Goal: Information Seeking & Learning: Learn about a topic

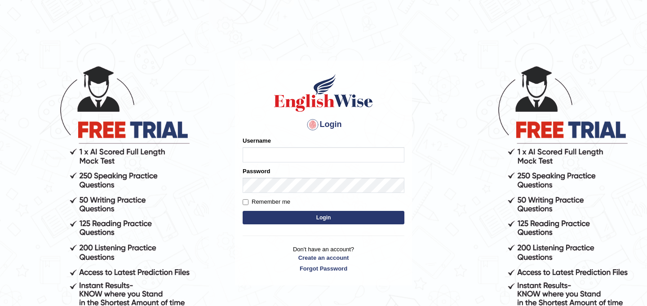
type input "JyotiJ"
click at [325, 220] on button "Login" at bounding box center [324, 217] width 162 height 13
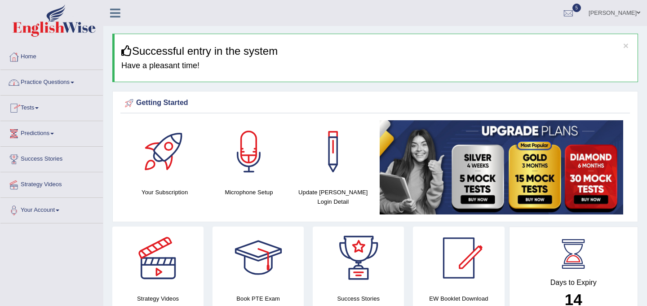
click at [70, 81] on link "Practice Questions" at bounding box center [51, 81] width 102 height 22
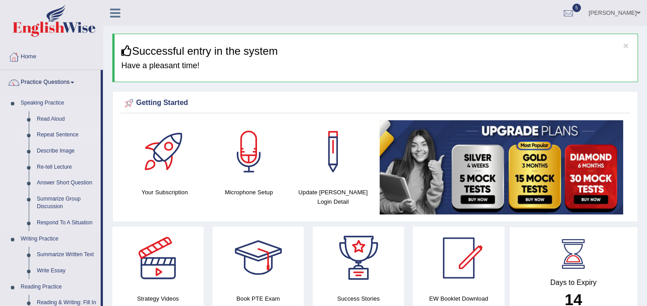
click at [67, 135] on link "Repeat Sentence" at bounding box center [67, 135] width 68 height 16
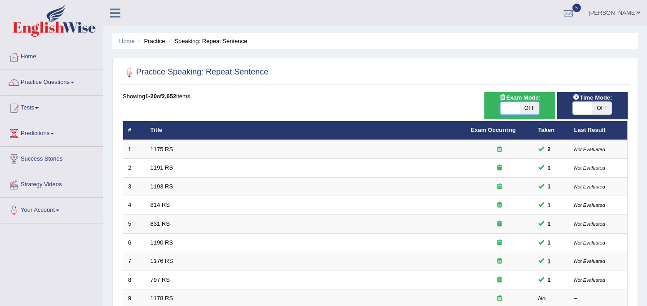
click at [514, 104] on span at bounding box center [509, 108] width 19 height 13
checkbox input "true"
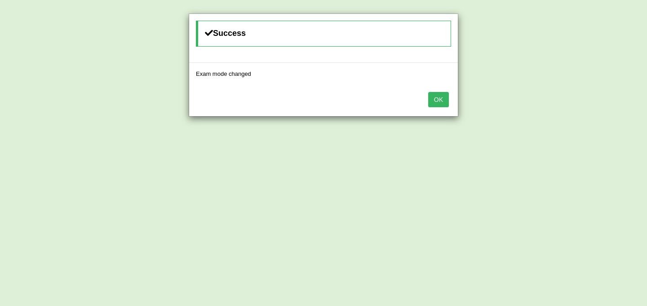
click at [439, 103] on button "OK" at bounding box center [438, 99] width 21 height 15
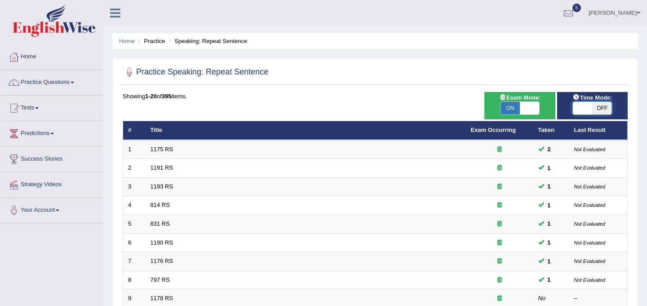
click at [587, 111] on span at bounding box center [582, 108] width 19 height 13
checkbox input "true"
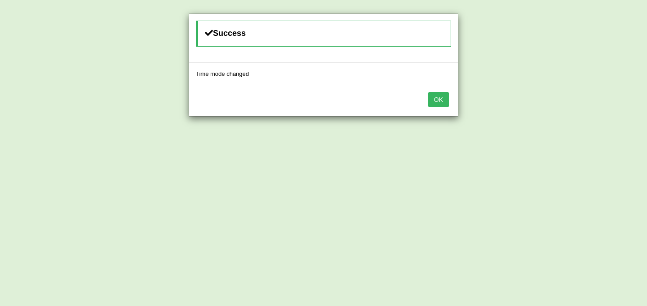
click at [443, 97] on button "OK" at bounding box center [438, 99] width 21 height 15
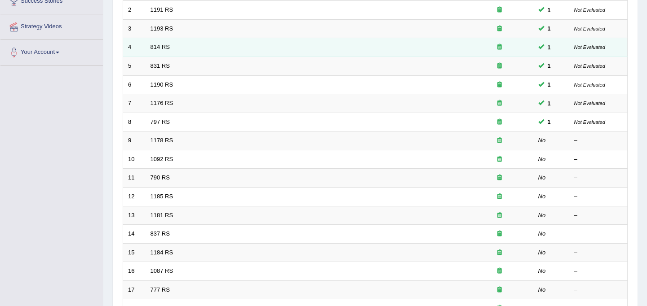
scroll to position [288, 0]
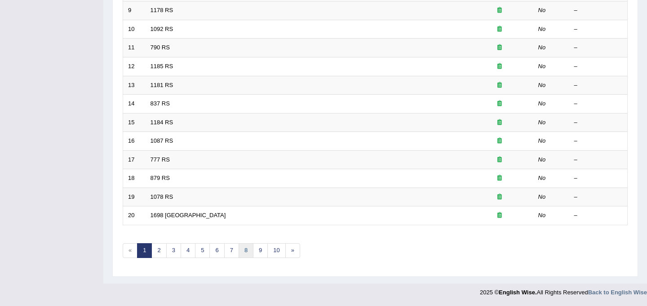
click at [244, 250] on link "8" at bounding box center [246, 250] width 15 height 15
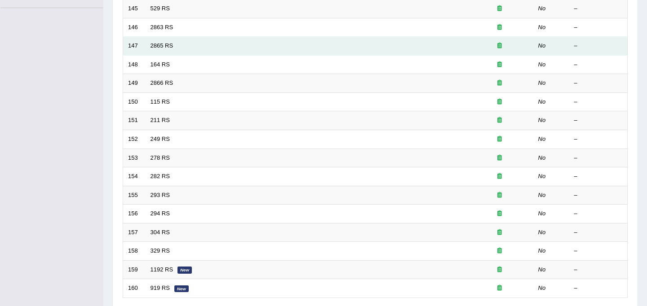
scroll to position [288, 0]
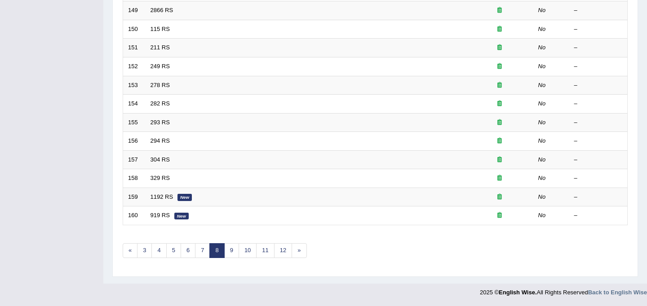
click at [344, 252] on div "Showing 141-160 of 395 items. # Title Exam Occurring Taken Last Result 141 2303…" at bounding box center [375, 37] width 505 height 466
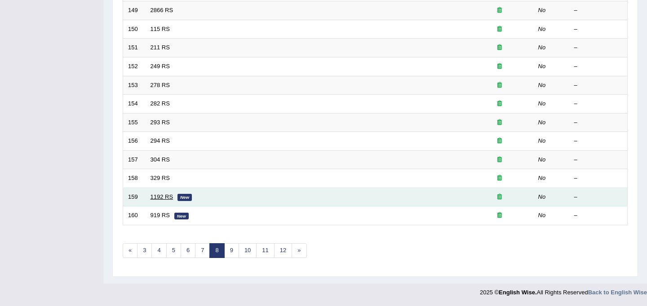
click at [162, 199] on link "1192 RS" at bounding box center [161, 197] width 23 height 7
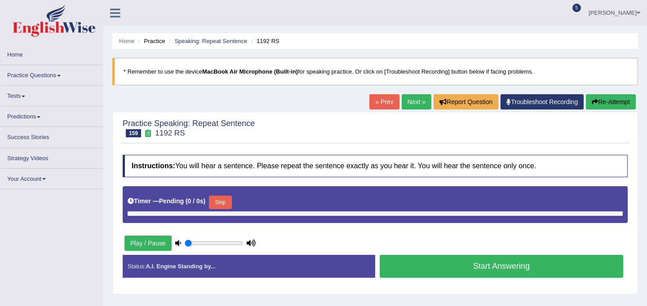
type input "0.5"
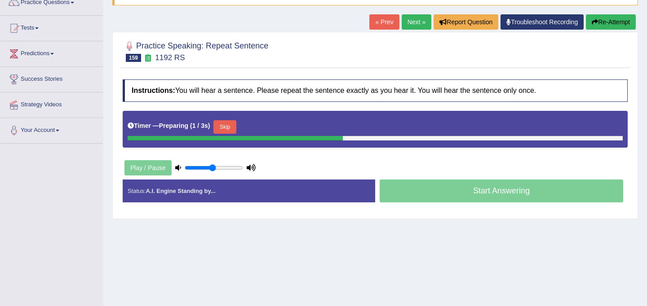
scroll to position [81, 0]
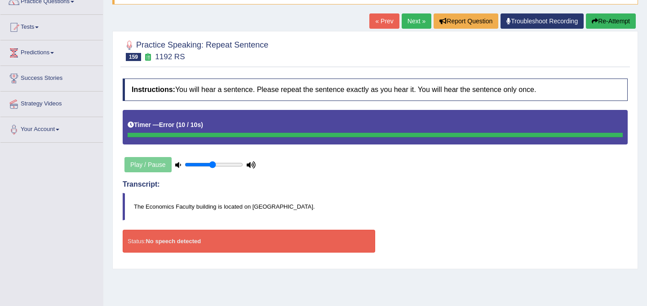
click at [607, 17] on button "Re-Attempt" at bounding box center [611, 20] width 50 height 15
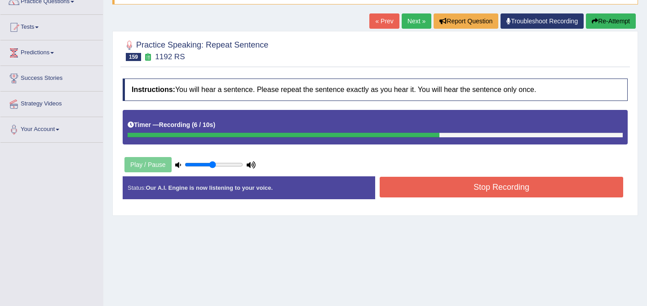
click at [473, 187] on button "Stop Recording" at bounding box center [501, 187] width 243 height 21
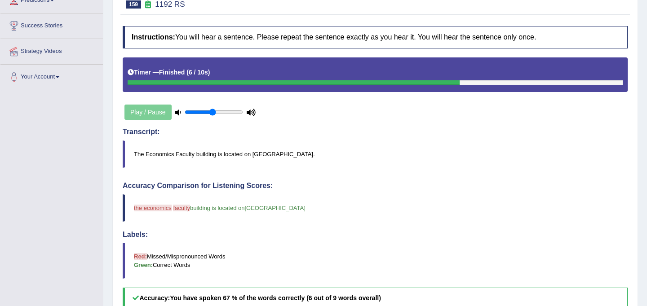
scroll to position [88, 0]
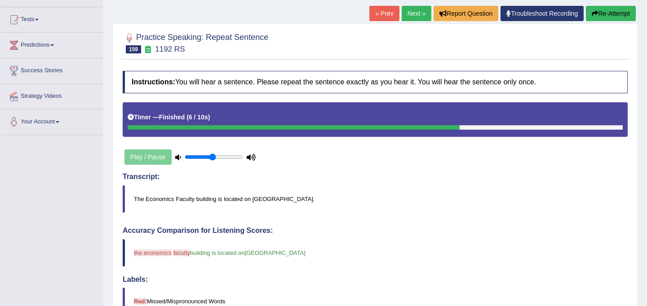
click at [408, 11] on link "Next »" at bounding box center [417, 13] width 30 height 15
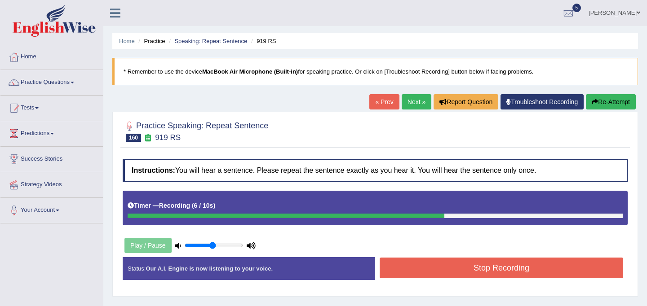
click at [462, 264] on button "Stop Recording" at bounding box center [501, 268] width 243 height 21
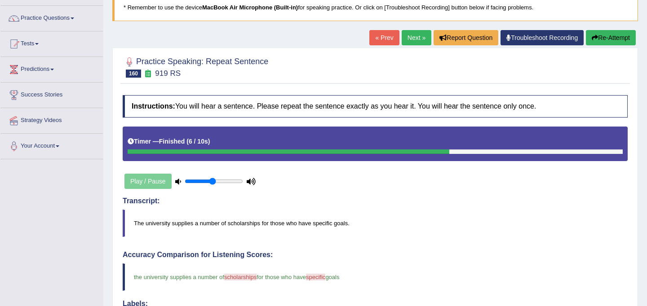
scroll to position [63, 0]
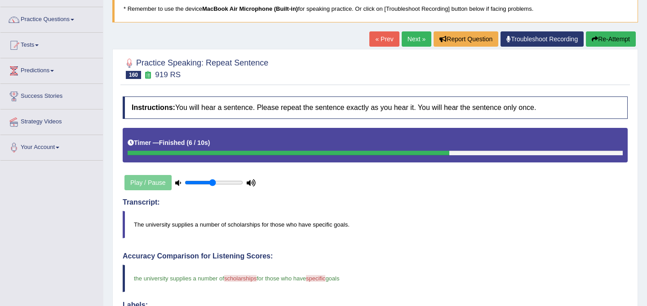
click at [409, 37] on link "Next »" at bounding box center [417, 38] width 30 height 15
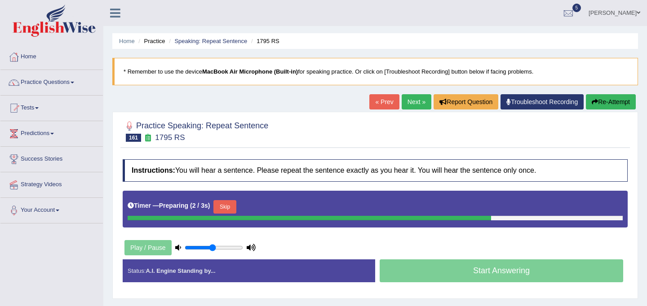
click at [236, 212] on button "Skip" at bounding box center [224, 206] width 22 height 13
click at [265, 206] on button "Skip" at bounding box center [264, 206] width 22 height 13
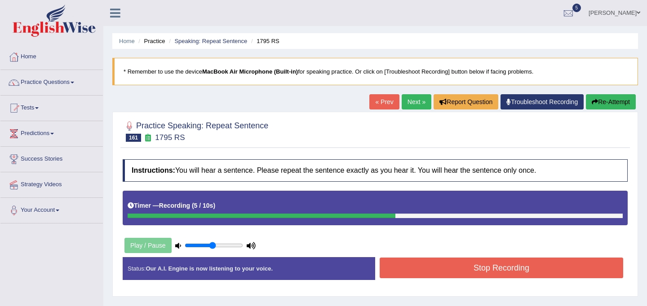
click at [460, 271] on button "Stop Recording" at bounding box center [501, 268] width 243 height 21
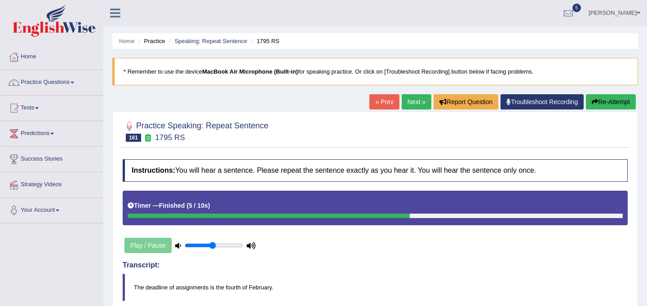
click at [413, 102] on link "Next »" at bounding box center [417, 101] width 30 height 15
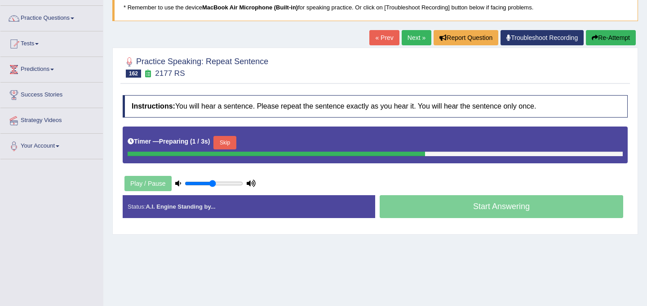
scroll to position [63, 0]
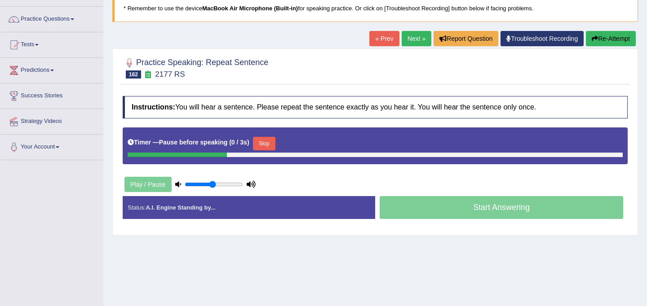
click at [269, 143] on button "Skip" at bounding box center [264, 143] width 22 height 13
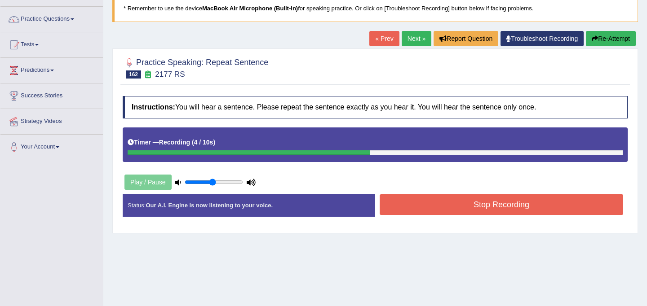
click at [506, 205] on button "Stop Recording" at bounding box center [501, 204] width 243 height 21
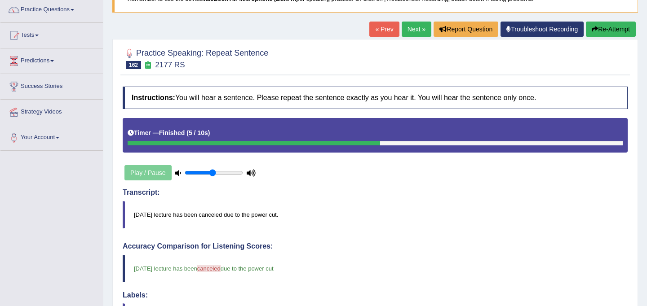
scroll to position [66, 0]
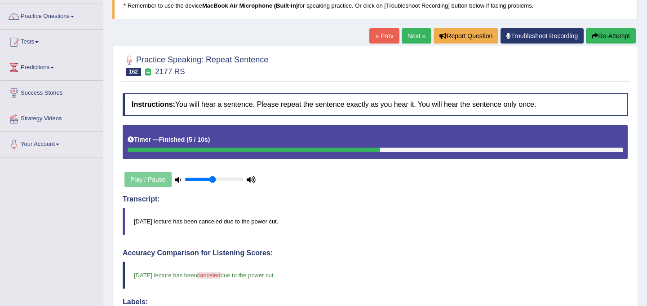
click at [412, 34] on link "Next »" at bounding box center [417, 35] width 30 height 15
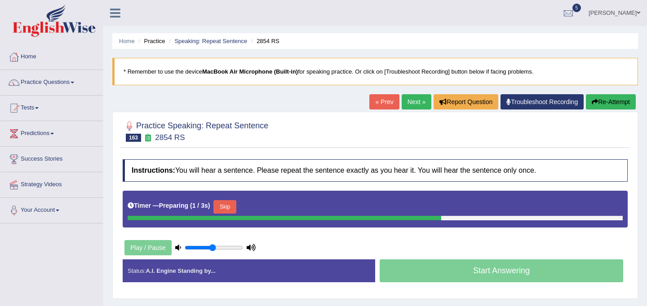
click at [233, 203] on button "Skip" at bounding box center [224, 206] width 22 height 13
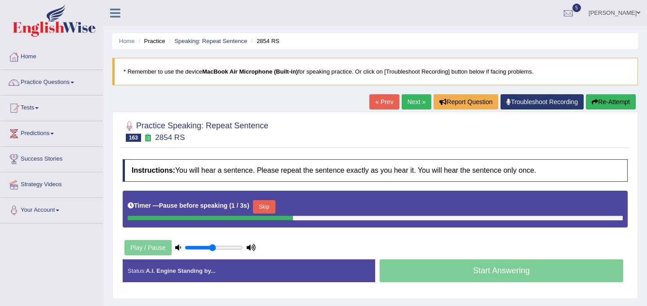
click at [259, 203] on button "Skip" at bounding box center [264, 206] width 22 height 13
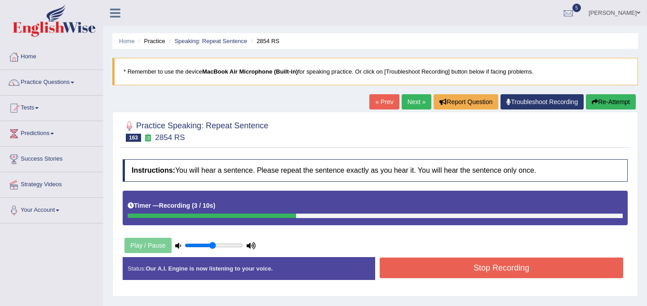
click at [474, 274] on button "Stop Recording" at bounding box center [501, 268] width 243 height 21
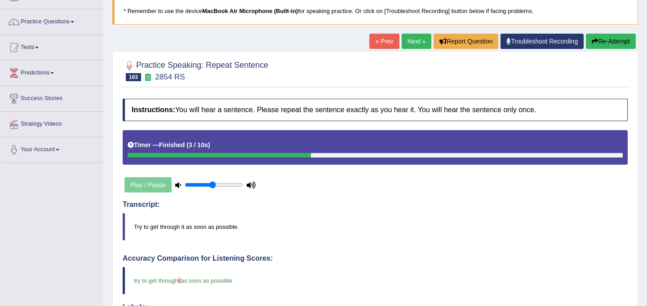
scroll to position [59, 0]
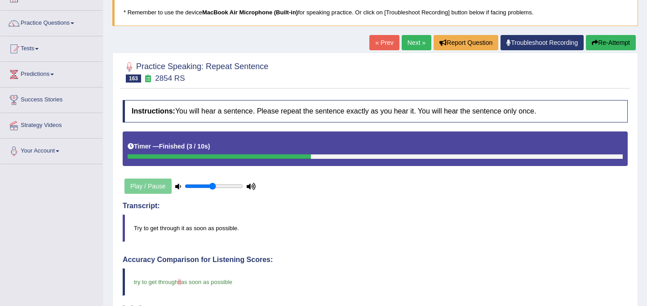
click at [422, 47] on link "Next »" at bounding box center [417, 42] width 30 height 15
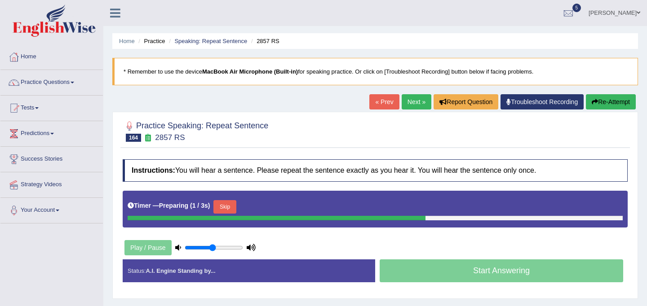
click at [233, 211] on button "Skip" at bounding box center [224, 206] width 22 height 13
click at [272, 208] on button "Skip" at bounding box center [264, 206] width 22 height 13
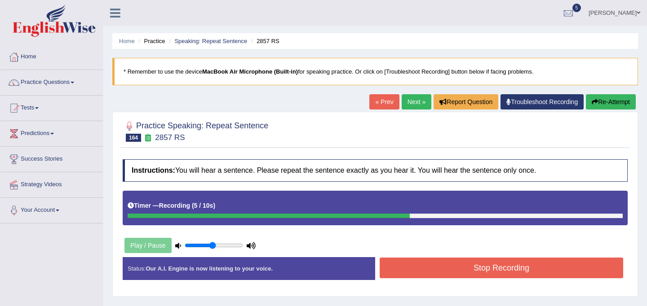
click at [454, 272] on button "Stop Recording" at bounding box center [501, 268] width 243 height 21
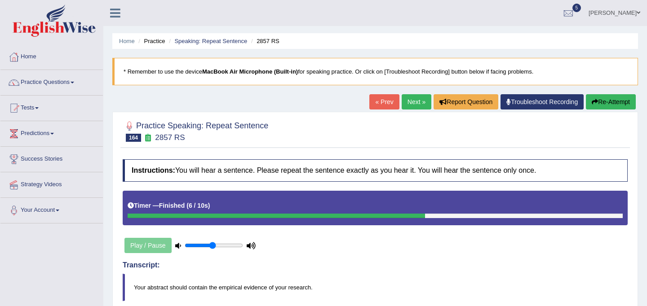
click at [413, 104] on link "Next »" at bounding box center [417, 101] width 30 height 15
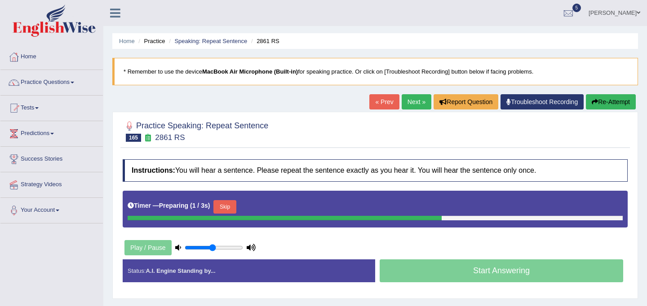
click at [227, 206] on button "Skip" at bounding box center [224, 206] width 22 height 13
click at [267, 205] on button "Skip" at bounding box center [264, 206] width 22 height 13
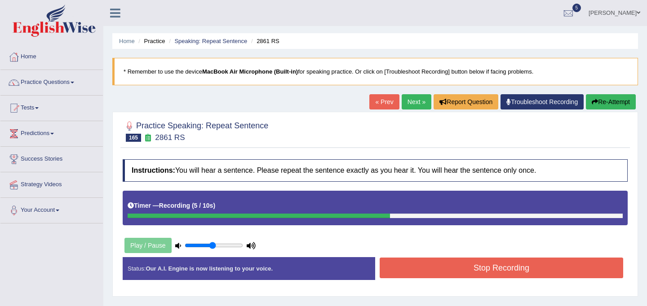
click at [434, 269] on button "Stop Recording" at bounding box center [501, 268] width 243 height 21
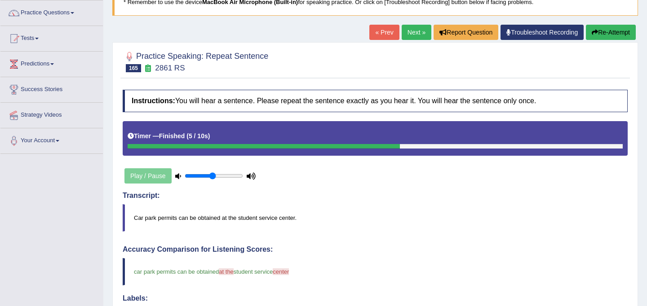
scroll to position [69, 0]
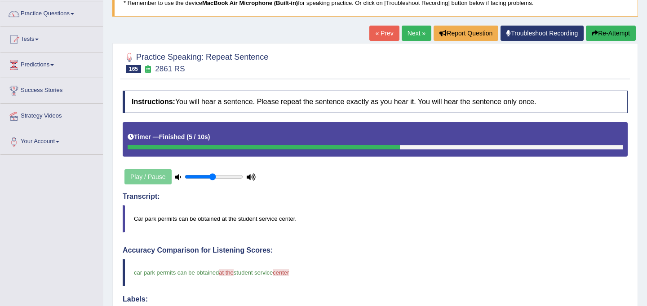
click at [409, 32] on link "Next »" at bounding box center [417, 33] width 30 height 15
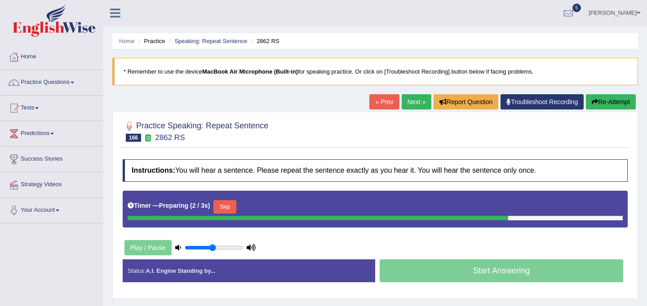
click at [234, 209] on button "Skip" at bounding box center [224, 206] width 22 height 13
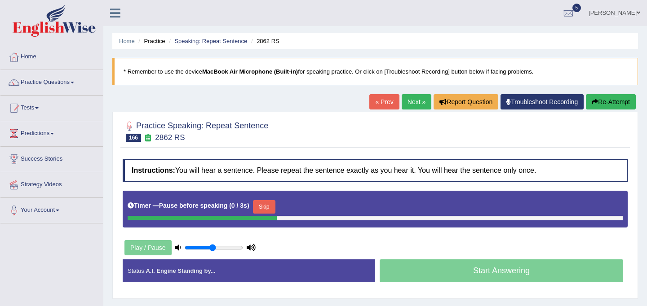
click at [271, 202] on button "Skip" at bounding box center [264, 206] width 22 height 13
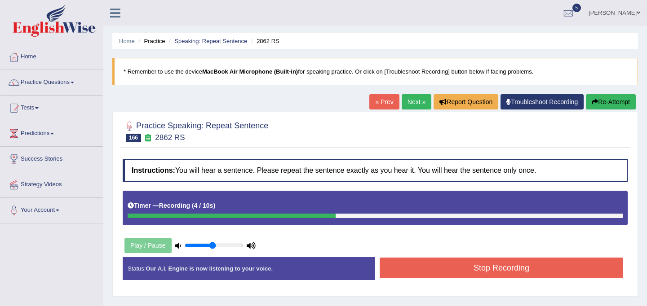
click at [439, 266] on button "Stop Recording" at bounding box center [501, 268] width 243 height 21
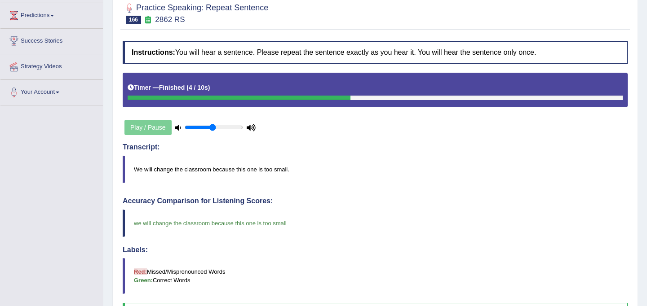
scroll to position [66, 0]
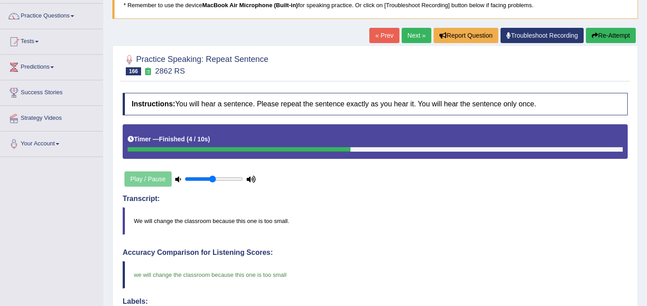
click at [413, 37] on link "Next »" at bounding box center [417, 35] width 30 height 15
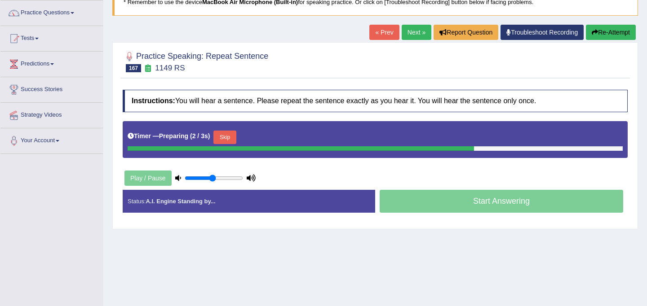
scroll to position [69, 0]
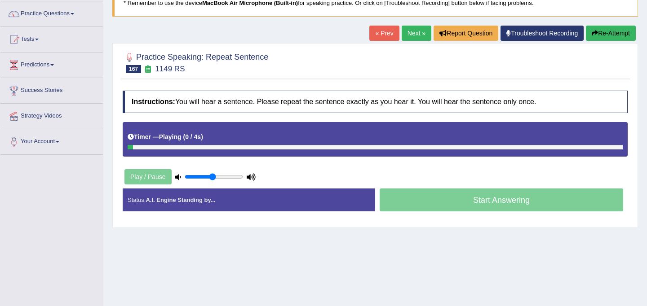
click at [234, 142] on div "Timer — Playing ( 0 / 4s ) Skip" at bounding box center [375, 137] width 495 height 16
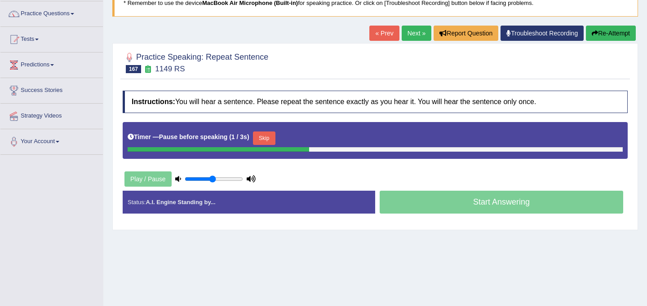
click at [265, 142] on button "Skip" at bounding box center [264, 138] width 22 height 13
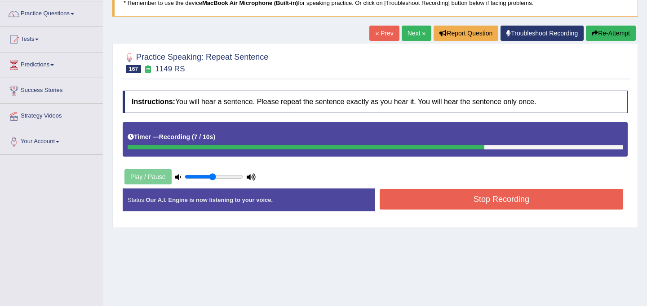
click at [479, 206] on button "Stop Recording" at bounding box center [501, 199] width 243 height 21
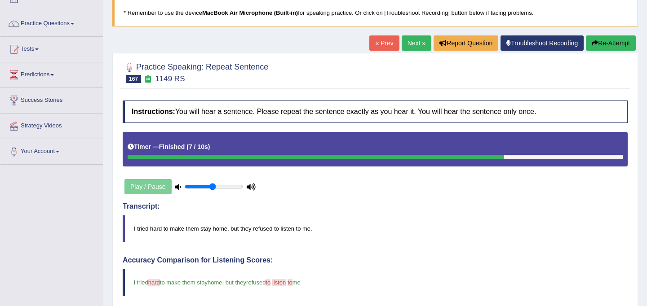
scroll to position [58, 0]
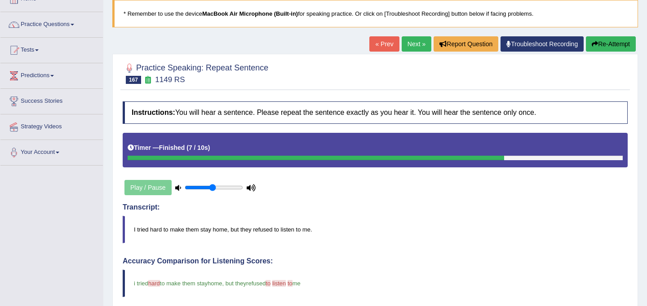
click at [413, 42] on link "Next »" at bounding box center [417, 43] width 30 height 15
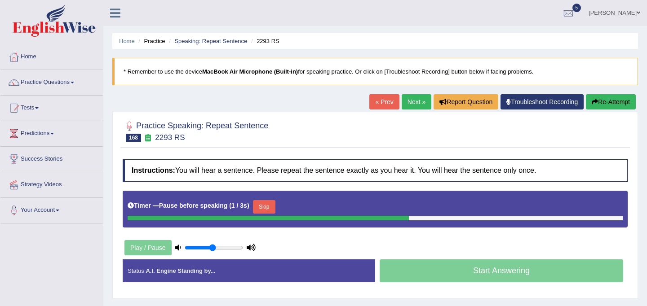
click at [265, 206] on button "Skip" at bounding box center [264, 206] width 22 height 13
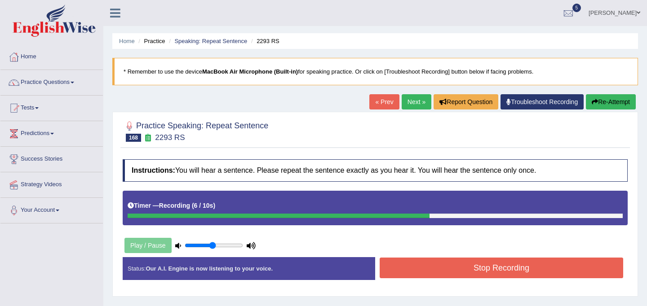
click at [430, 269] on button "Stop Recording" at bounding box center [501, 268] width 243 height 21
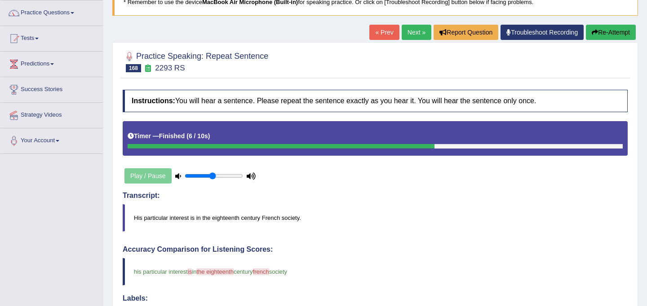
scroll to position [59, 0]
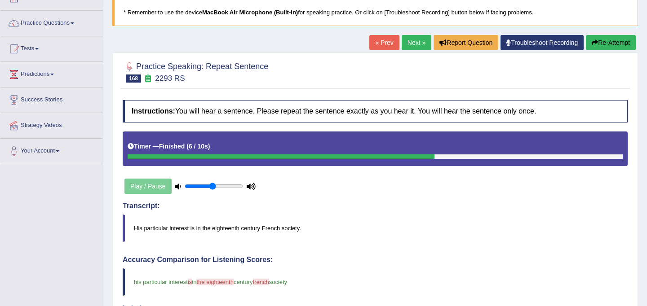
click at [412, 44] on link "Next »" at bounding box center [417, 42] width 30 height 15
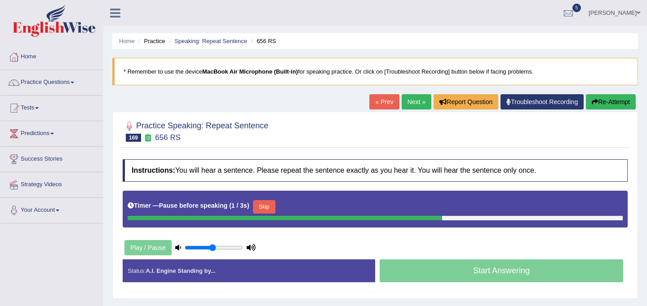
click at [268, 204] on button "Skip" at bounding box center [264, 206] width 22 height 13
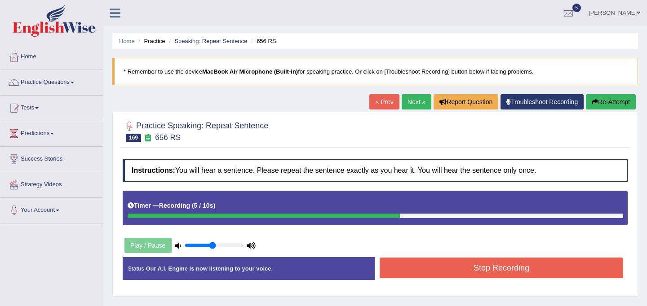
click at [437, 269] on button "Stop Recording" at bounding box center [501, 268] width 243 height 21
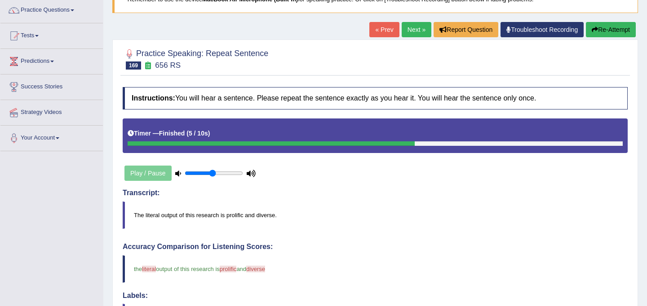
scroll to position [61, 0]
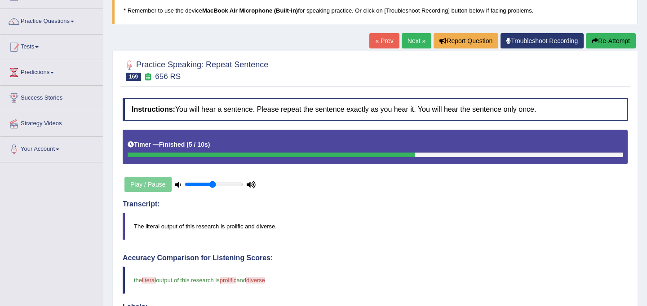
click at [416, 43] on link "Next »" at bounding box center [417, 40] width 30 height 15
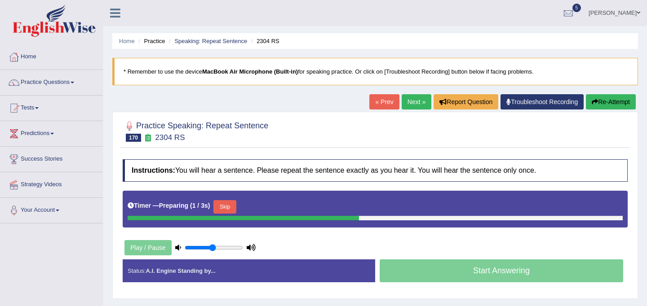
click at [233, 206] on button "Skip" at bounding box center [224, 206] width 22 height 13
click at [273, 203] on button "Skip" at bounding box center [264, 206] width 22 height 13
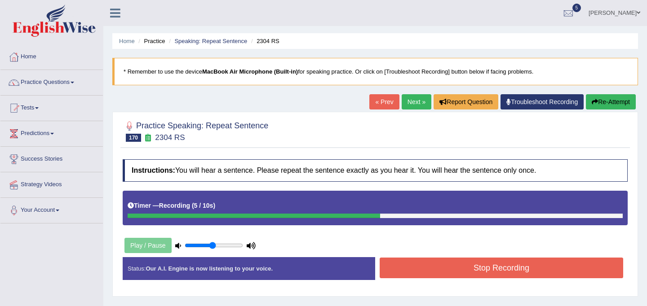
click at [438, 275] on button "Stop Recording" at bounding box center [501, 268] width 243 height 21
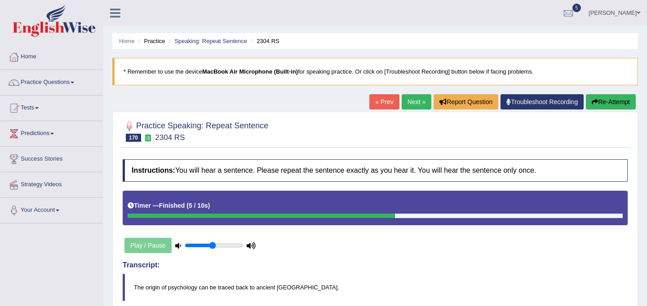
click at [407, 104] on link "Next »" at bounding box center [417, 101] width 30 height 15
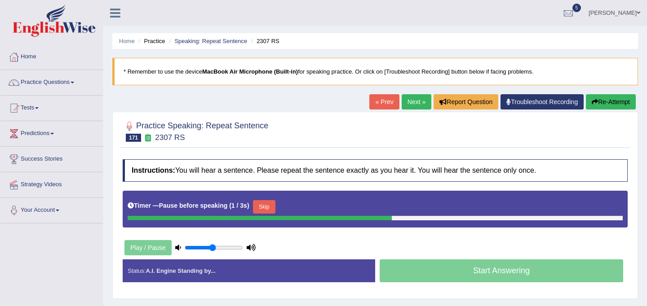
click at [274, 213] on button "Skip" at bounding box center [264, 206] width 22 height 13
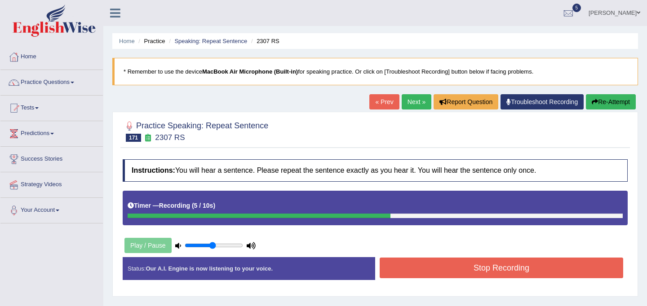
click at [471, 270] on button "Stop Recording" at bounding box center [501, 268] width 243 height 21
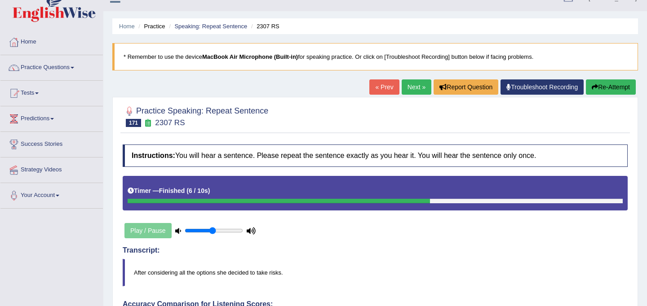
scroll to position [6, 0]
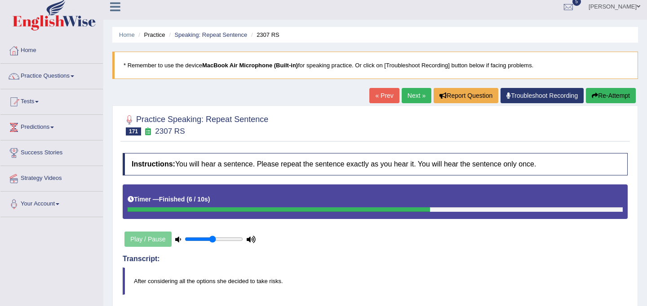
click at [411, 95] on link "Next »" at bounding box center [417, 95] width 30 height 15
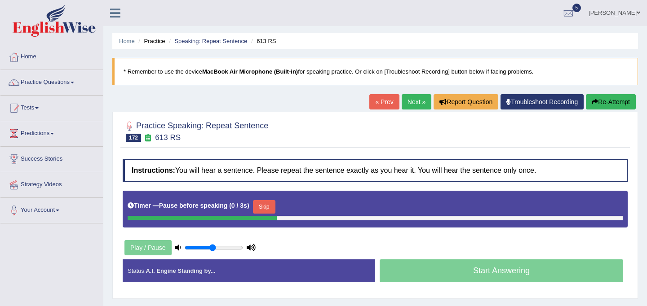
click at [275, 207] on button "Skip" at bounding box center [264, 206] width 22 height 13
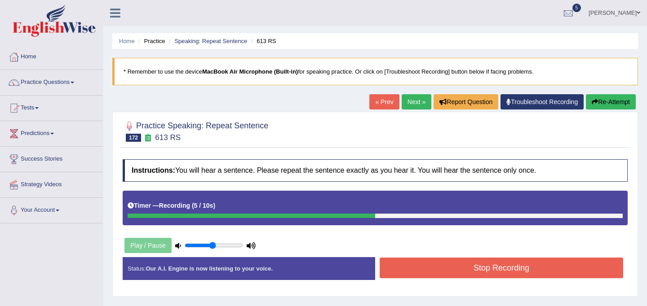
click at [451, 274] on button "Stop Recording" at bounding box center [501, 268] width 243 height 21
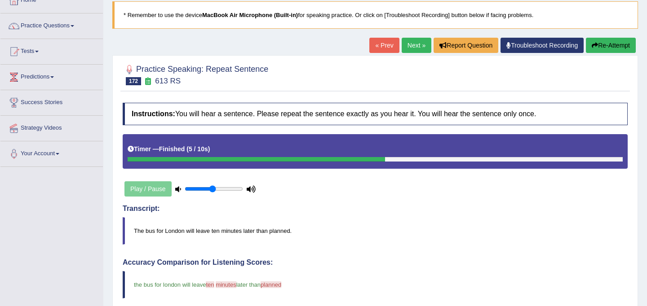
scroll to position [42, 0]
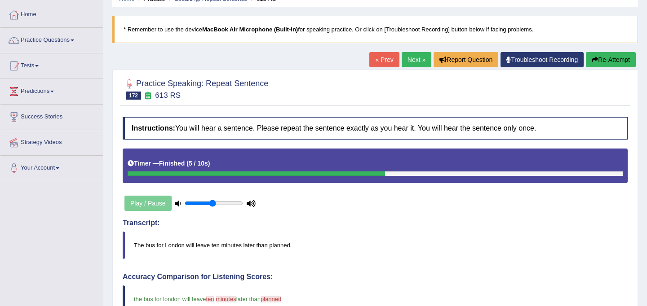
click at [412, 60] on link "Next »" at bounding box center [417, 59] width 30 height 15
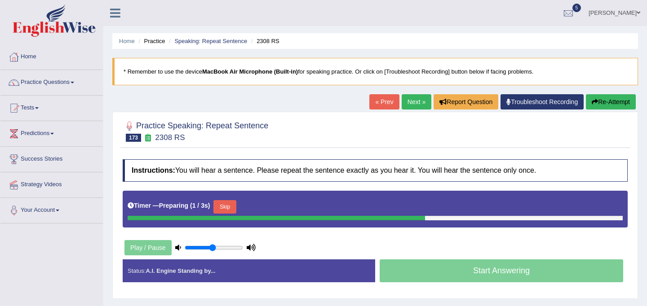
click at [232, 212] on button "Skip" at bounding box center [224, 206] width 22 height 13
click at [272, 209] on button "Skip" at bounding box center [264, 206] width 22 height 13
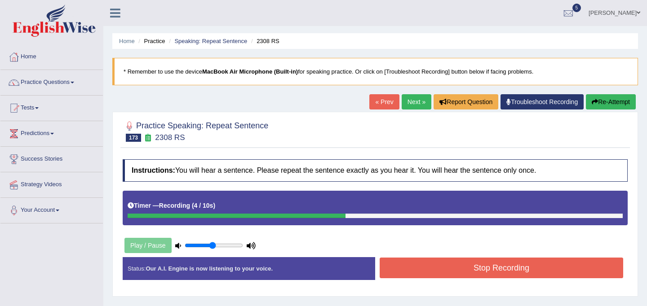
click at [422, 275] on button "Stop Recording" at bounding box center [501, 268] width 243 height 21
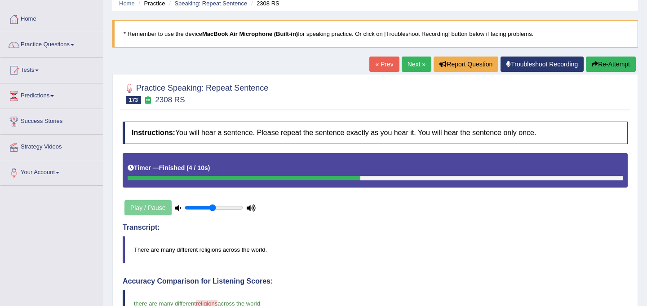
scroll to position [12, 0]
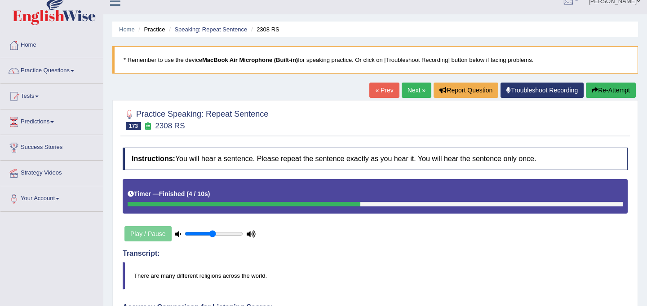
click at [412, 89] on link "Next »" at bounding box center [417, 90] width 30 height 15
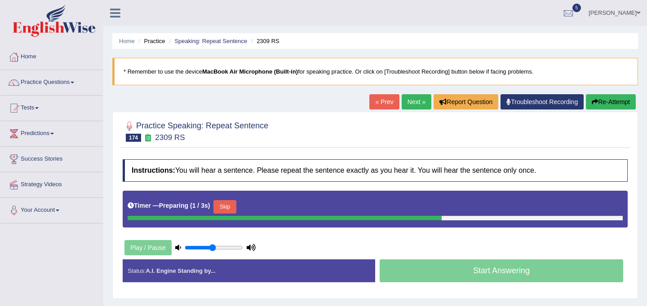
click at [228, 204] on button "Skip" at bounding box center [224, 206] width 22 height 13
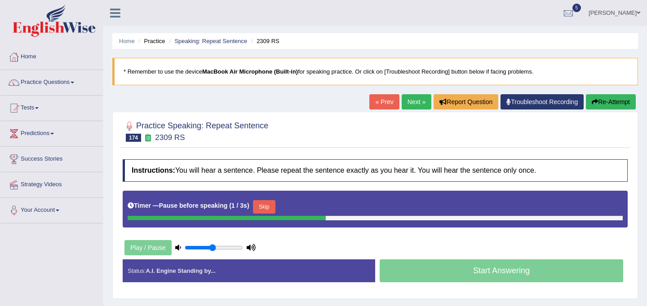
click at [270, 207] on button "Skip" at bounding box center [264, 206] width 22 height 13
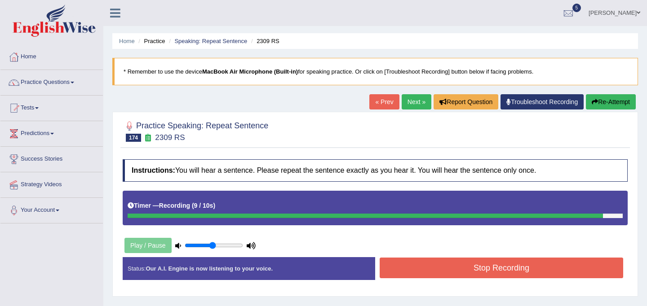
click at [419, 268] on button "Stop Recording" at bounding box center [501, 268] width 243 height 21
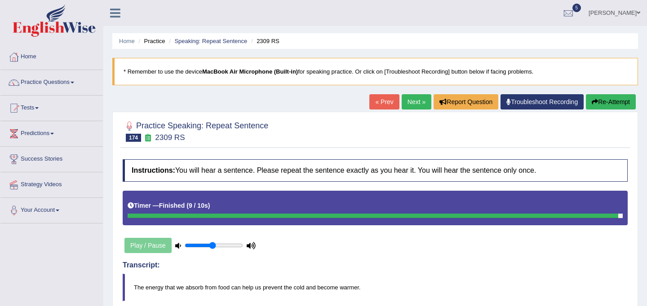
click at [407, 98] on link "Next »" at bounding box center [417, 101] width 30 height 15
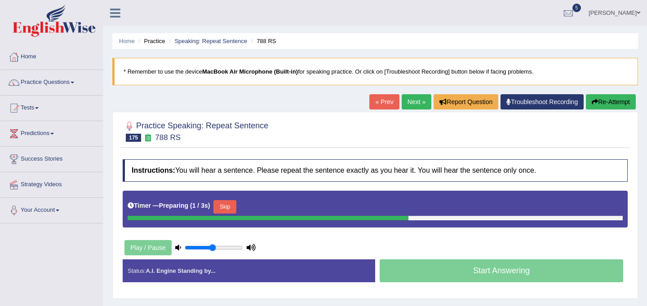
click at [227, 208] on button "Skip" at bounding box center [224, 206] width 22 height 13
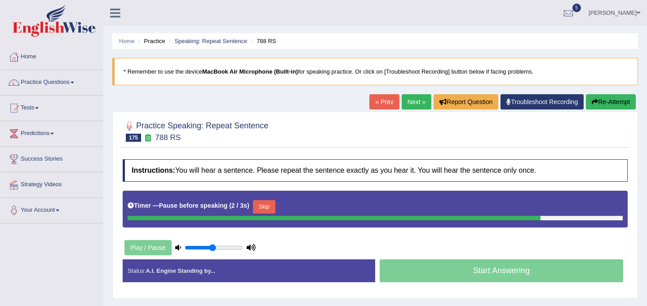
click at [264, 212] on button "Skip" at bounding box center [264, 206] width 22 height 13
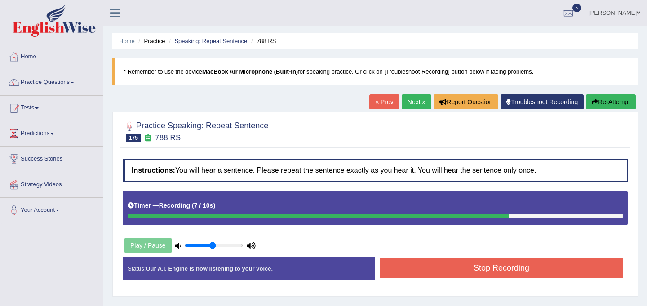
click at [433, 274] on button "Stop Recording" at bounding box center [501, 268] width 243 height 21
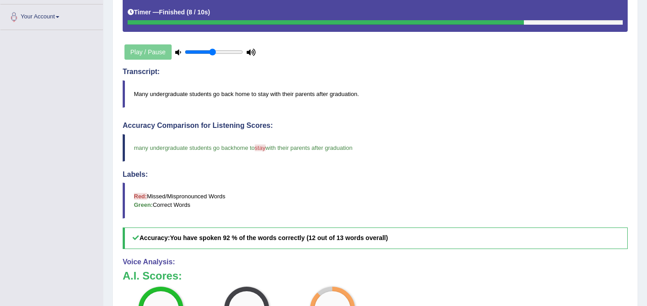
scroll to position [86, 0]
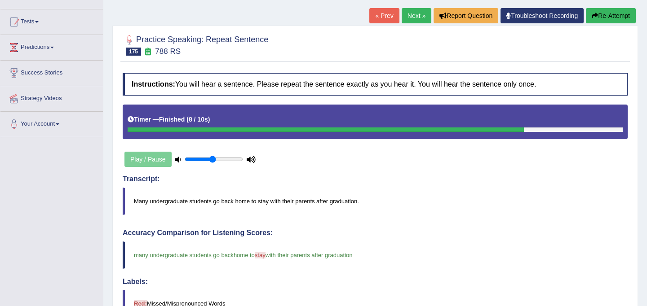
click at [409, 13] on link "Next »" at bounding box center [417, 15] width 30 height 15
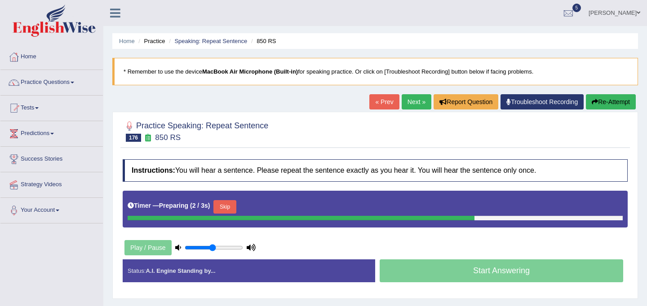
click at [232, 208] on button "Skip" at bounding box center [224, 206] width 22 height 13
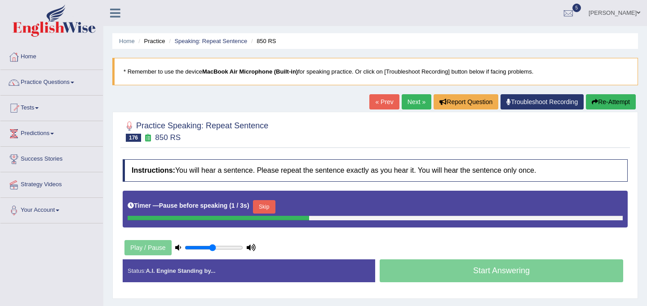
click at [267, 208] on button "Skip" at bounding box center [264, 206] width 22 height 13
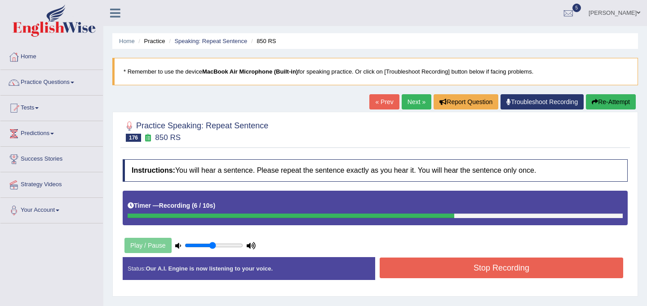
click at [411, 269] on button "Stop Recording" at bounding box center [501, 268] width 243 height 21
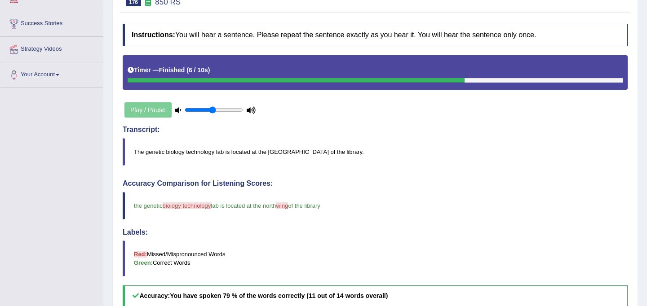
scroll to position [31, 0]
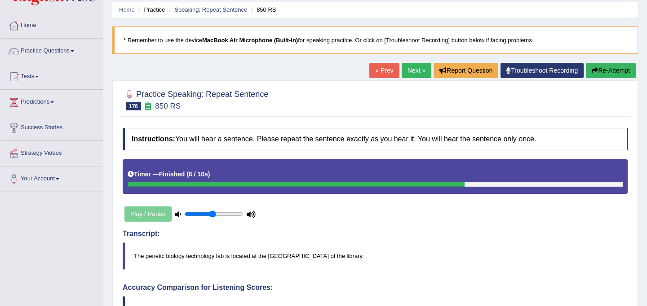
click at [412, 73] on link "Next »" at bounding box center [417, 70] width 30 height 15
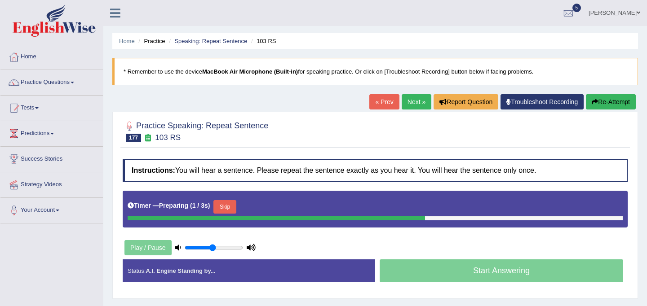
click at [225, 208] on button "Skip" at bounding box center [224, 206] width 22 height 13
click at [275, 208] on button "Skip" at bounding box center [264, 206] width 22 height 13
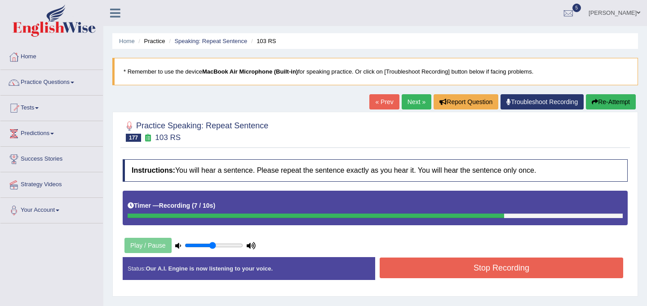
click at [450, 275] on button "Stop Recording" at bounding box center [501, 268] width 243 height 21
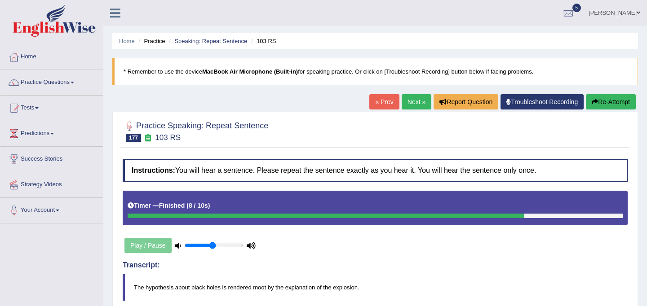
click at [410, 105] on link "Next »" at bounding box center [417, 101] width 30 height 15
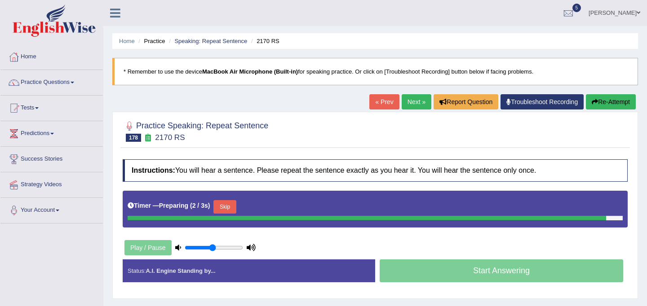
click at [235, 210] on div "Timer — Preparing ( 2 / 3s ) Skip" at bounding box center [375, 207] width 495 height 18
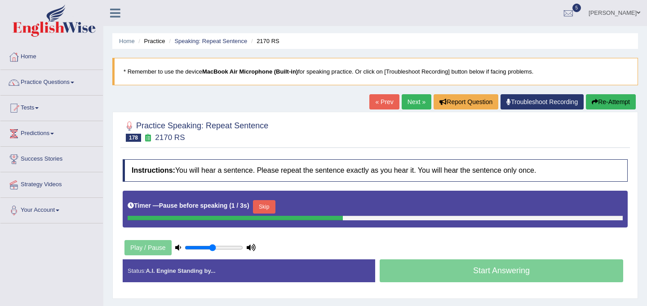
click at [264, 203] on button "Skip" at bounding box center [264, 206] width 22 height 13
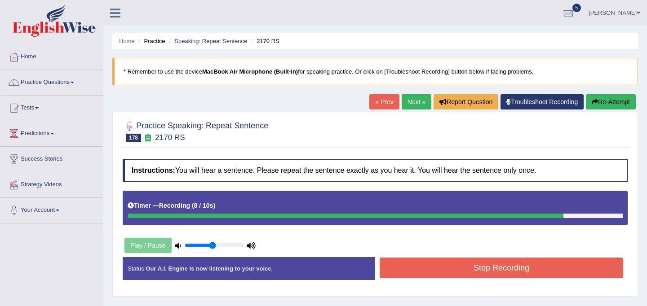
click at [447, 272] on button "Stop Recording" at bounding box center [501, 268] width 243 height 21
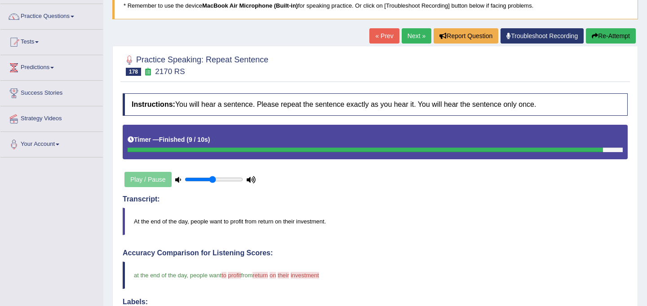
scroll to position [63, 0]
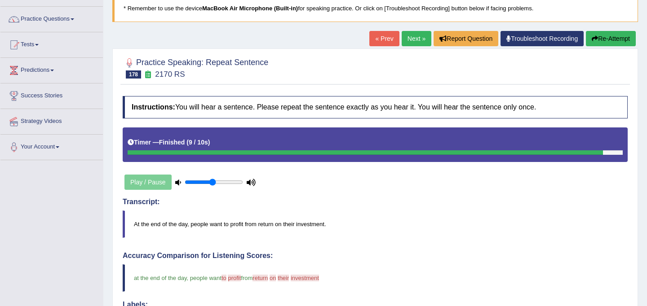
click at [411, 38] on link "Next »" at bounding box center [417, 38] width 30 height 15
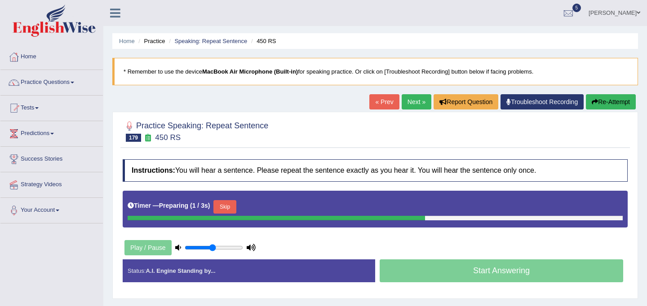
click at [234, 208] on button "Skip" at bounding box center [224, 206] width 22 height 13
click at [261, 211] on button "Skip" at bounding box center [264, 206] width 22 height 13
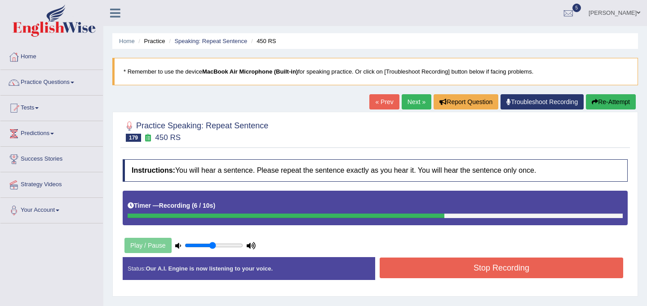
click at [464, 272] on button "Stop Recording" at bounding box center [501, 268] width 243 height 21
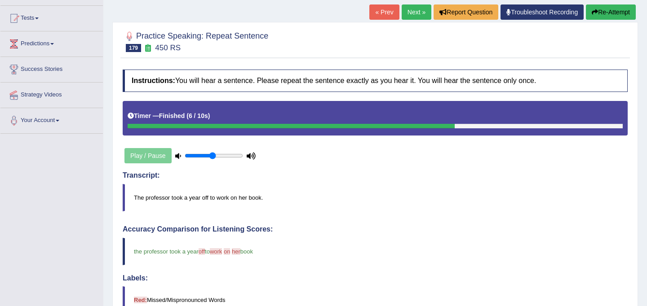
scroll to position [80, 0]
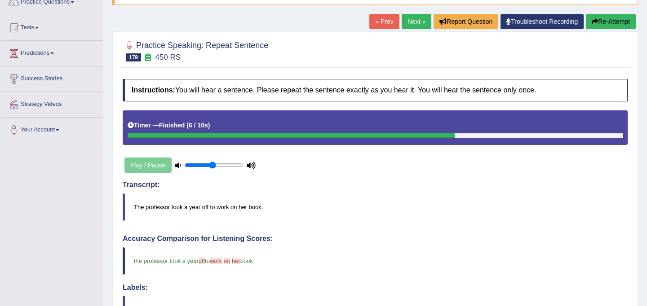
click at [410, 21] on link "Next »" at bounding box center [417, 21] width 30 height 15
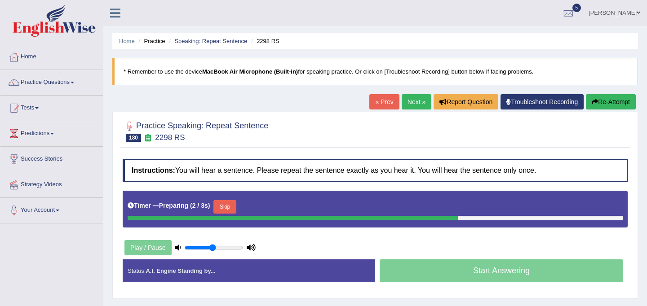
click at [233, 208] on button "Skip" at bounding box center [224, 206] width 22 height 13
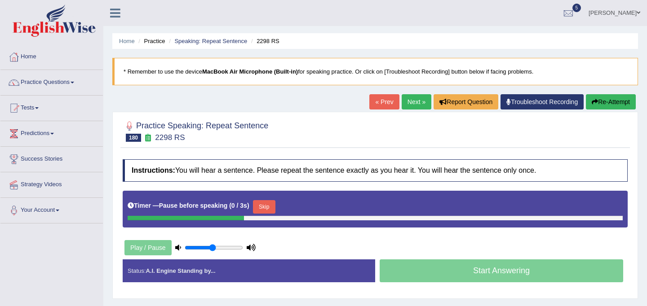
click at [268, 209] on button "Skip" at bounding box center [264, 206] width 22 height 13
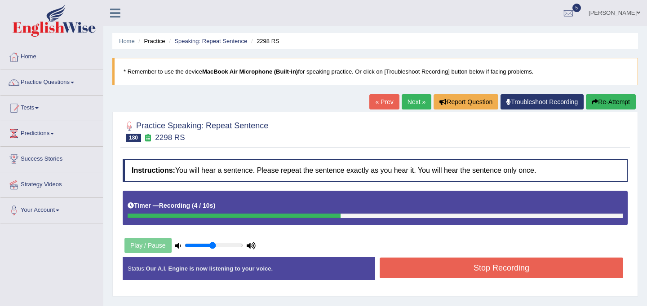
click at [451, 267] on button "Stop Recording" at bounding box center [501, 268] width 243 height 21
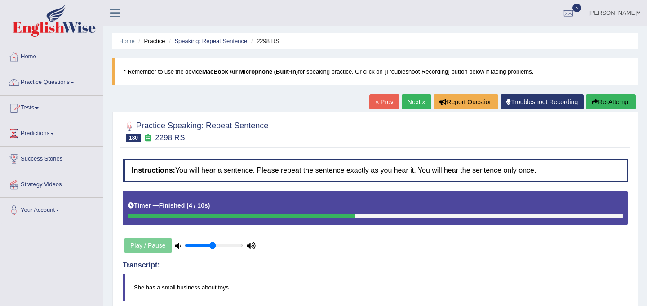
click at [63, 85] on link "Practice Questions" at bounding box center [51, 81] width 102 height 22
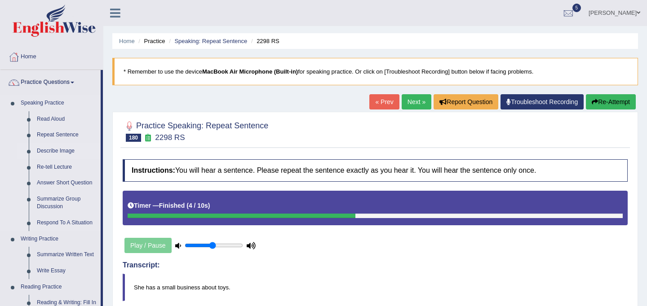
click at [59, 151] on link "Describe Image" at bounding box center [67, 151] width 68 height 16
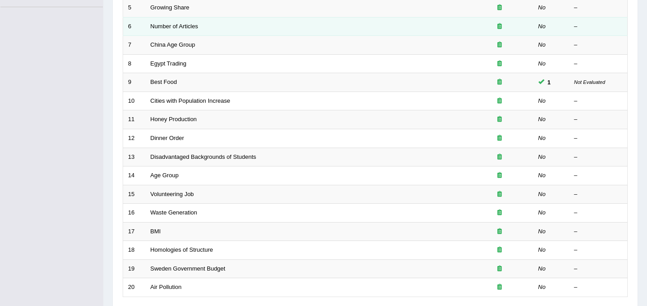
scroll to position [288, 0]
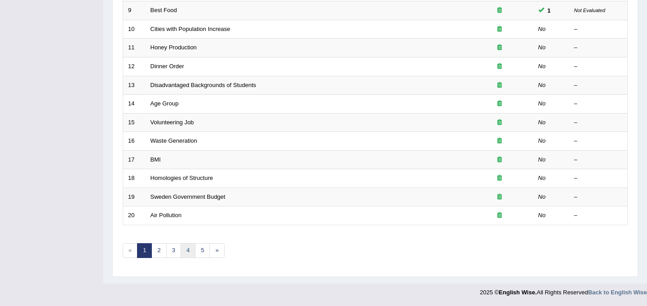
click at [187, 255] on link "4" at bounding box center [188, 250] width 15 height 15
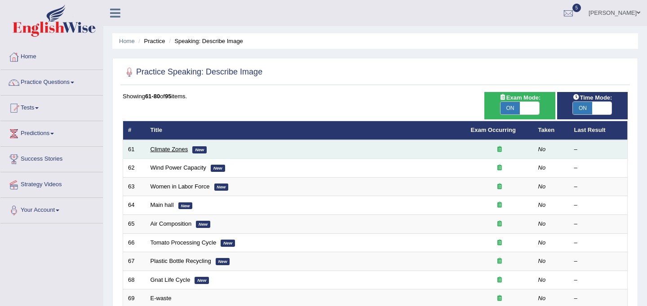
click at [178, 149] on link "Climate Zones" at bounding box center [169, 149] width 38 height 7
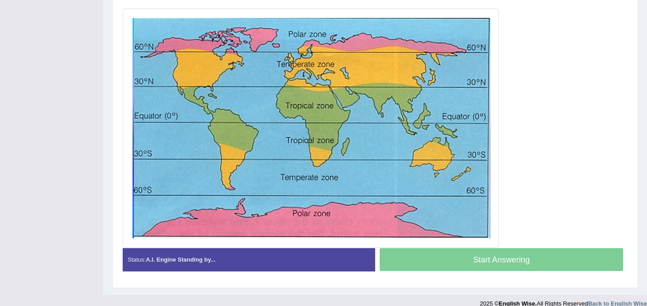
scroll to position [247, 0]
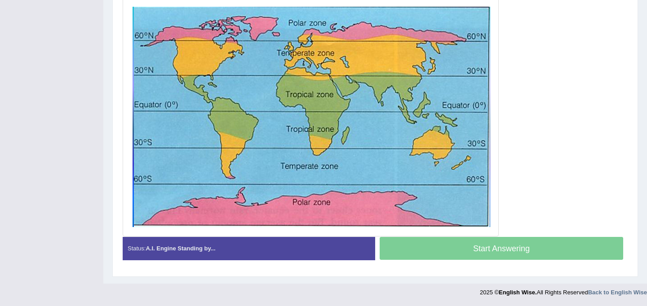
click at [188, 247] on strong "A.I. Engine Standing by..." at bounding box center [181, 248] width 70 height 7
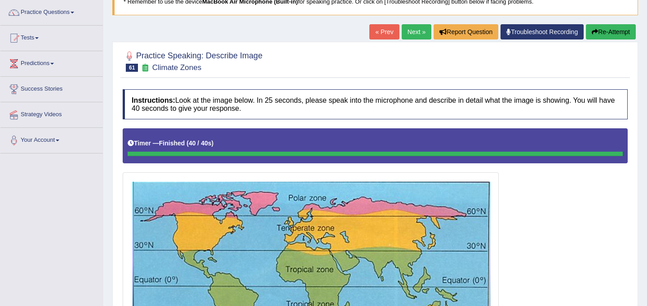
scroll to position [65, 0]
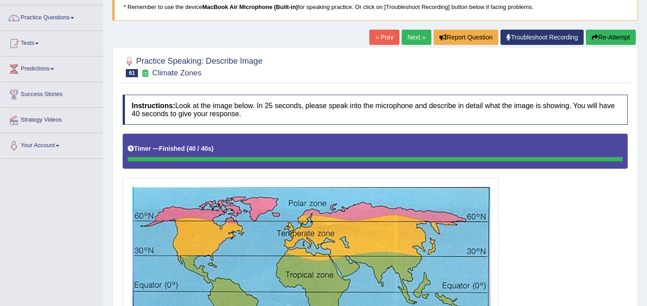
click at [417, 35] on link "Next »" at bounding box center [417, 37] width 30 height 15
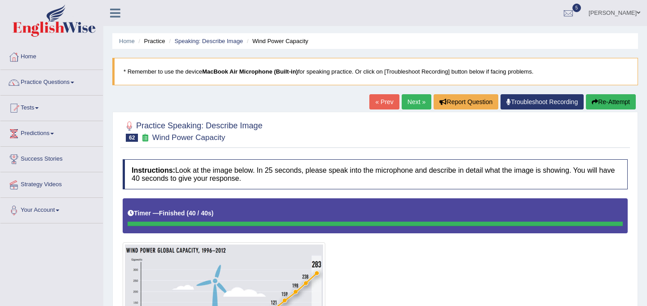
click at [418, 106] on link "Next »" at bounding box center [417, 101] width 30 height 15
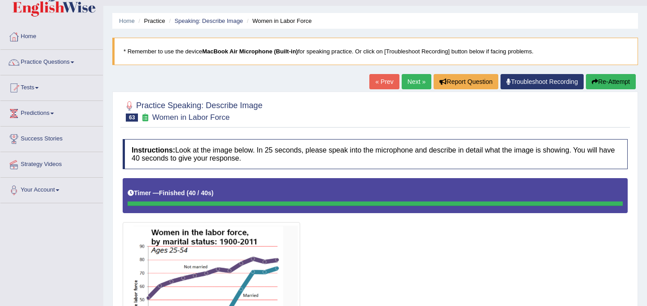
scroll to position [19, 0]
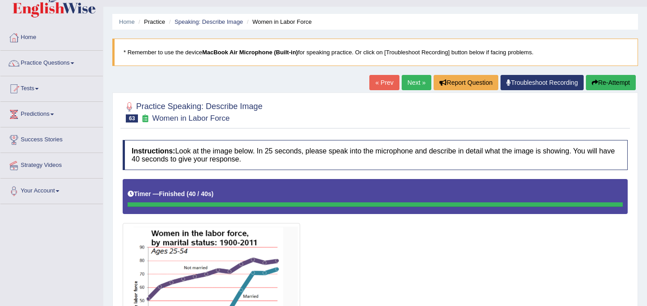
click at [408, 82] on link "Next »" at bounding box center [417, 82] width 30 height 15
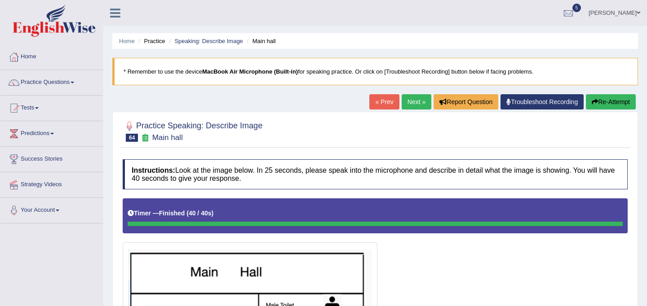
click at [411, 103] on link "Next »" at bounding box center [417, 101] width 30 height 15
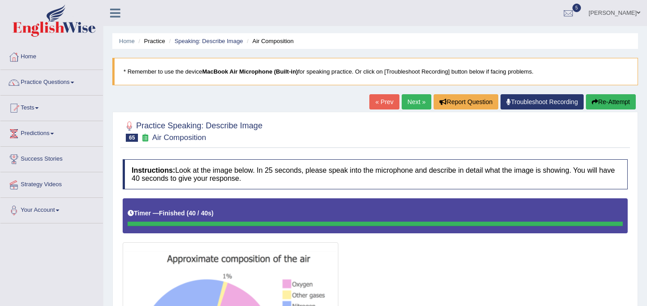
click at [415, 104] on link "Next »" at bounding box center [417, 101] width 30 height 15
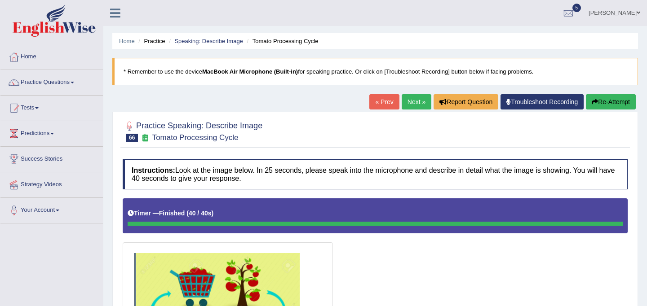
click at [411, 105] on link "Next »" at bounding box center [417, 101] width 30 height 15
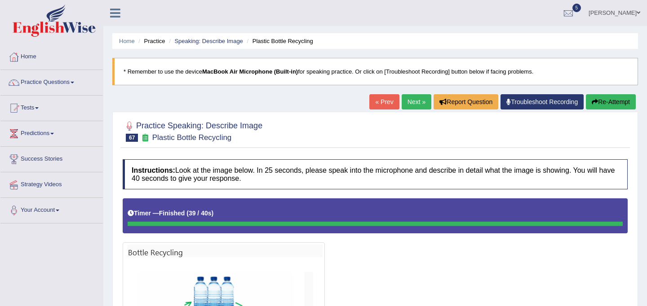
click at [416, 106] on link "Next »" at bounding box center [417, 101] width 30 height 15
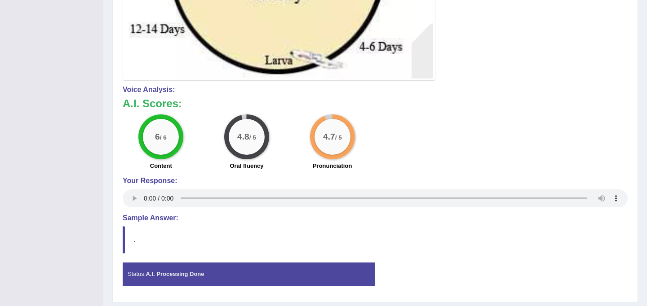
scroll to position [440, 0]
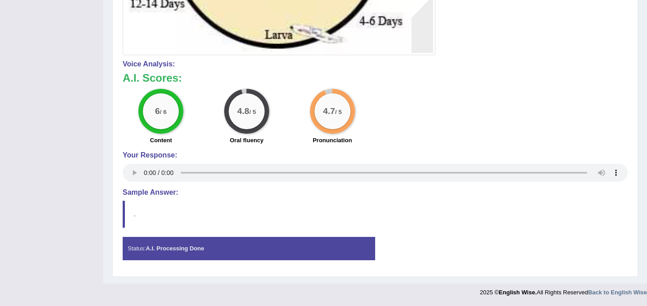
click at [150, 194] on h4 "Sample Answer:" at bounding box center [375, 193] width 505 height 8
click at [171, 250] on strong "A.I. Processing Done" at bounding box center [175, 248] width 58 height 7
click at [141, 194] on h4 "Sample Answer:" at bounding box center [375, 193] width 505 height 8
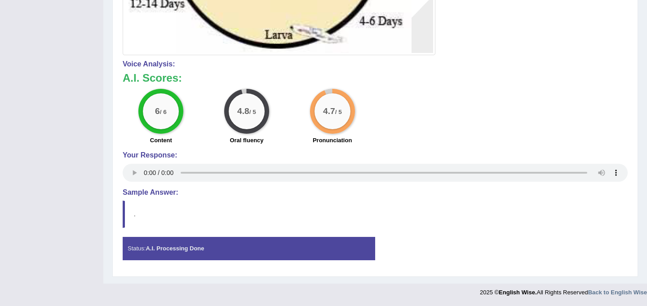
click at [141, 194] on h4 "Sample Answer:" at bounding box center [375, 193] width 505 height 8
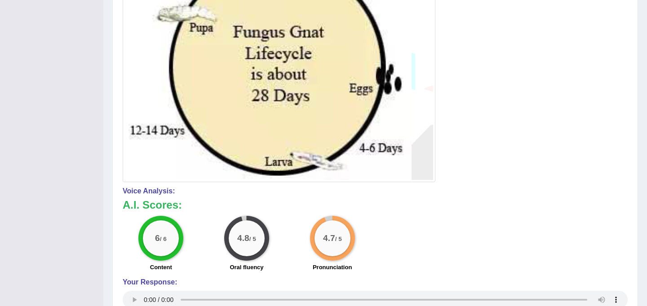
scroll to position [0, 0]
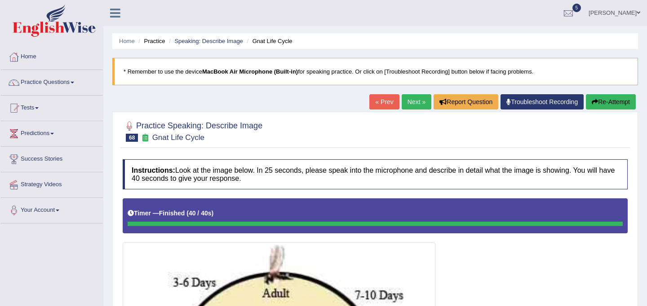
click at [407, 103] on link "Next »" at bounding box center [417, 101] width 30 height 15
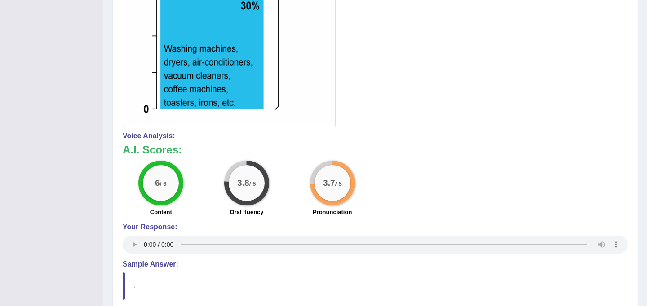
scroll to position [605, 0]
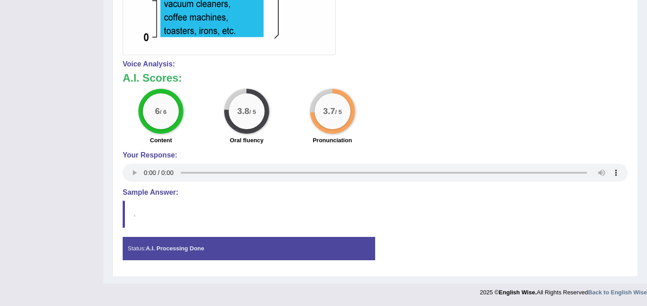
click at [203, 250] on strong "A.I. Processing Done" at bounding box center [175, 248] width 58 height 7
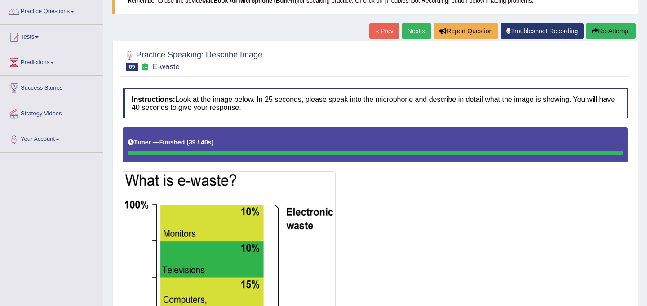
scroll to position [70, 0]
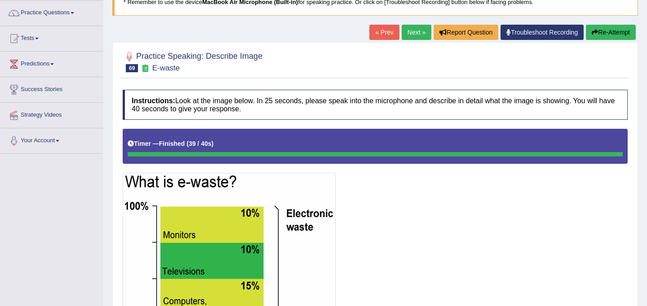
click at [615, 30] on button "Re-Attempt" at bounding box center [611, 32] width 50 height 15
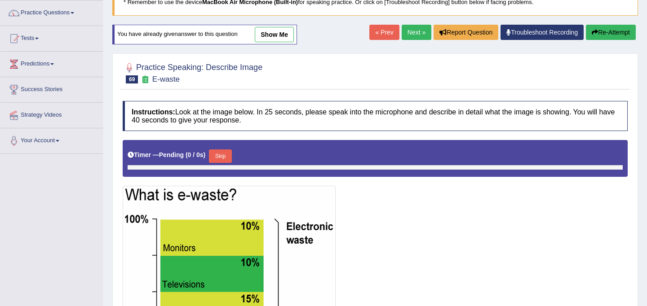
scroll to position [76, 0]
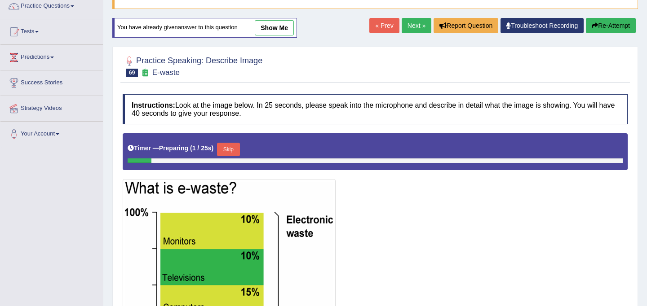
click at [229, 147] on button "Skip" at bounding box center [228, 149] width 22 height 13
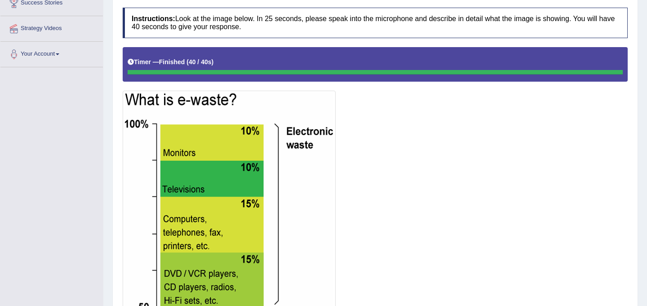
scroll to position [0, 0]
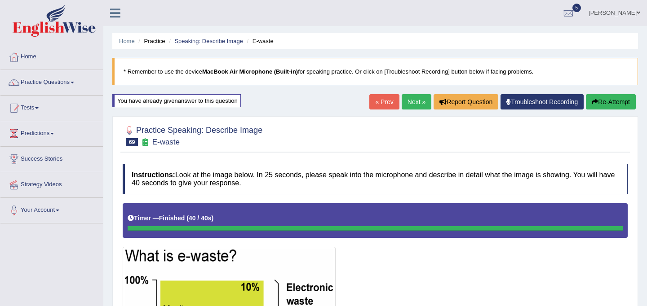
click at [203, 99] on div "You have already given answer to this question" at bounding box center [176, 100] width 128 height 13
click at [203, 100] on div "You have already given answer to this question" at bounding box center [176, 100] width 128 height 13
click at [167, 142] on small "E-waste" at bounding box center [165, 142] width 27 height 9
click at [411, 99] on link "Next »" at bounding box center [417, 101] width 30 height 15
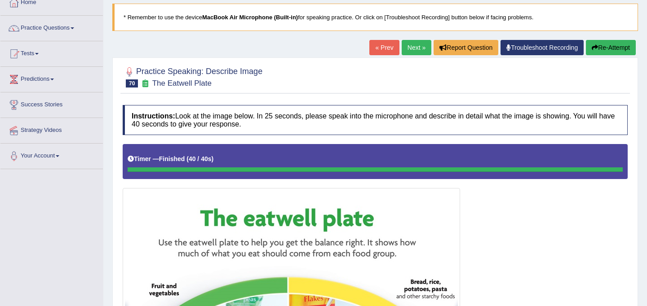
scroll to position [47, 0]
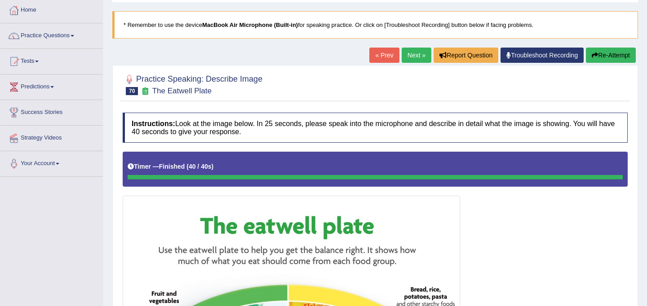
click at [384, 52] on link "« Prev" at bounding box center [384, 55] width 30 height 15
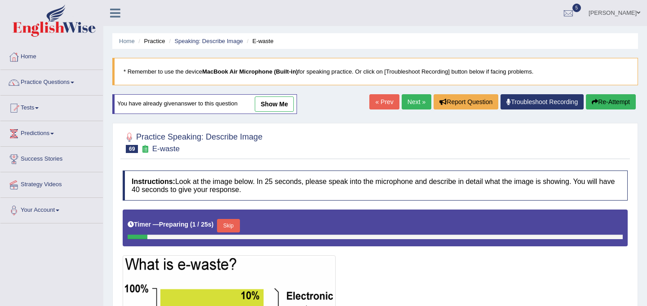
click at [282, 104] on link "show me" at bounding box center [274, 104] width 39 height 15
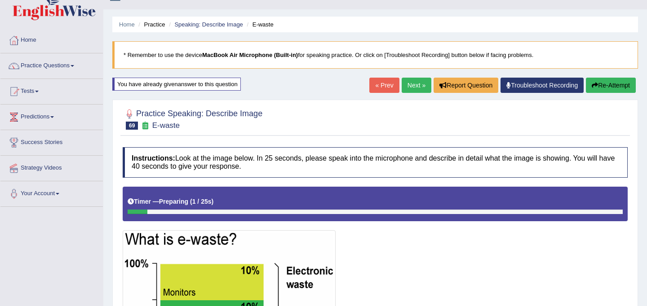
scroll to position [3, 0]
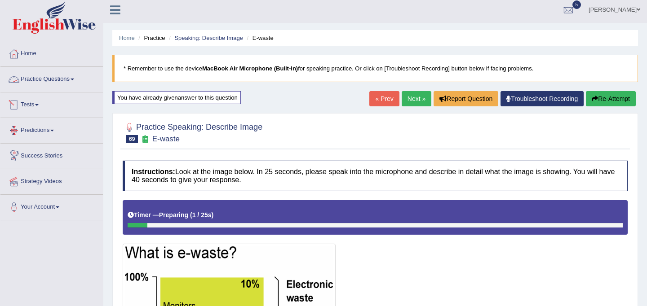
click at [55, 79] on link "Practice Questions" at bounding box center [51, 78] width 102 height 22
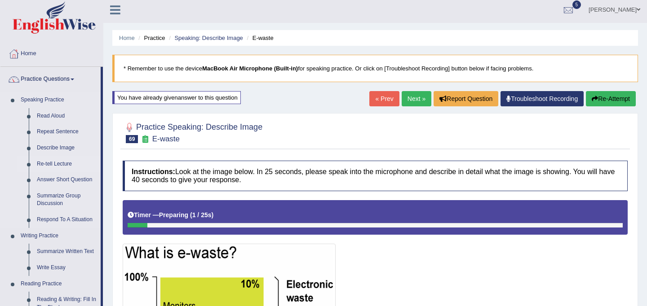
click at [65, 162] on link "Re-tell Lecture" at bounding box center [67, 164] width 68 height 16
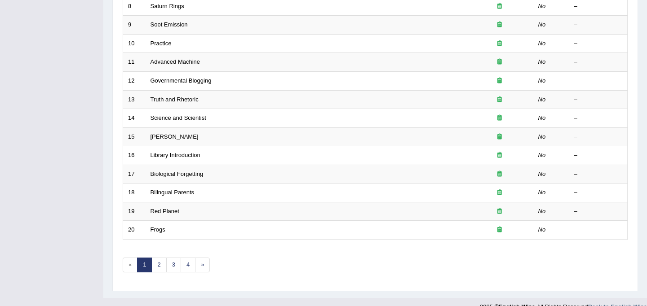
scroll to position [288, 0]
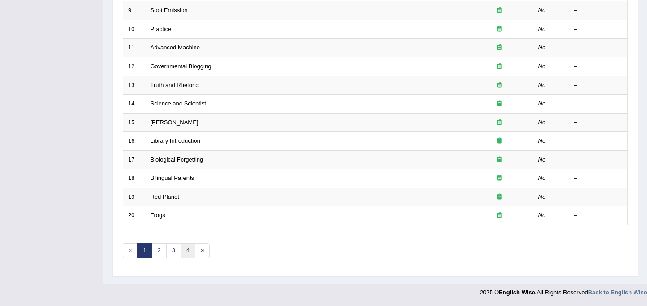
click at [187, 252] on link "4" at bounding box center [188, 250] width 15 height 15
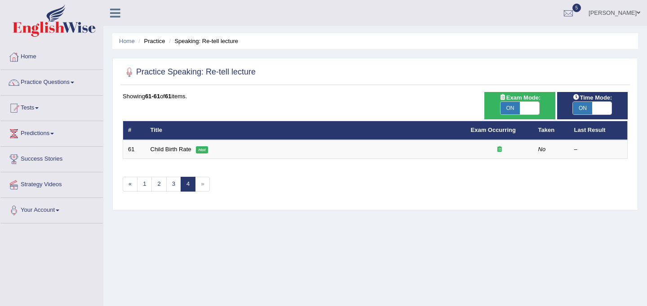
click at [204, 183] on span "»" at bounding box center [202, 184] width 15 height 15
click at [202, 186] on span "»" at bounding box center [202, 184] width 15 height 15
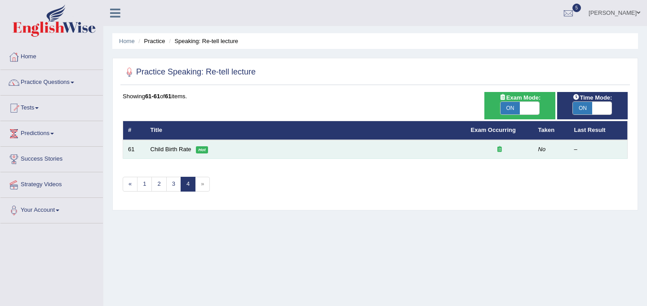
click at [204, 150] on em "Hot" at bounding box center [202, 149] width 13 height 7
click at [177, 147] on link "Child Birth Rate" at bounding box center [170, 149] width 41 height 7
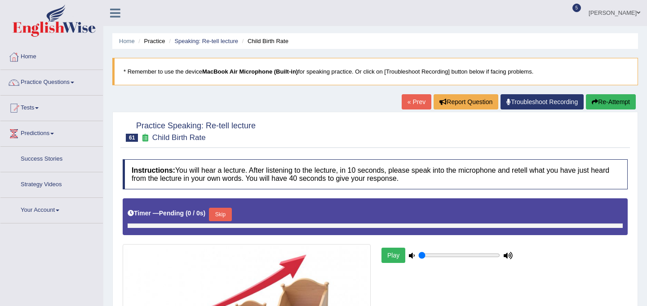
type input "0.5"
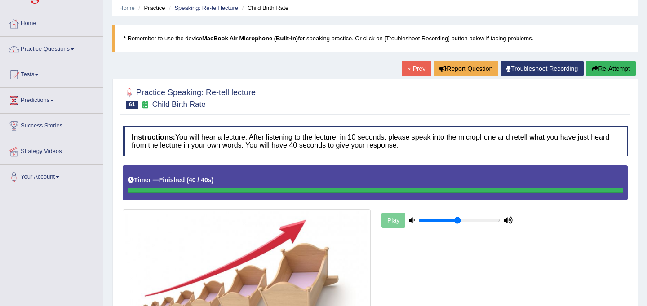
scroll to position [30, 0]
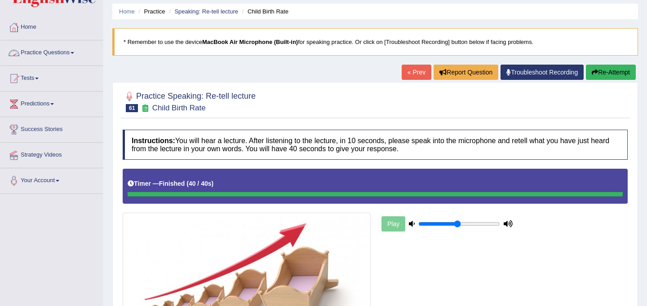
click at [73, 54] on link "Practice Questions" at bounding box center [51, 51] width 102 height 22
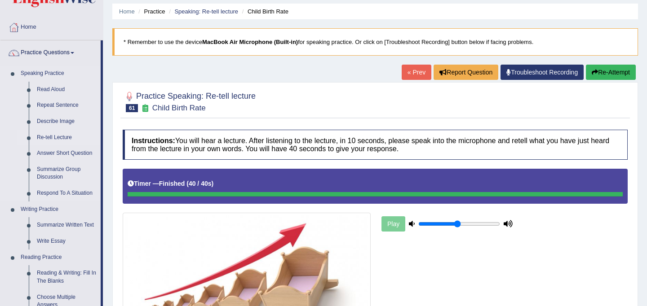
click at [62, 138] on link "Re-tell Lecture" at bounding box center [67, 138] width 68 height 16
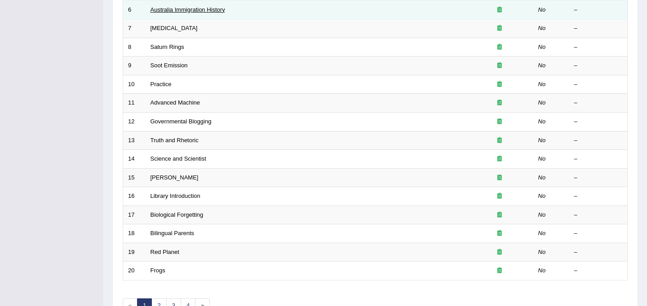
scroll to position [288, 0]
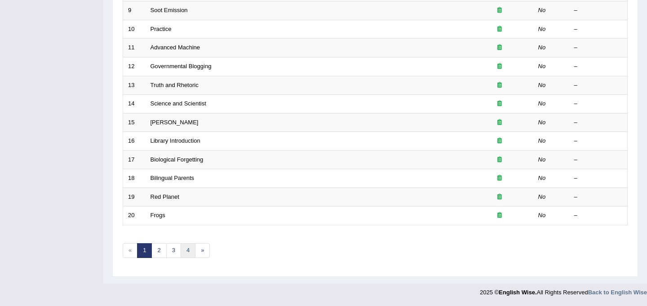
click at [187, 248] on link "4" at bounding box center [188, 250] width 15 height 15
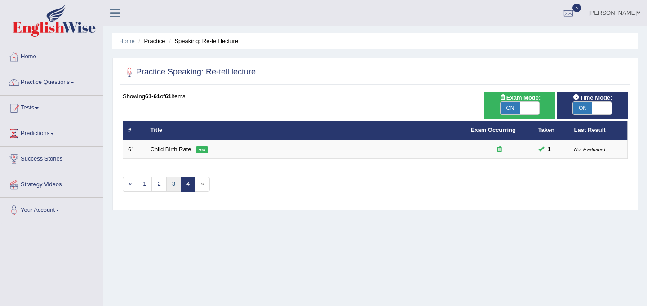
click at [172, 183] on link "3" at bounding box center [173, 184] width 15 height 15
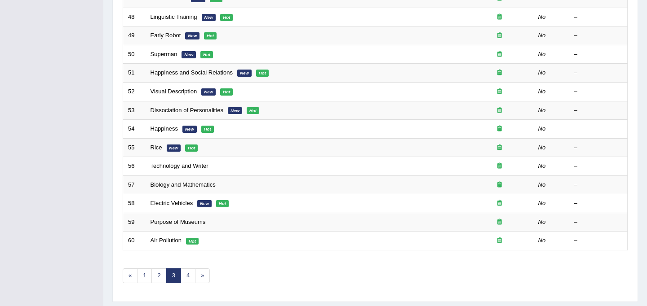
scroll to position [288, 0]
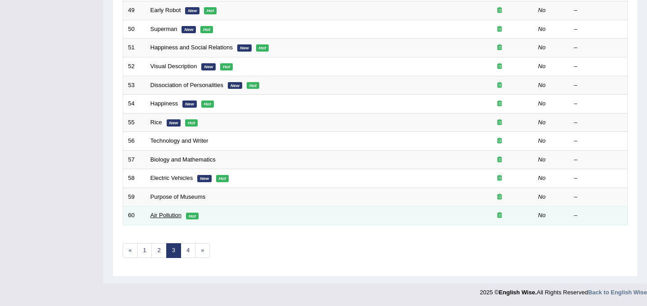
click at [178, 218] on link "Air Pollution" at bounding box center [165, 215] width 31 height 7
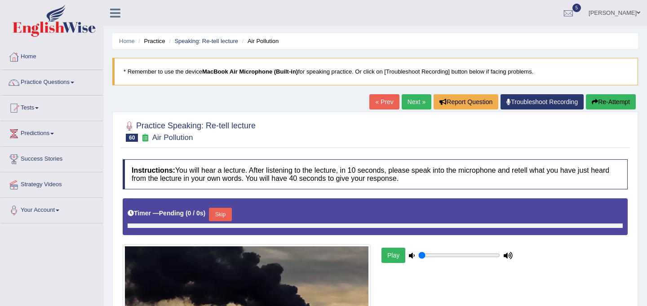
type input "0.5"
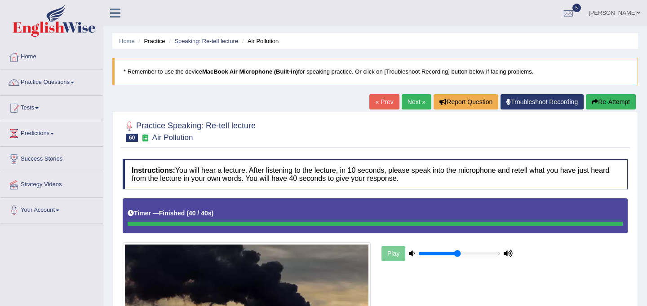
click at [61, 80] on link "Practice Questions" at bounding box center [51, 81] width 102 height 22
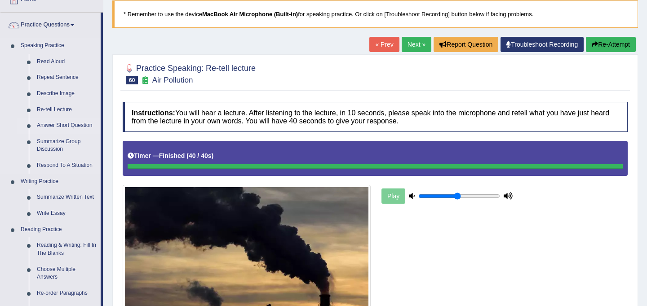
scroll to position [56, 0]
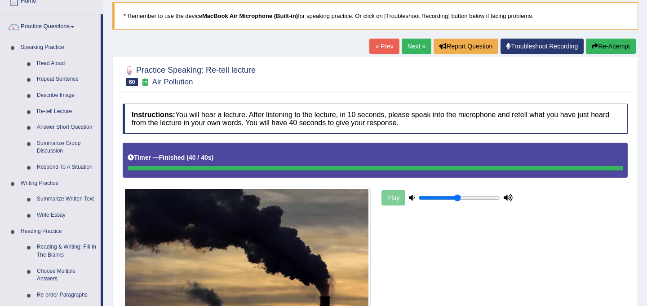
click at [383, 51] on link "« Prev" at bounding box center [384, 46] width 30 height 15
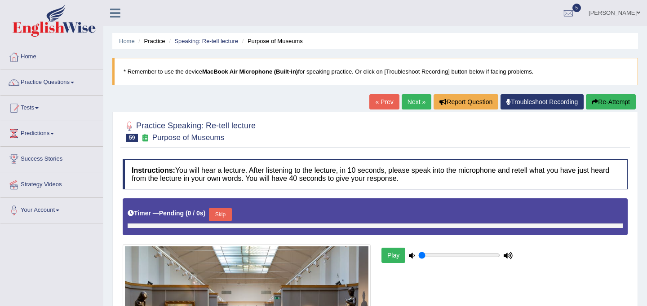
type input "0.5"
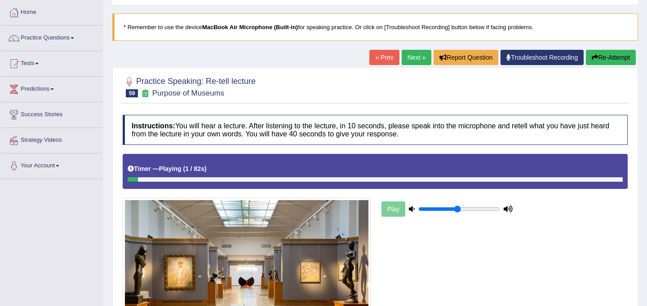
scroll to position [104, 0]
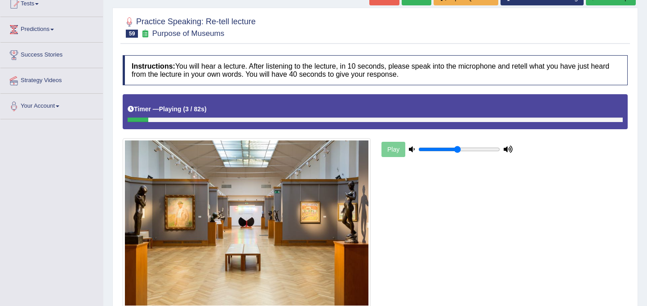
click at [398, 153] on div "Play" at bounding box center [447, 149] width 135 height 22
type input "0.05"
click at [419, 150] on input "range" at bounding box center [459, 149] width 82 height 7
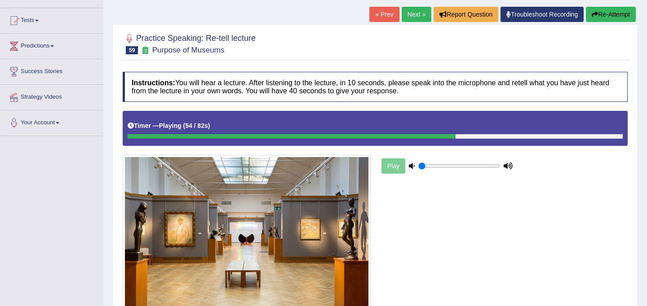
scroll to position [74, 0]
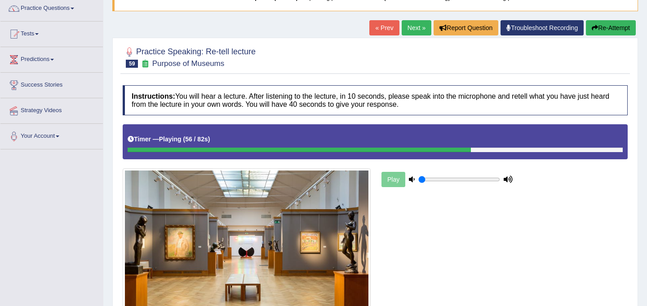
click at [596, 27] on button "Re-Attempt" at bounding box center [611, 27] width 50 height 15
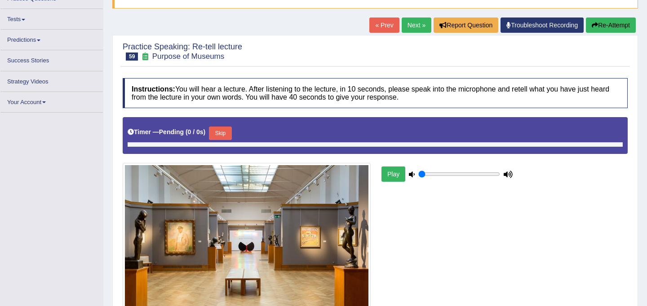
scroll to position [77, 0]
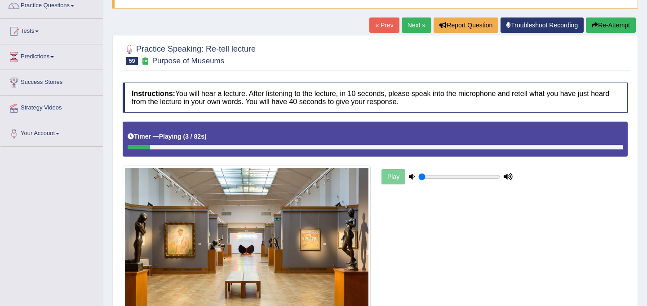
click at [416, 130] on div "Timer — Playing ( 3 / 82s ) Skip" at bounding box center [375, 137] width 495 height 16
click at [436, 172] on div "Play" at bounding box center [447, 177] width 135 height 22
type input "0.25"
click at [437, 176] on input "range" at bounding box center [459, 176] width 82 height 7
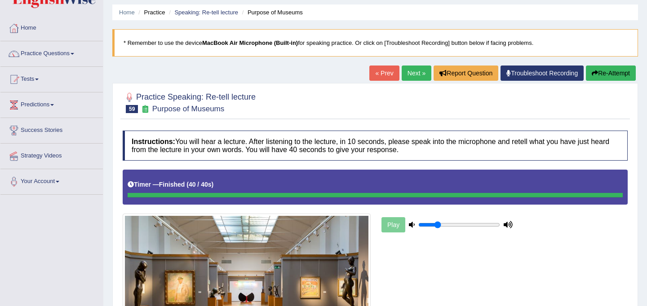
scroll to position [0, 0]
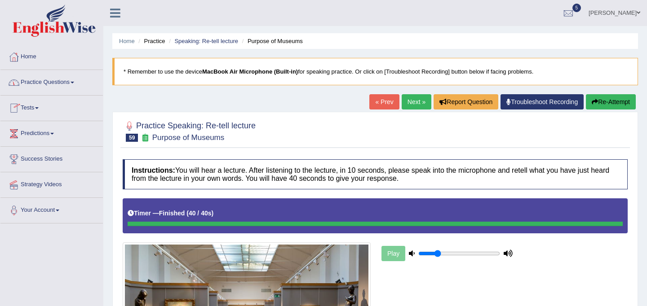
click at [66, 81] on link "Practice Questions" at bounding box center [51, 81] width 102 height 22
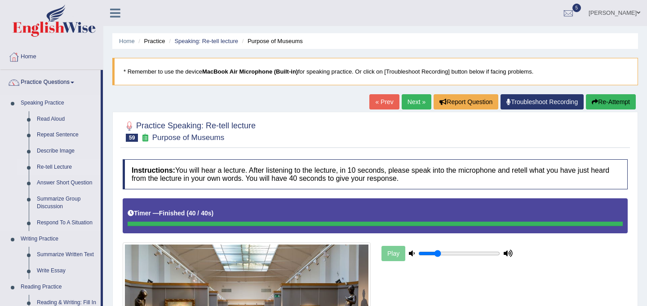
click at [68, 167] on link "Re-tell Lecture" at bounding box center [67, 167] width 68 height 16
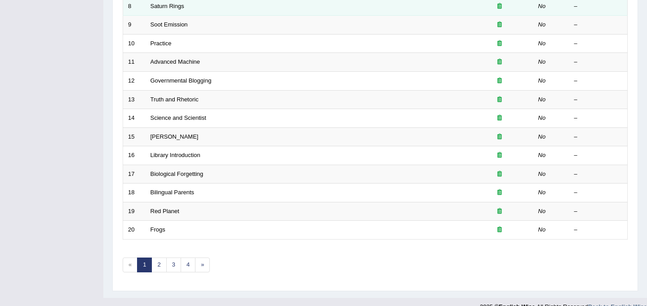
scroll to position [288, 0]
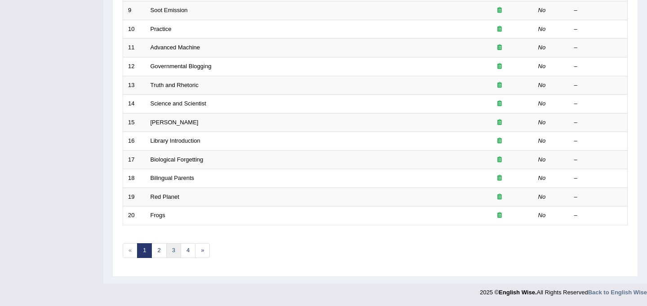
click at [177, 248] on link "3" at bounding box center [173, 250] width 15 height 15
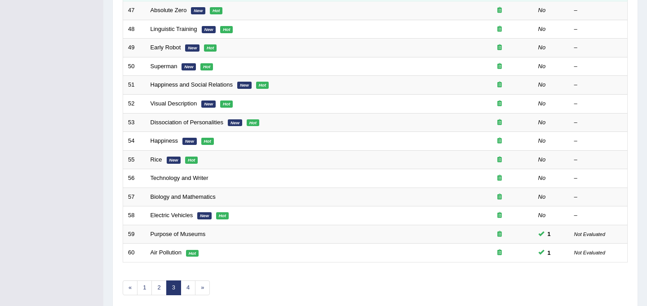
scroll to position [248, 0]
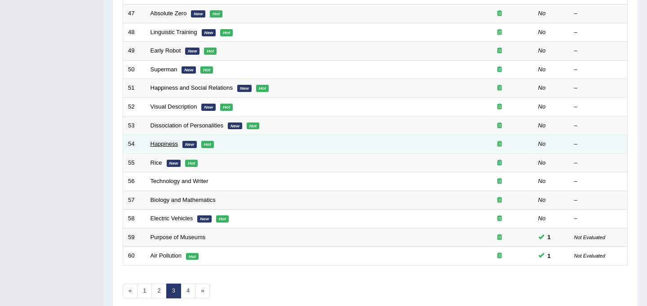
click at [172, 145] on link "Happiness" at bounding box center [163, 144] width 27 height 7
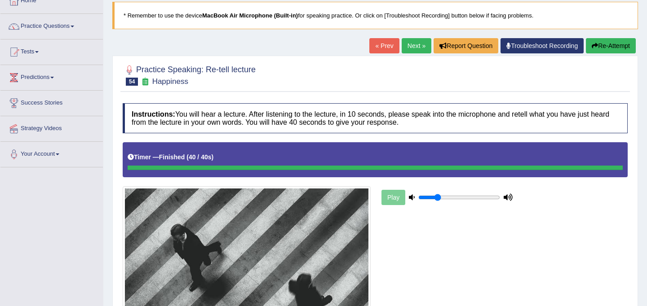
scroll to position [53, 0]
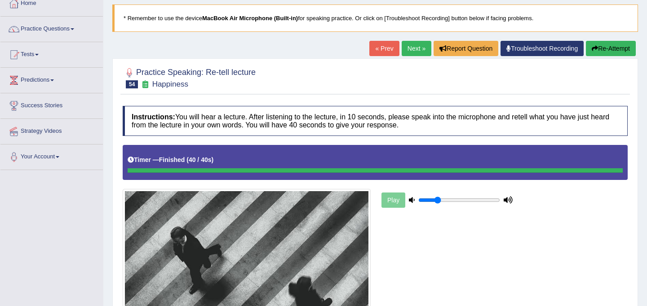
click at [599, 49] on button "Re-Attempt" at bounding box center [611, 48] width 50 height 15
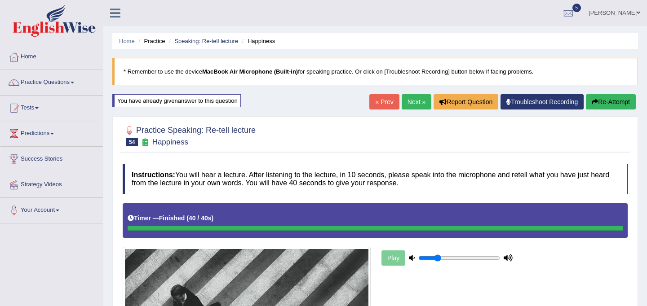
click at [411, 102] on link "Next »" at bounding box center [417, 101] width 30 height 15
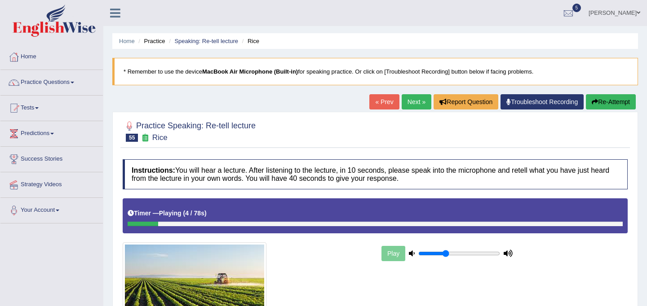
click at [445, 254] on input "range" at bounding box center [459, 253] width 82 height 7
type input "0.45"
click at [453, 256] on input "range" at bounding box center [459, 253] width 82 height 7
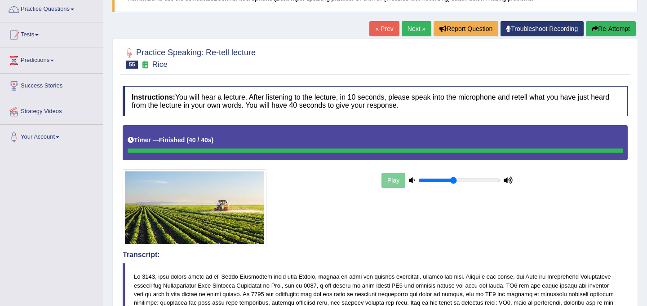
scroll to position [75, 0]
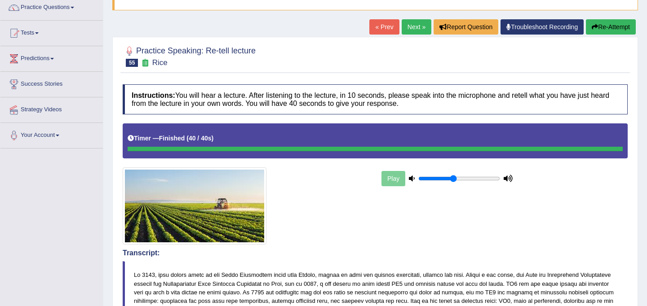
click at [411, 29] on link "Next »" at bounding box center [417, 26] width 30 height 15
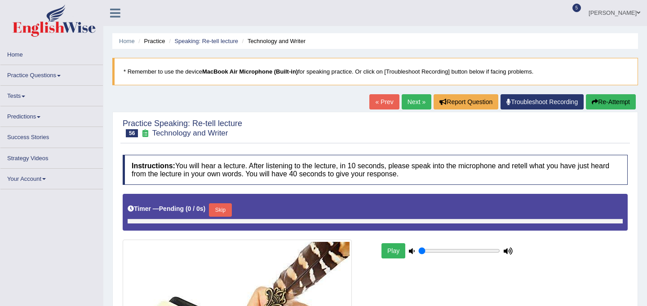
type input "0.45"
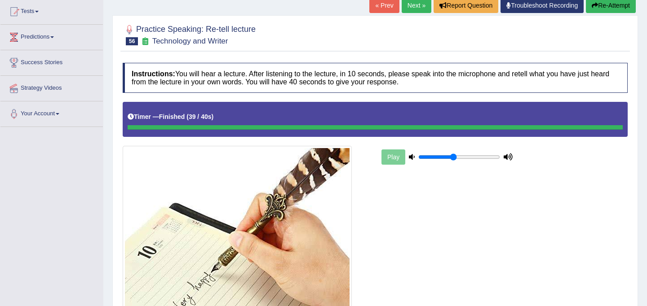
scroll to position [95, 0]
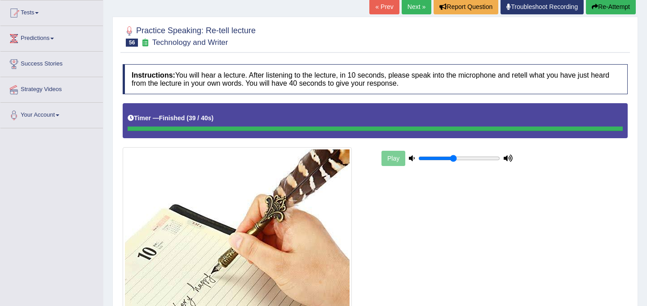
click at [411, 11] on link "Next »" at bounding box center [417, 6] width 30 height 15
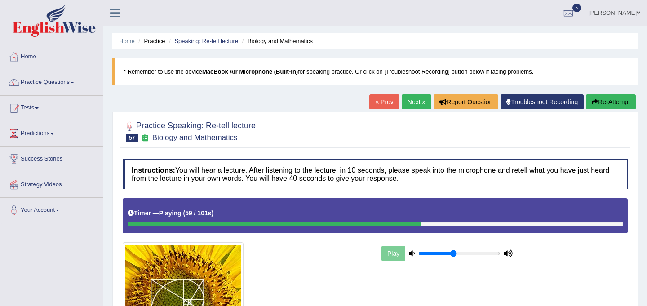
click at [411, 11] on ul "[PERSON_NAME] Toggle navigation Username: JyotiJ Access Type: Online Subscripti…" at bounding box center [456, 13] width 380 height 26
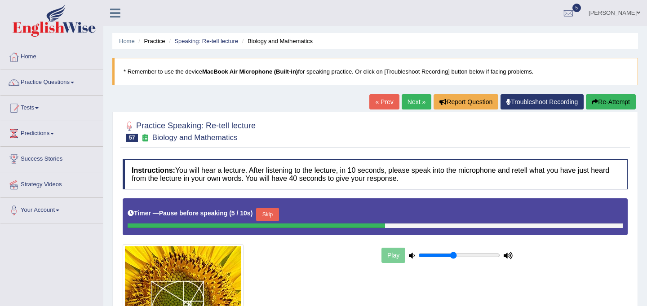
click at [411, 11] on ul "[PERSON_NAME] Toggle navigation Username: JyotiJ Access Type: Online Subscripti…" at bounding box center [456, 13] width 380 height 26
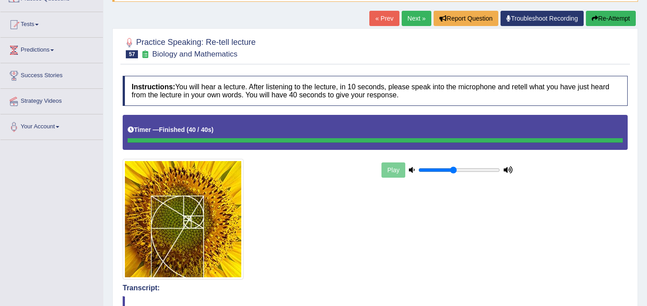
scroll to position [43, 0]
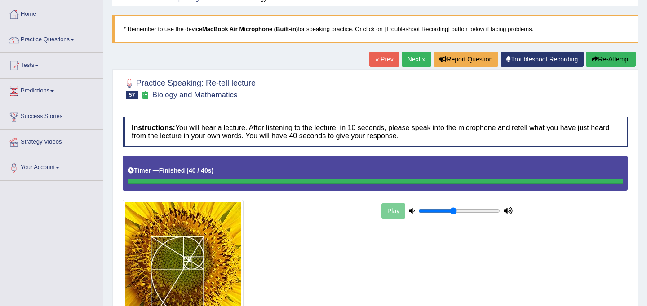
click at [406, 62] on link "Next »" at bounding box center [417, 59] width 30 height 15
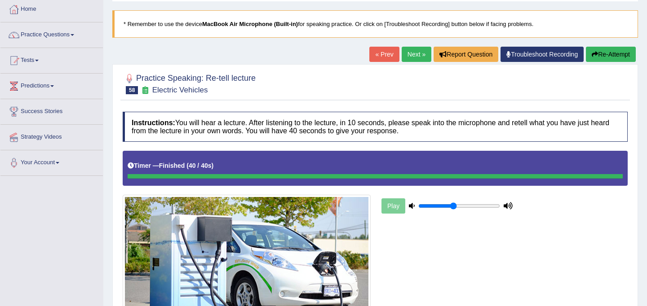
scroll to position [44, 0]
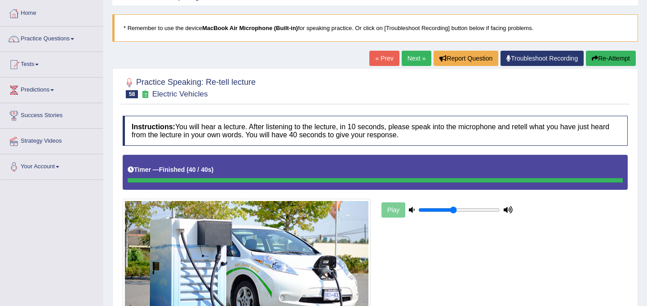
click at [417, 63] on link "Next »" at bounding box center [417, 58] width 30 height 15
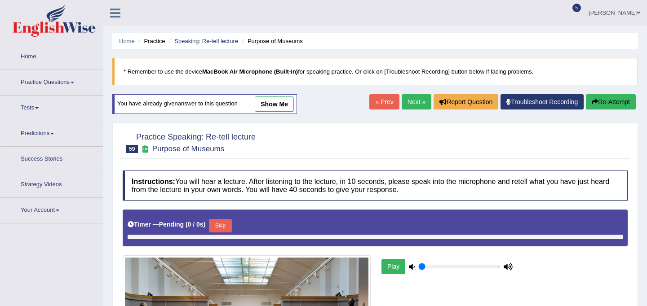
type input "0.45"
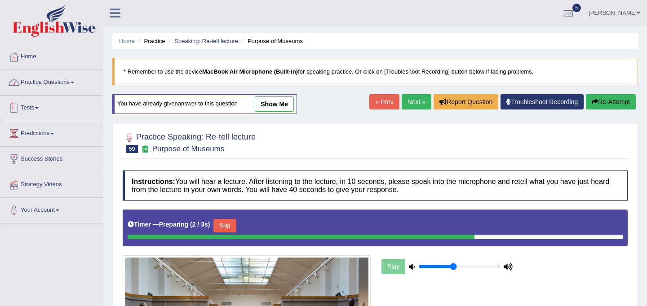
click at [66, 81] on link "Practice Questions" at bounding box center [51, 81] width 102 height 22
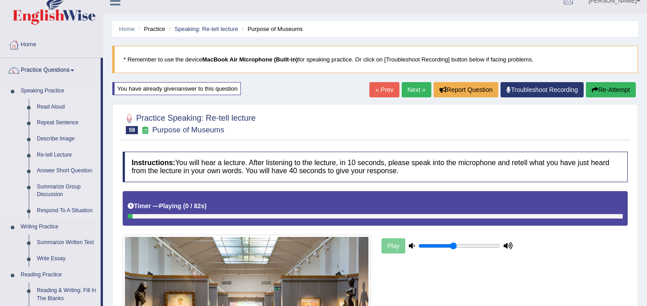
scroll to position [13, 0]
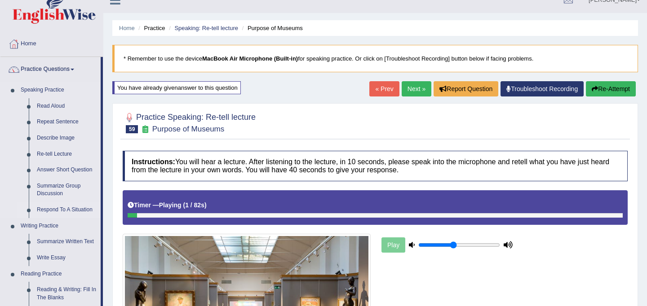
click at [79, 212] on link "Respond To A Situation" at bounding box center [67, 210] width 68 height 16
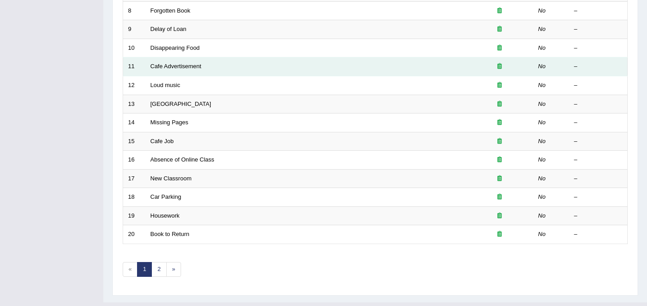
scroll to position [273, 0]
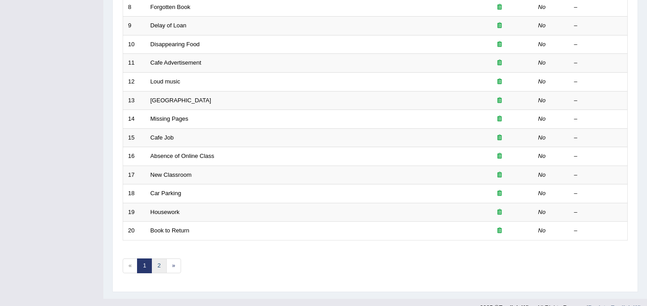
click at [162, 263] on link "2" at bounding box center [158, 266] width 15 height 15
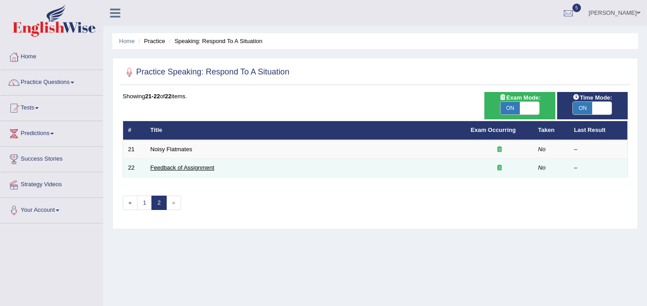
click at [208, 168] on link "Feedback of Assignment" at bounding box center [182, 167] width 64 height 7
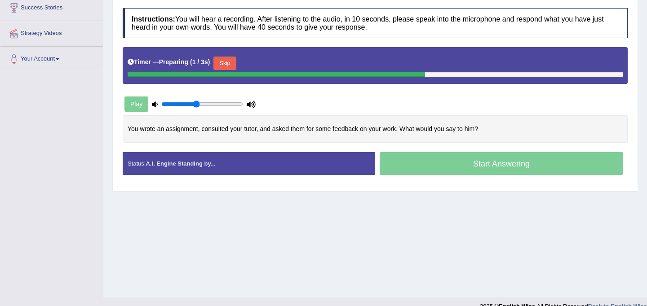
scroll to position [152, 0]
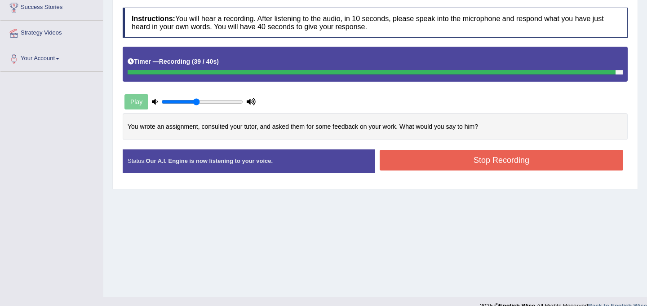
click at [447, 160] on button "Stop Recording" at bounding box center [501, 160] width 243 height 21
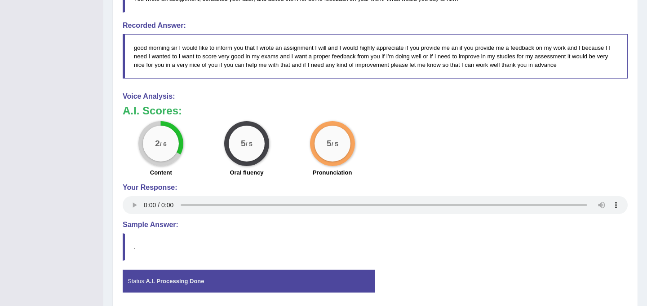
scroll to position [361, 0]
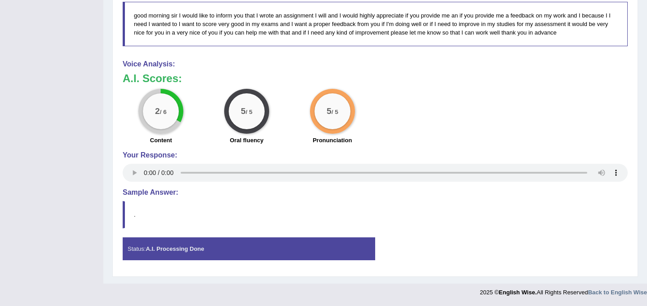
click at [177, 252] on strong "A.I. Processing Done" at bounding box center [175, 249] width 58 height 7
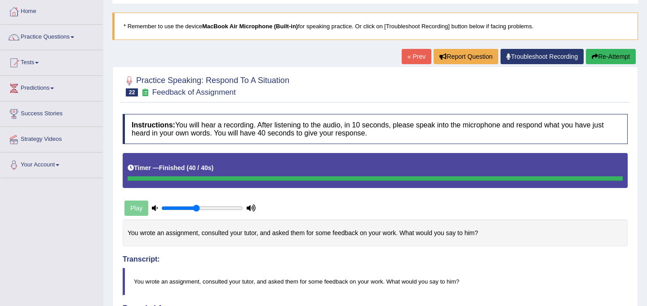
scroll to position [0, 0]
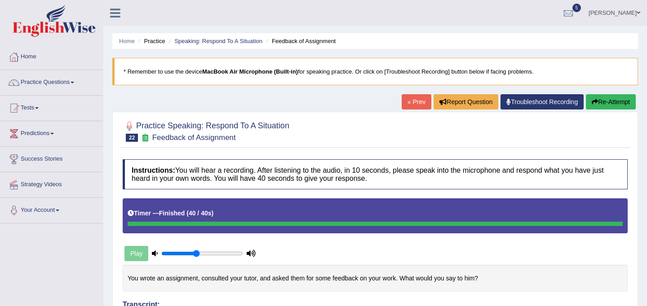
click at [410, 100] on link "« Prev" at bounding box center [417, 101] width 30 height 15
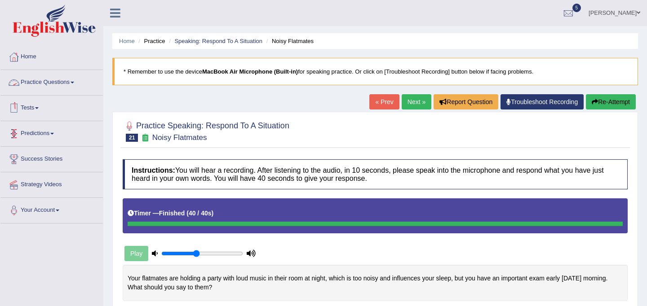
click at [38, 83] on link "Practice Questions" at bounding box center [51, 81] width 102 height 22
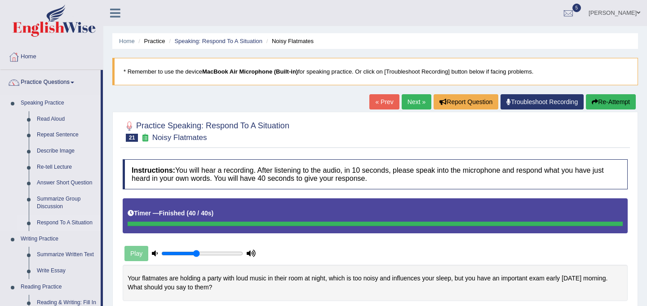
click at [55, 226] on link "Respond To A Situation" at bounding box center [67, 223] width 68 height 16
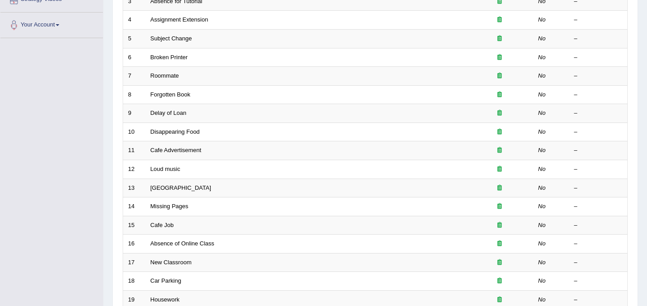
scroll to position [288, 0]
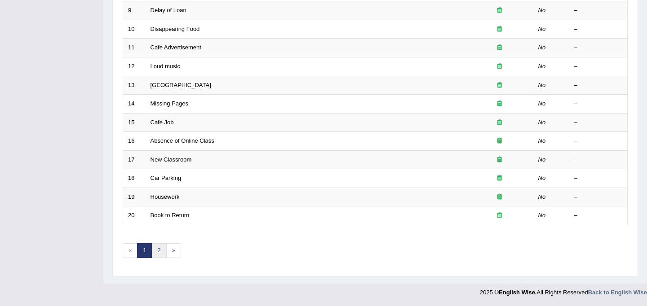
click at [159, 256] on link "2" at bounding box center [158, 250] width 15 height 15
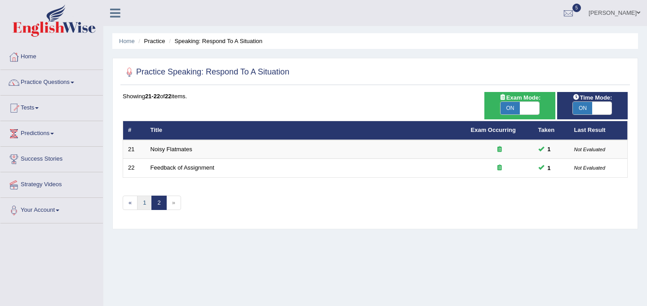
click at [145, 203] on link "1" at bounding box center [144, 203] width 15 height 15
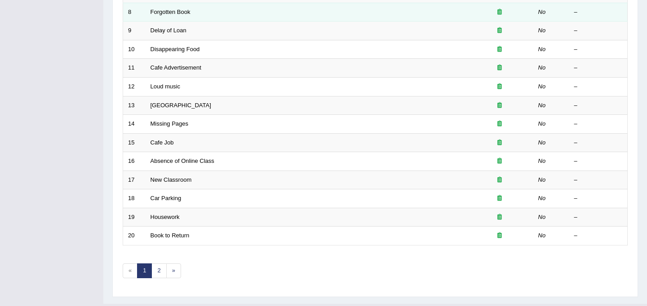
scroll to position [288, 0]
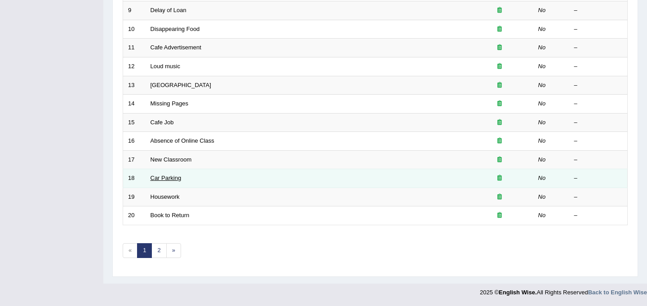
click at [174, 179] on link "Car Parking" at bounding box center [165, 178] width 31 height 7
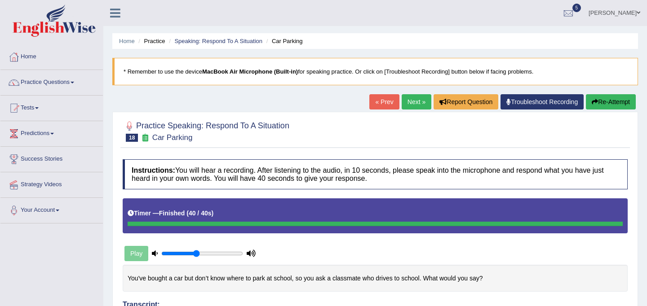
click at [406, 100] on link "Next »" at bounding box center [417, 101] width 30 height 15
click at [406, 104] on link "Next »" at bounding box center [417, 101] width 30 height 15
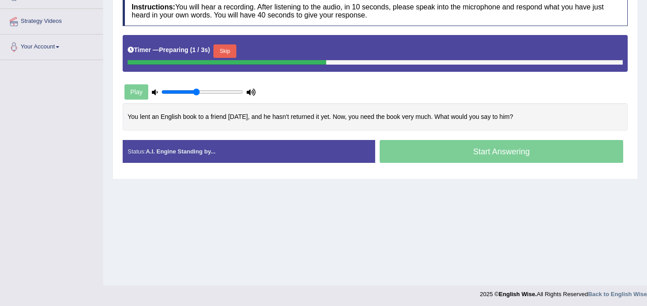
scroll to position [165, 0]
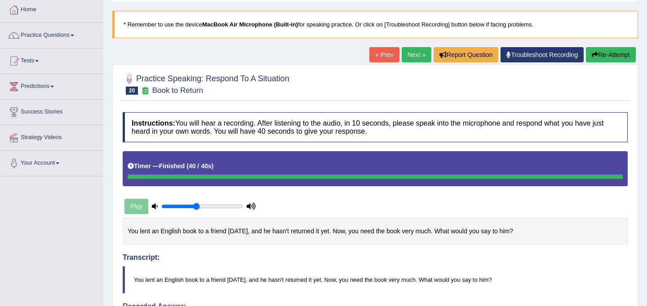
scroll to position [0, 0]
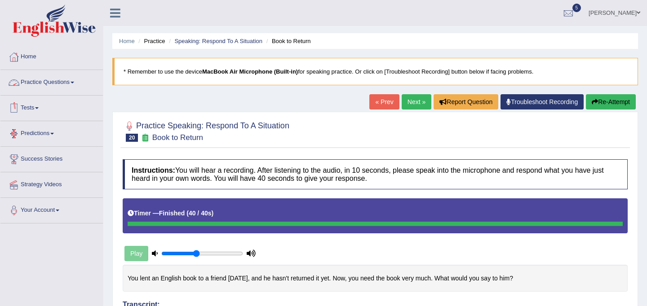
click at [70, 81] on link "Practice Questions" at bounding box center [51, 81] width 102 height 22
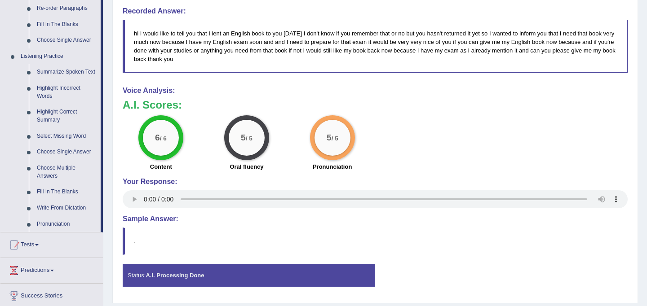
scroll to position [349, 0]
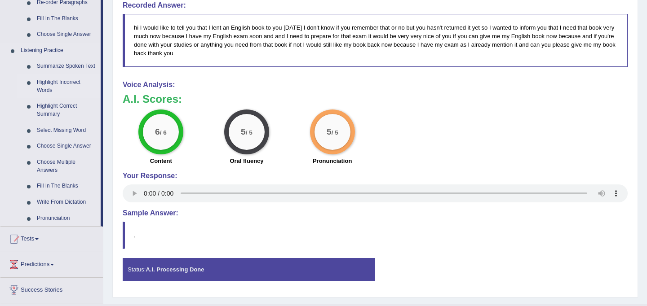
click at [55, 91] on link "Highlight Incorrect Words" at bounding box center [67, 87] width 68 height 24
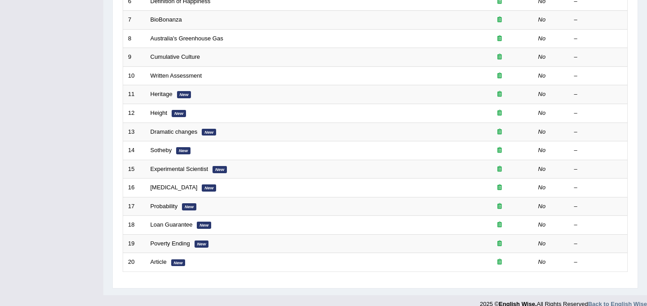
scroll to position [253, 0]
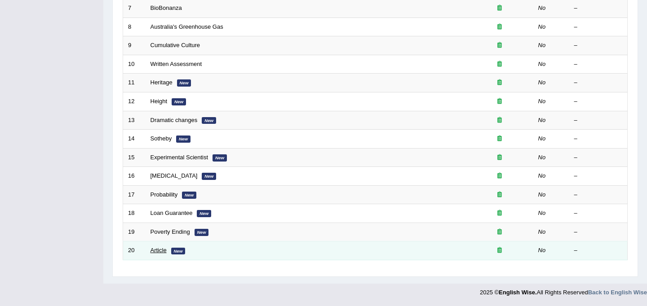
click at [166, 252] on link "Article" at bounding box center [158, 250] width 16 height 7
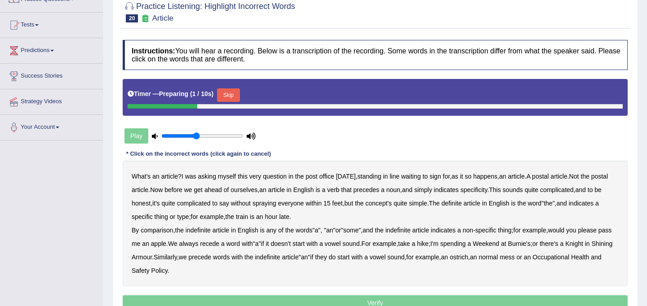
scroll to position [93, 0]
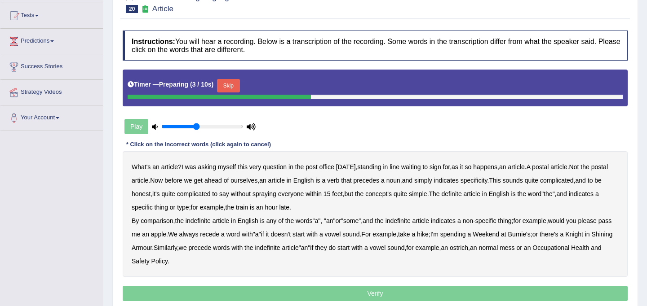
click at [234, 86] on button "Skip" at bounding box center [228, 85] width 22 height 13
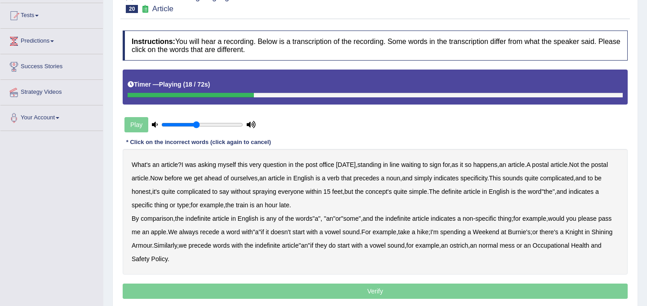
click at [339, 179] on b "verb" at bounding box center [333, 178] width 12 height 7
click at [552, 195] on b "the" at bounding box center [547, 191] width 9 height 7
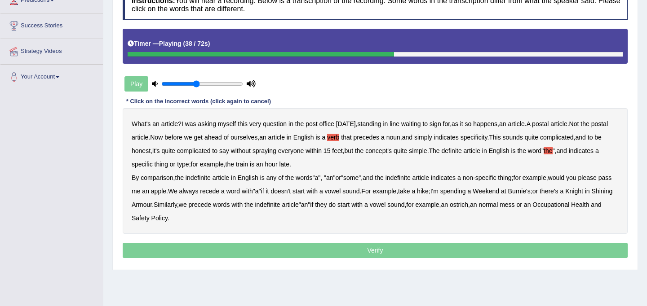
scroll to position [134, 0]
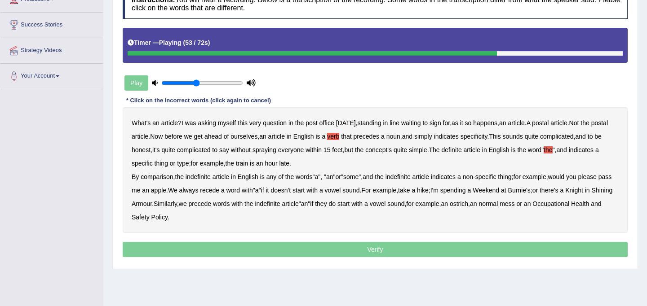
click at [219, 190] on b "recede" at bounding box center [209, 190] width 19 height 7
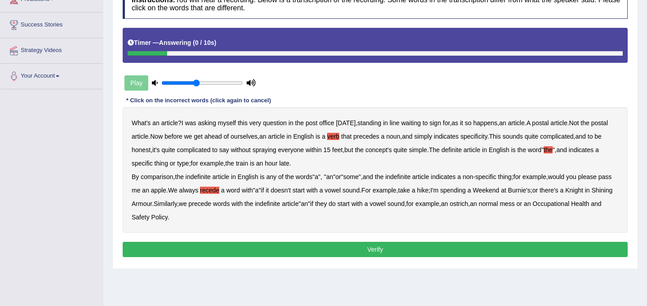
scroll to position [131, 0]
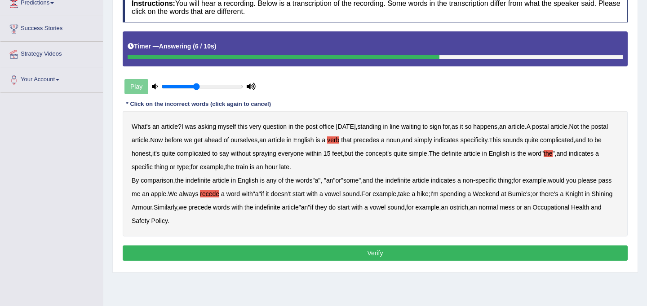
click at [383, 251] on button "Verify" at bounding box center [375, 253] width 505 height 15
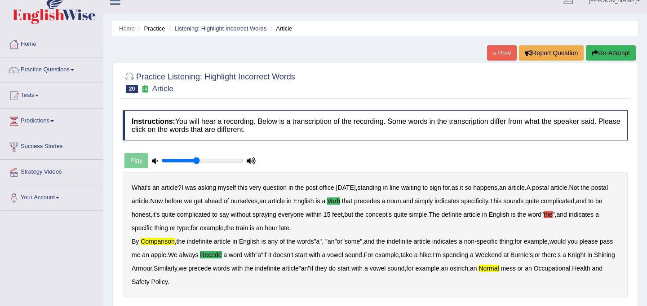
scroll to position [0, 0]
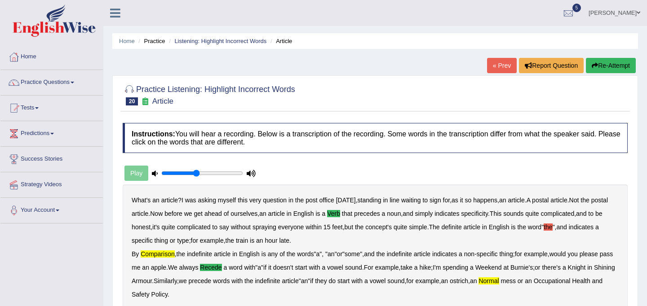
click at [622, 66] on button "Re-Attempt" at bounding box center [611, 65] width 50 height 15
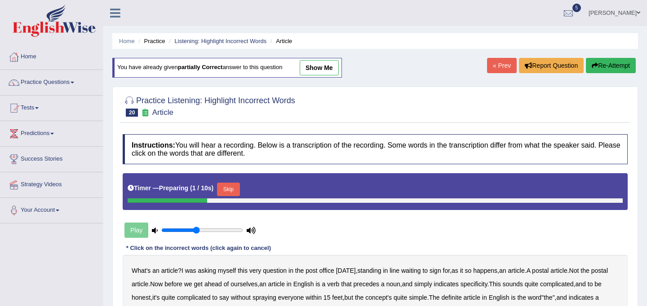
click at [238, 185] on button "Skip" at bounding box center [228, 189] width 22 height 13
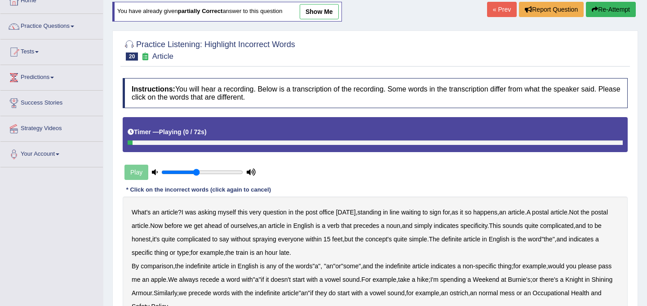
scroll to position [58, 0]
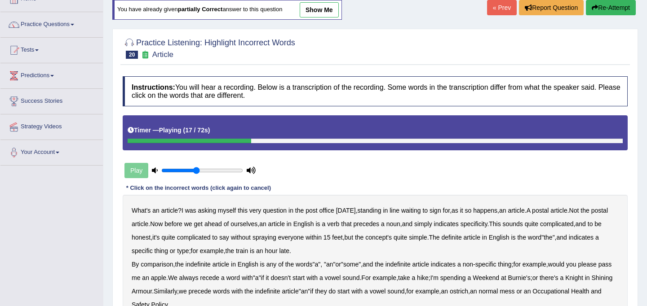
click at [339, 225] on b "verb" at bounding box center [333, 224] width 12 height 7
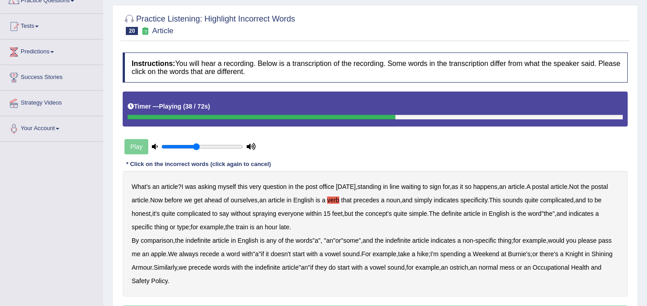
scroll to position [82, 0]
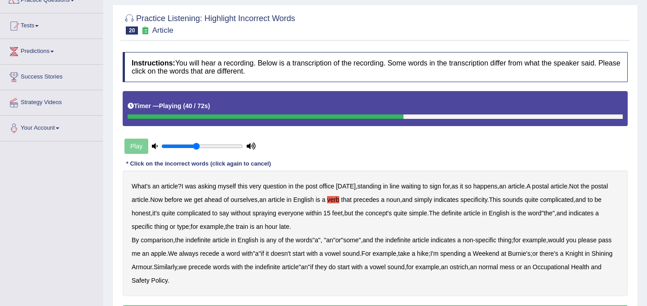
click at [158, 239] on b "comparison" at bounding box center [157, 240] width 32 height 7
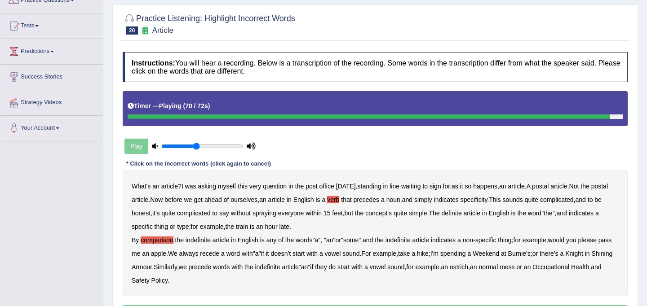
click at [498, 268] on b "normal" at bounding box center [487, 267] width 19 height 7
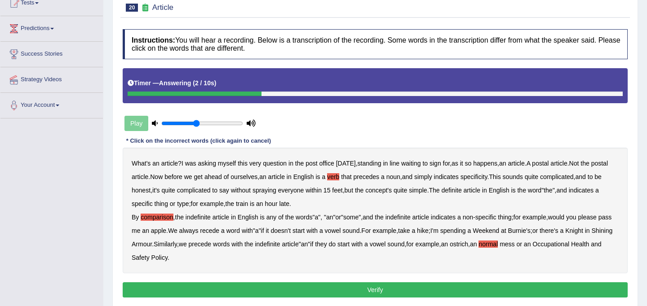
scroll to position [113, 0]
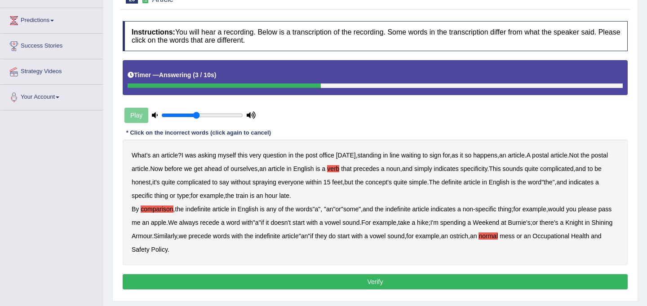
click at [491, 282] on button "Verify" at bounding box center [375, 281] width 505 height 15
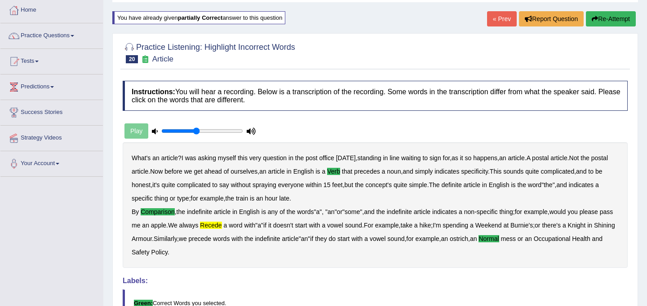
scroll to position [0, 0]
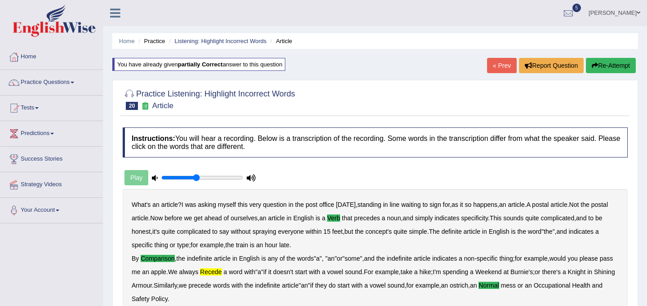
click at [613, 66] on button "Re-Attempt" at bounding box center [611, 65] width 50 height 15
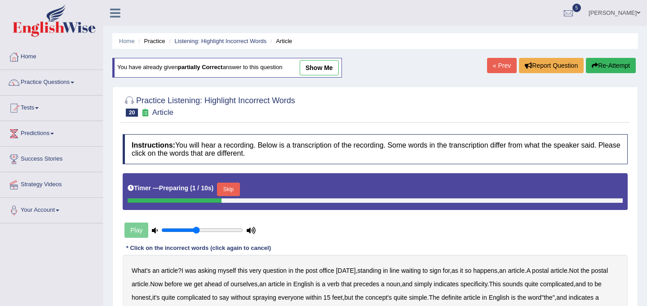
click at [231, 189] on button "Skip" at bounding box center [228, 189] width 22 height 13
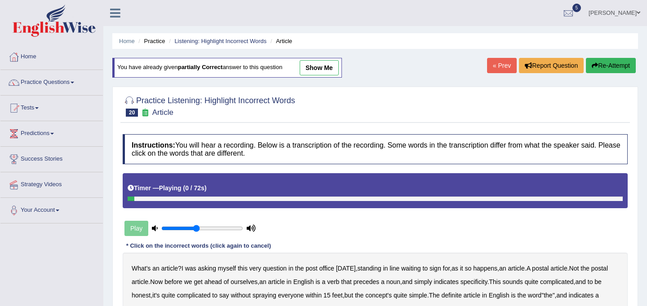
click at [240, 199] on div at bounding box center [375, 199] width 495 height 4
click at [72, 80] on link "Practice Questions" at bounding box center [51, 81] width 102 height 22
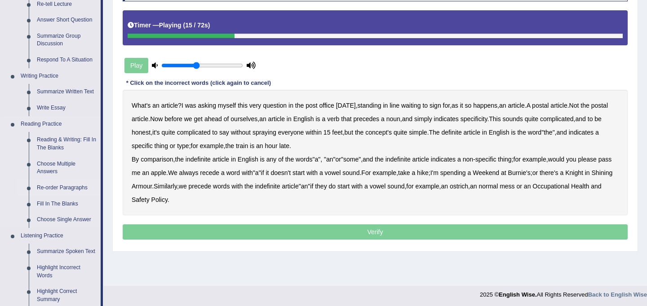
scroll to position [168, 0]
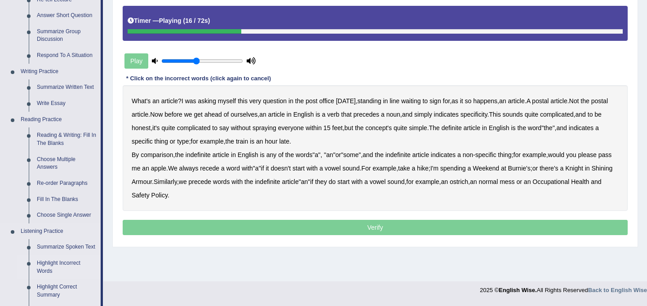
click at [64, 269] on link "Highlight Incorrect Words" at bounding box center [67, 268] width 68 height 24
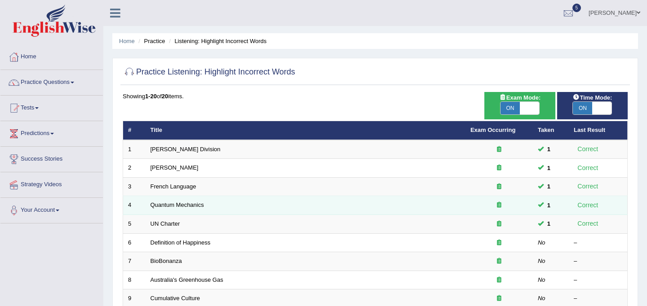
scroll to position [253, 0]
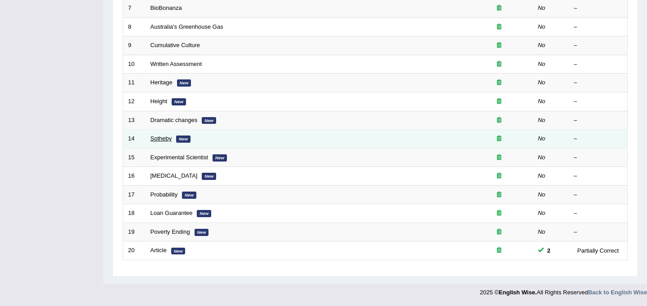
click at [168, 138] on link "Sotheby" at bounding box center [161, 138] width 22 height 7
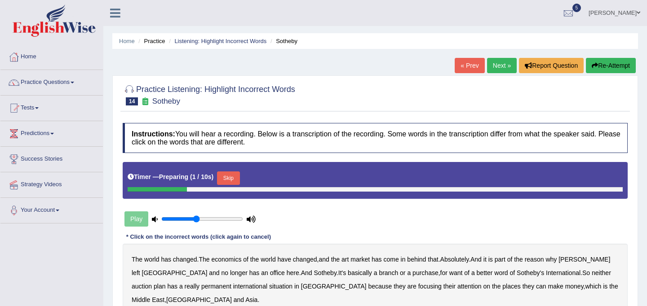
click at [232, 178] on button "Skip" at bounding box center [228, 178] width 22 height 13
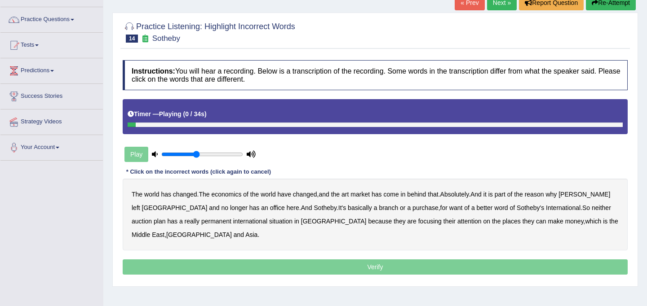
scroll to position [66, 0]
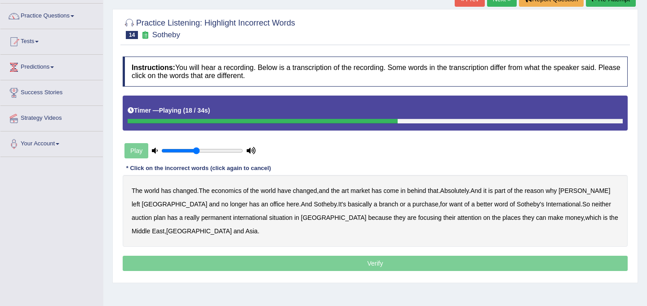
click at [412, 207] on b "purchase" at bounding box center [425, 204] width 26 height 7
click at [165, 214] on b "plan" at bounding box center [160, 217] width 12 height 7
click at [269, 220] on b "situation" at bounding box center [280, 217] width 23 height 7
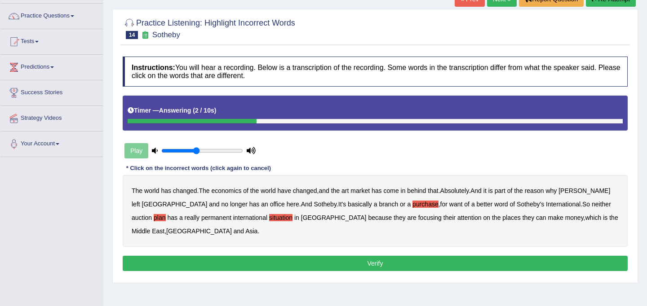
click at [344, 265] on button "Verify" at bounding box center [375, 263] width 505 height 15
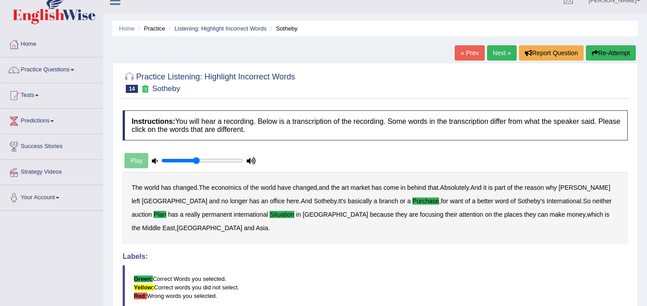
scroll to position [0, 0]
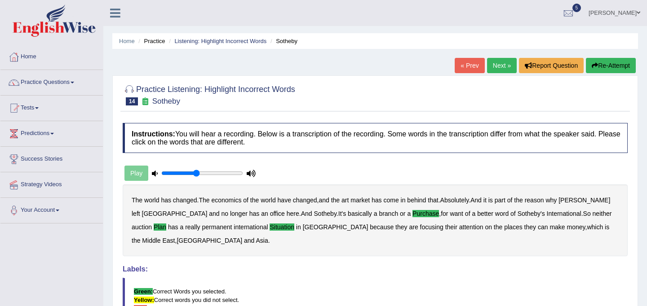
click at [499, 62] on link "Next »" at bounding box center [502, 65] width 30 height 15
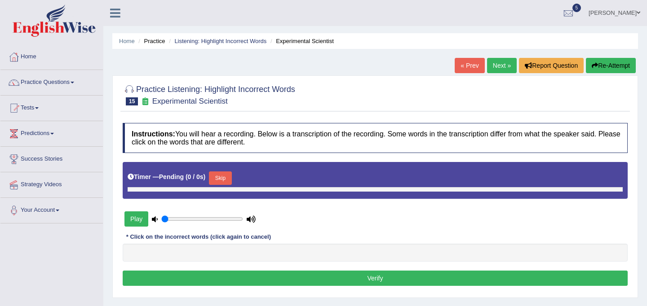
type input "0.45"
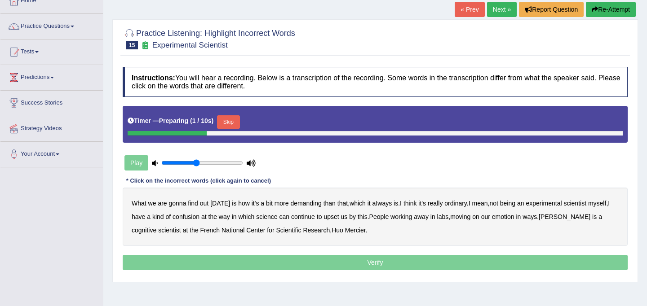
scroll to position [61, 0]
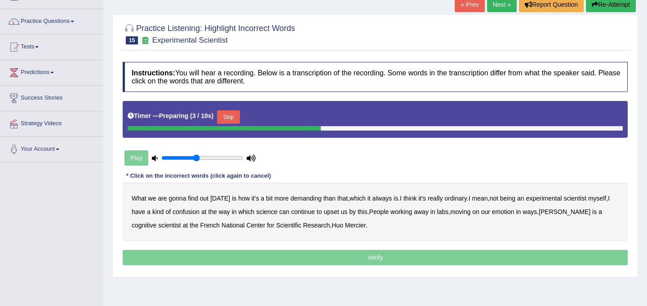
click at [228, 118] on button "Skip" at bounding box center [228, 116] width 22 height 13
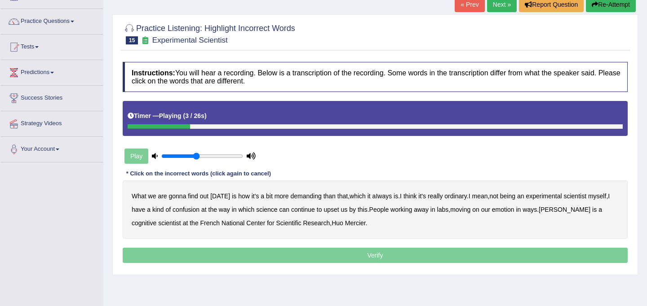
click at [306, 196] on b "demanding" at bounding box center [305, 196] width 31 height 7
click at [457, 195] on b "ordinary" at bounding box center [455, 196] width 22 height 7
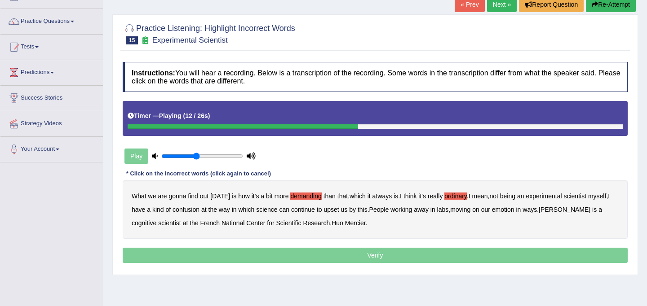
click at [189, 210] on b "confusion" at bounding box center [185, 209] width 27 height 7
click at [339, 209] on b "upset" at bounding box center [330, 209] width 15 height 7
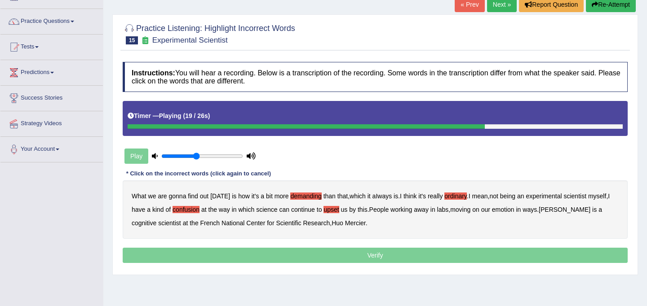
click at [514, 211] on b "emotion" at bounding box center [503, 209] width 22 height 7
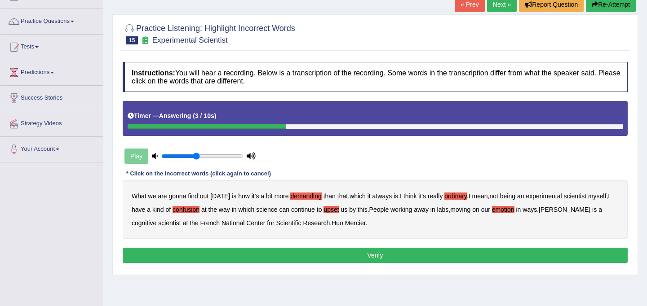
click at [328, 254] on button "Verify" at bounding box center [375, 255] width 505 height 15
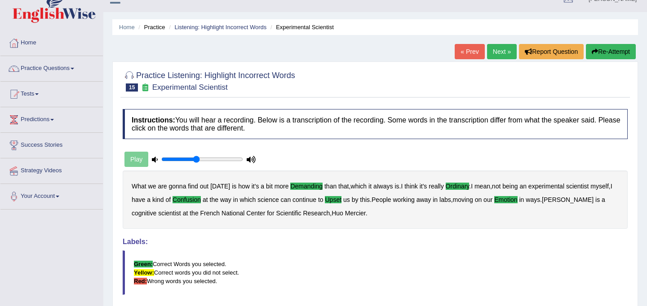
scroll to position [0, 0]
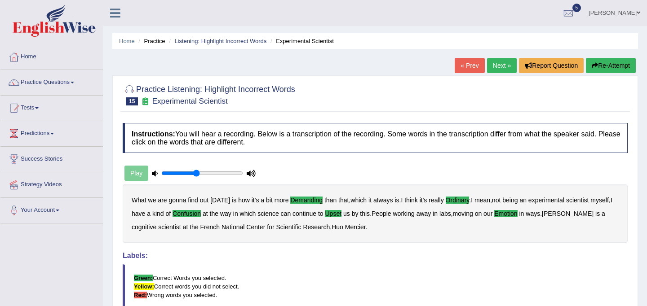
click at [493, 69] on link "Next »" at bounding box center [502, 65] width 30 height 15
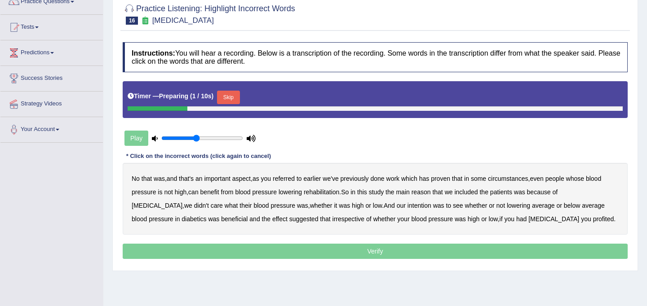
scroll to position [128, 0]
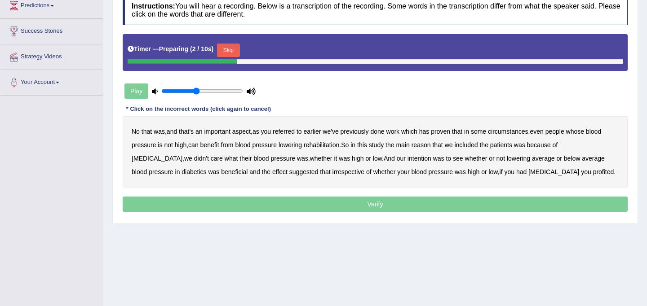
click at [237, 49] on button "Skip" at bounding box center [228, 50] width 22 height 13
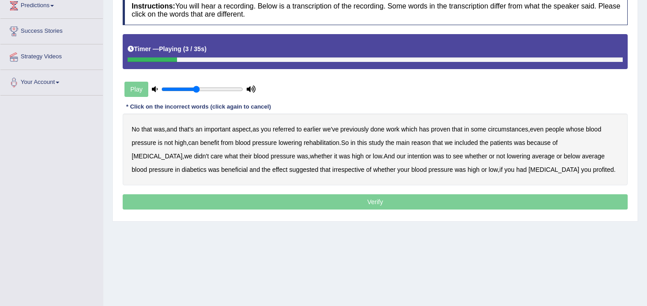
click at [295, 129] on b "referred" at bounding box center [284, 129] width 22 height 7
click at [512, 128] on b "circumstances" at bounding box center [508, 129] width 40 height 7
click at [323, 142] on b "rehabilitation" at bounding box center [321, 142] width 35 height 7
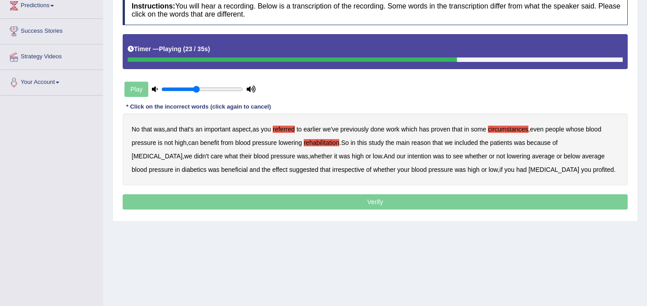
click at [407, 159] on b "intention" at bounding box center [419, 156] width 24 height 7
click at [272, 171] on b "effect" at bounding box center [279, 169] width 15 height 7
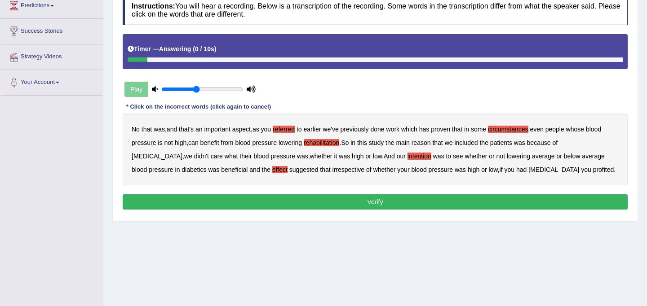
click at [593, 171] on b "profited" at bounding box center [603, 169] width 21 height 7
click at [447, 203] on button "Verify" at bounding box center [375, 201] width 505 height 15
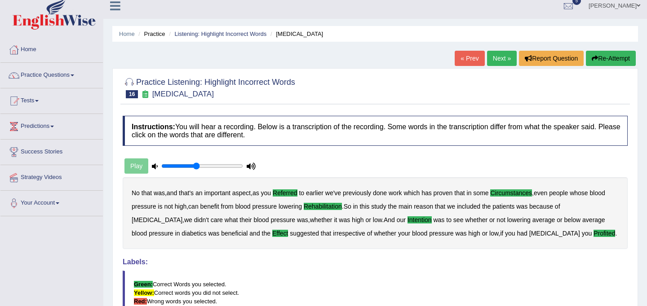
scroll to position [5, 0]
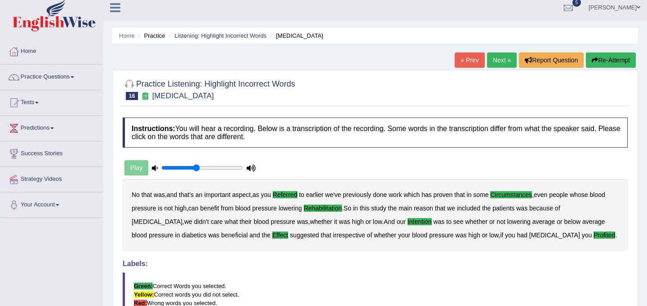
click at [499, 62] on link "Next »" at bounding box center [502, 60] width 30 height 15
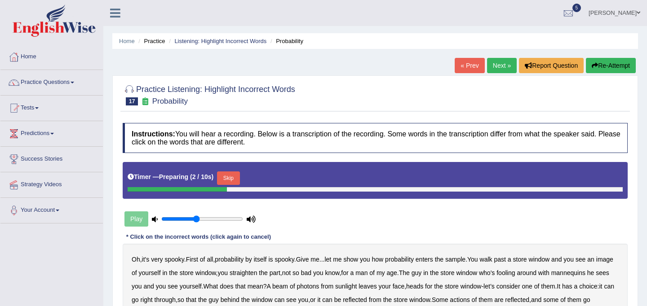
click at [234, 181] on button "Skip" at bounding box center [228, 178] width 22 height 13
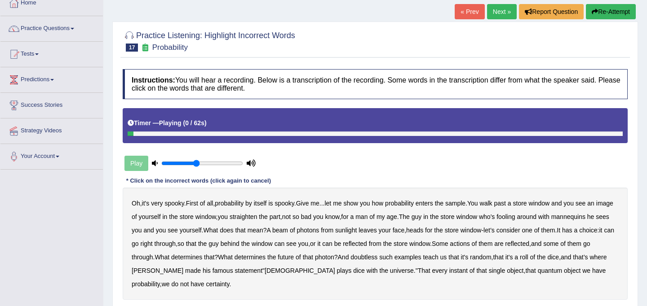
scroll to position [54, 0]
click at [465, 202] on b "sample" at bounding box center [455, 202] width 20 height 7
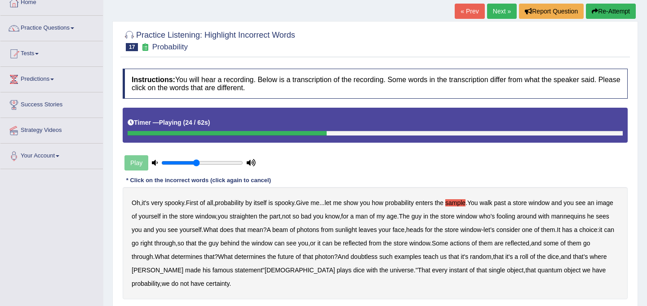
click at [288, 230] on b "beam" at bounding box center [280, 229] width 16 height 7
click at [469, 243] on b "actions" at bounding box center [460, 243] width 20 height 7
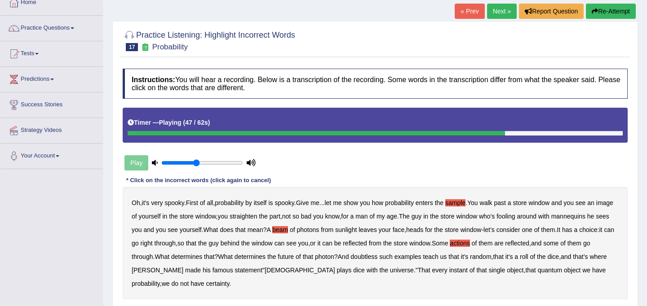
click at [377, 258] on b "doubtless" at bounding box center [363, 256] width 27 height 7
click at [528, 257] on b "roll" at bounding box center [524, 256] width 9 height 7
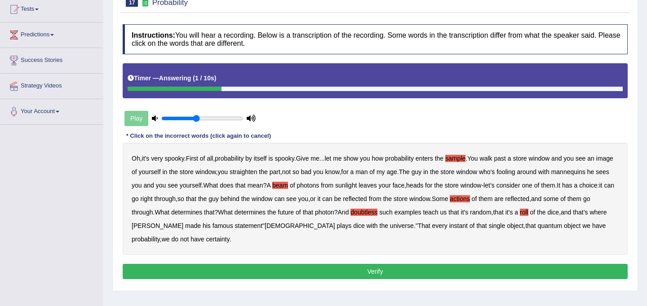
scroll to position [100, 0]
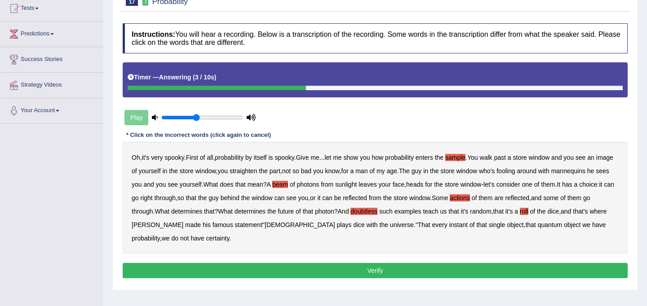
click at [398, 272] on button "Verify" at bounding box center [375, 270] width 505 height 15
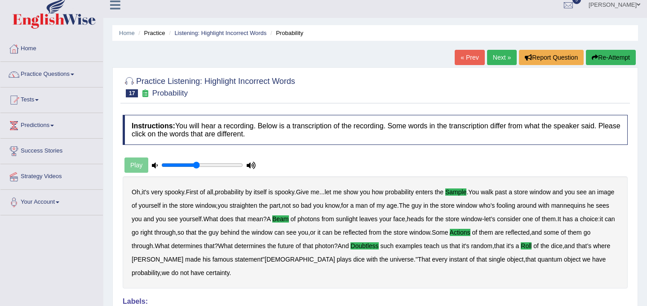
scroll to position [0, 0]
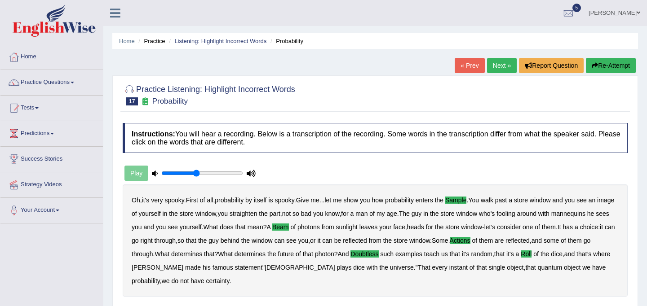
click at [497, 66] on link "Next »" at bounding box center [502, 65] width 30 height 15
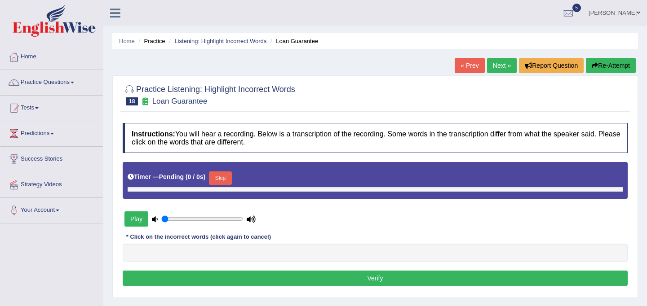
type input "0.45"
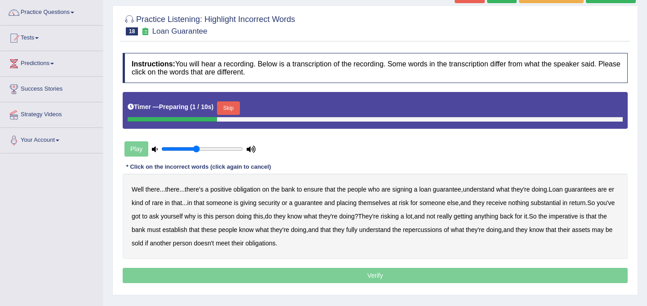
scroll to position [71, 0]
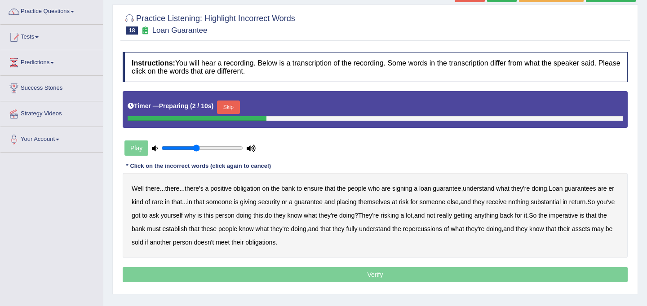
click at [239, 106] on button "Skip" at bounding box center [228, 107] width 22 height 13
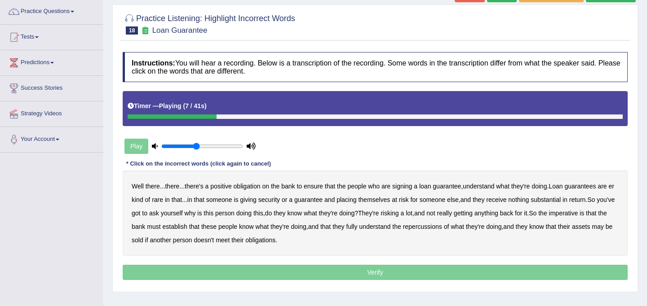
click at [488, 186] on b "understand" at bounding box center [478, 186] width 31 height 7
click at [163, 196] on b "rare" at bounding box center [157, 199] width 11 height 7
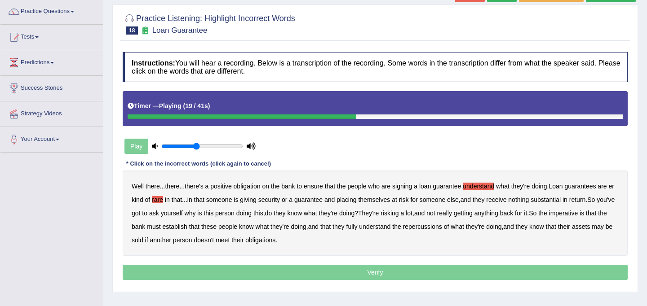
click at [561, 200] on b "substantial" at bounding box center [545, 199] width 30 height 7
click at [187, 229] on b "establish" at bounding box center [174, 226] width 25 height 7
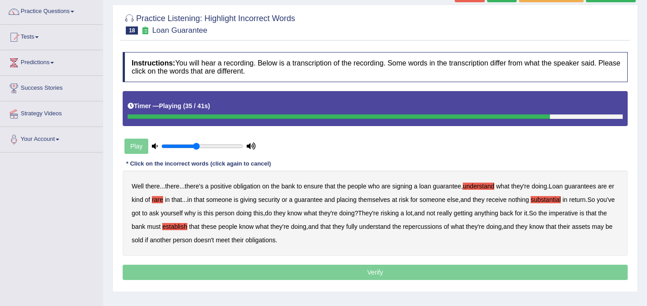
click at [442, 226] on b "repercussions" at bounding box center [422, 226] width 39 height 7
click at [572, 230] on b "assets" at bounding box center [581, 226] width 18 height 7
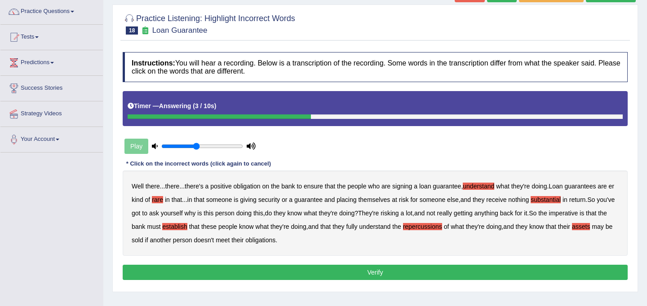
click at [353, 274] on button "Verify" at bounding box center [375, 272] width 505 height 15
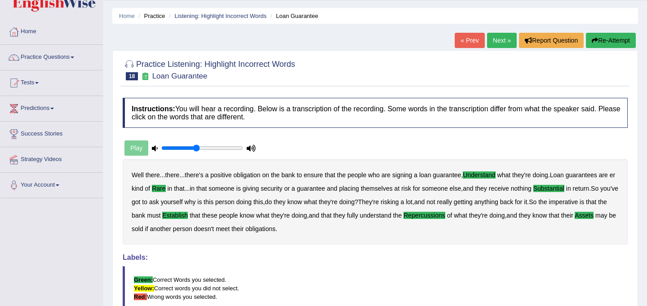
scroll to position [0, 0]
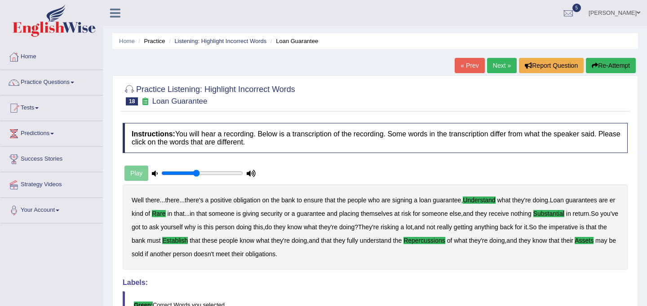
click at [501, 69] on link "Next »" at bounding box center [502, 65] width 30 height 15
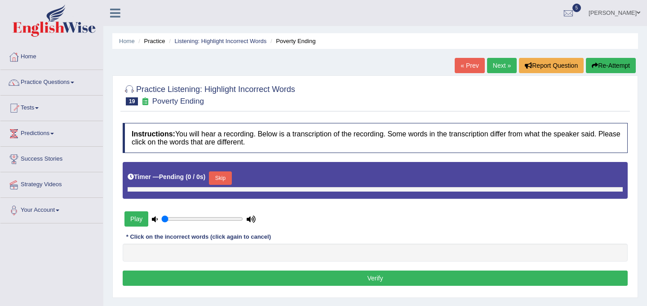
type input "0.45"
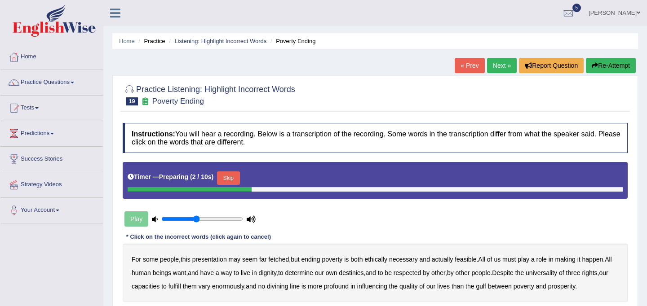
click at [238, 180] on button "Skip" at bounding box center [228, 178] width 22 height 13
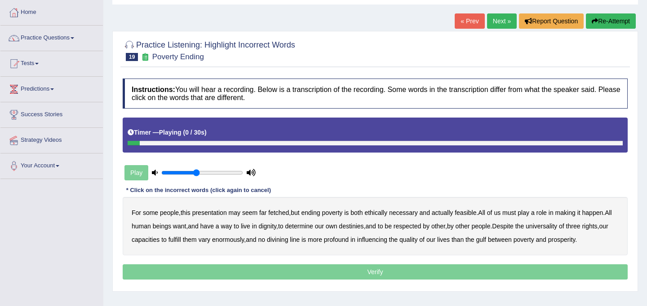
scroll to position [47, 0]
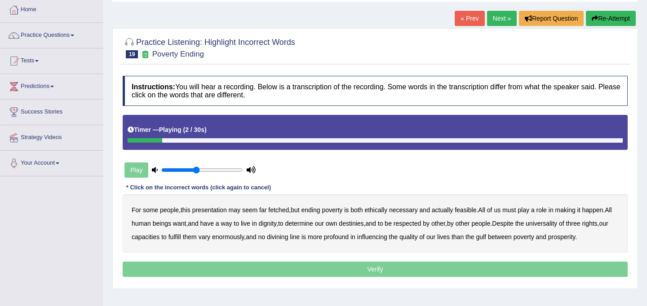
click at [212, 212] on b "presentation" at bounding box center [209, 210] width 35 height 7
click at [387, 211] on b "ethically" at bounding box center [375, 210] width 23 height 7
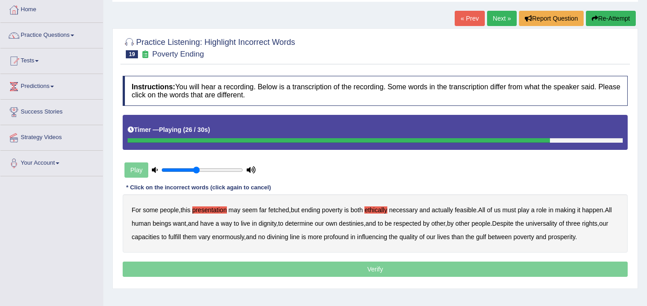
click at [288, 238] on b "divining" at bounding box center [277, 237] width 21 height 7
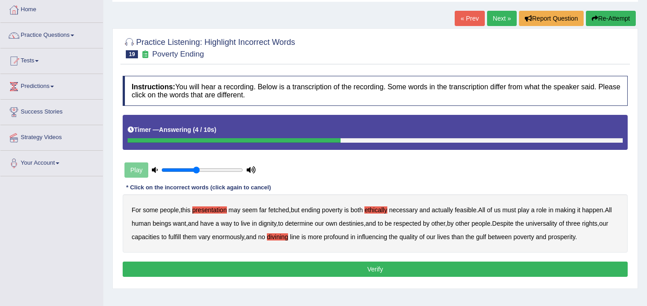
click at [480, 270] on button "Verify" at bounding box center [375, 269] width 505 height 15
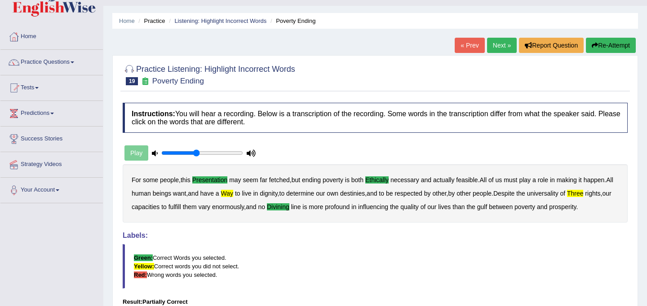
scroll to position [19, 0]
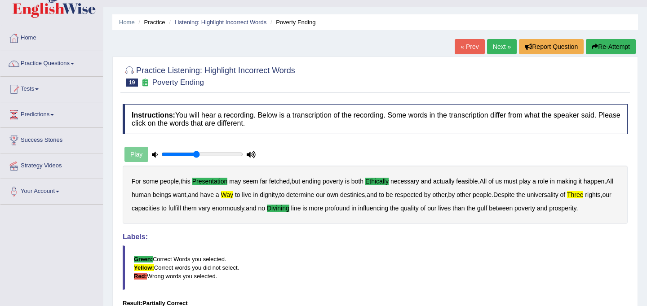
click at [616, 48] on button "Re-Attempt" at bounding box center [611, 46] width 50 height 15
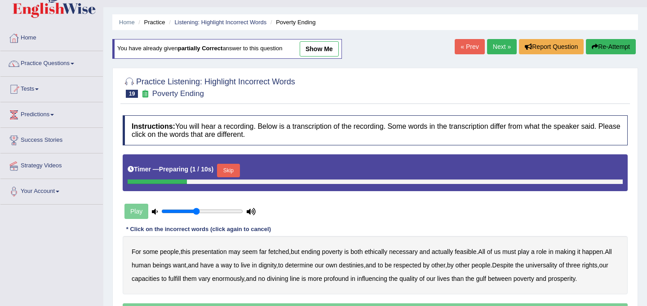
click at [239, 169] on button "Skip" at bounding box center [228, 170] width 22 height 13
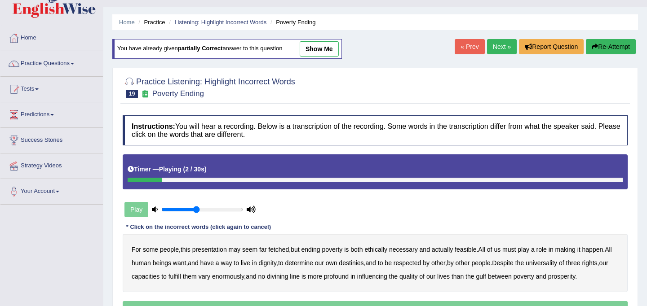
click at [216, 249] on b "presentation" at bounding box center [209, 249] width 35 height 7
click at [385, 250] on b "ethically" at bounding box center [375, 249] width 23 height 7
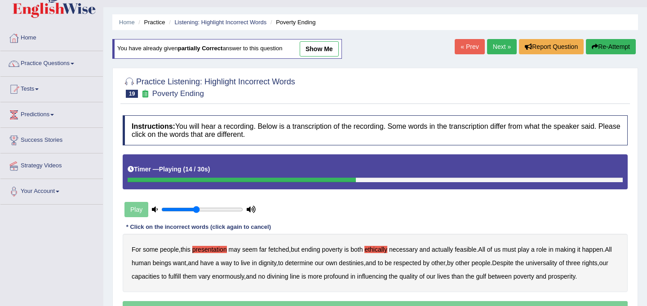
click at [232, 264] on b "way" at bounding box center [226, 263] width 11 height 7
click at [580, 264] on b "three" at bounding box center [573, 263] width 14 height 7
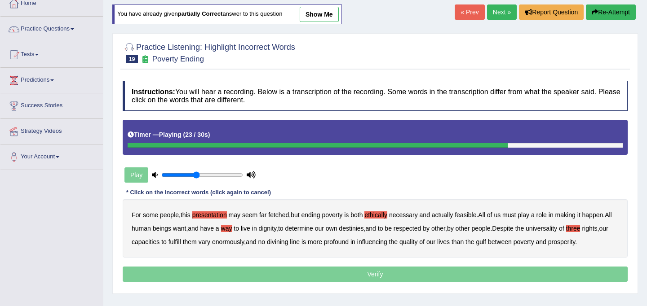
scroll to position [54, 0]
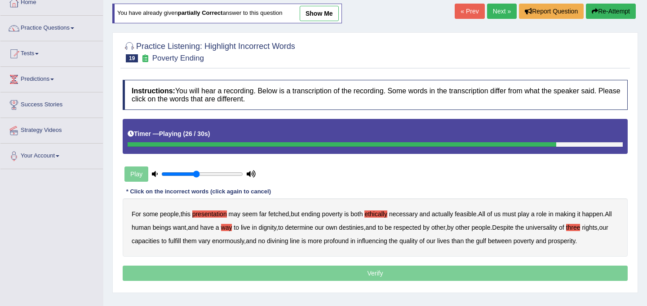
click at [288, 241] on b "divining" at bounding box center [277, 241] width 21 height 7
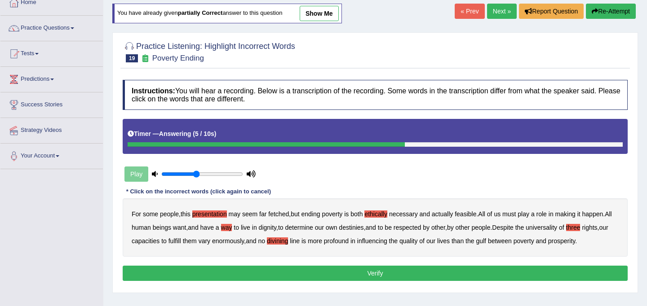
click at [502, 269] on button "Verify" at bounding box center [375, 273] width 505 height 15
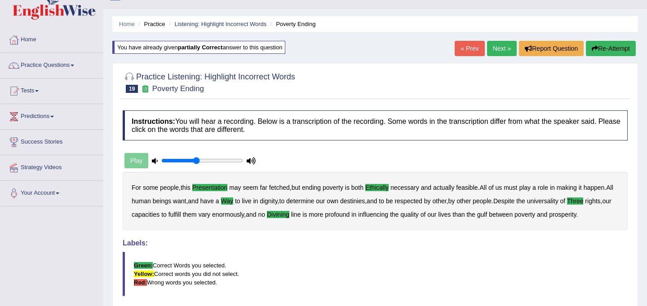
scroll to position [0, 0]
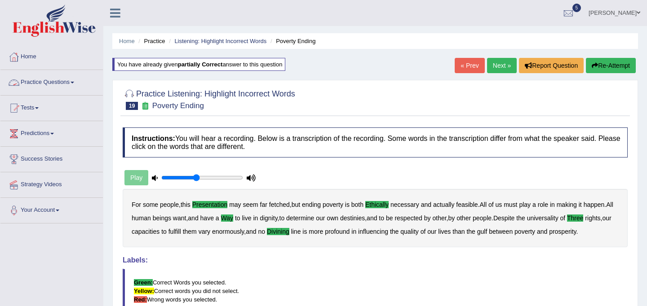
click at [70, 80] on link "Practice Questions" at bounding box center [51, 81] width 102 height 22
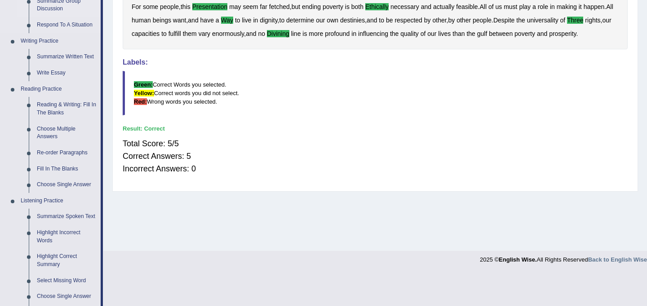
scroll to position [262, 0]
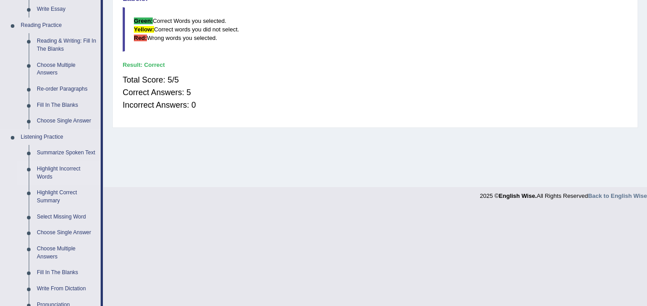
click at [61, 178] on link "Highlight Incorrect Words" at bounding box center [67, 173] width 68 height 24
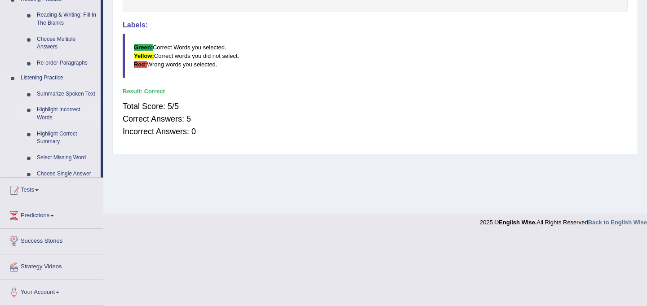
scroll to position [165, 0]
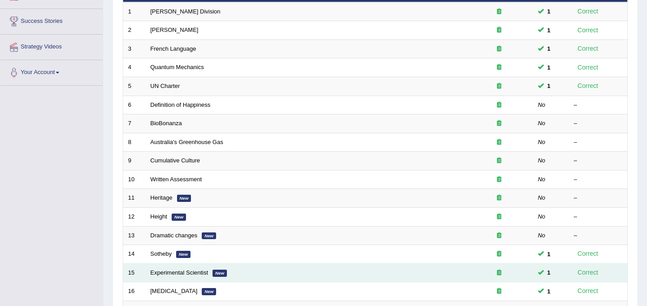
scroll to position [136, 0]
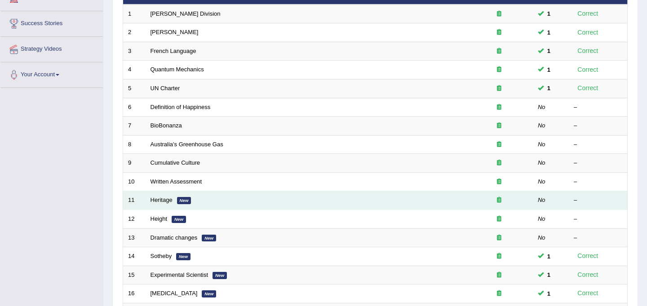
click at [179, 200] on em "New" at bounding box center [184, 200] width 14 height 7
click at [164, 202] on link "Heritage" at bounding box center [161, 200] width 22 height 7
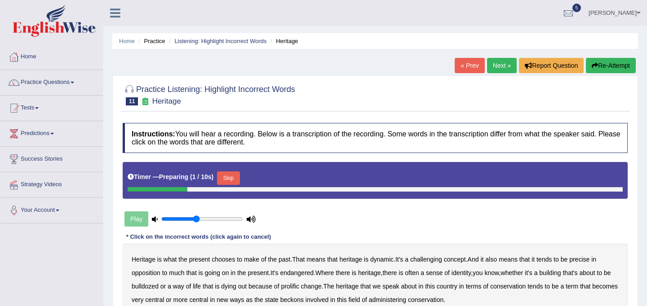
click at [232, 178] on button "Skip" at bounding box center [228, 178] width 22 height 13
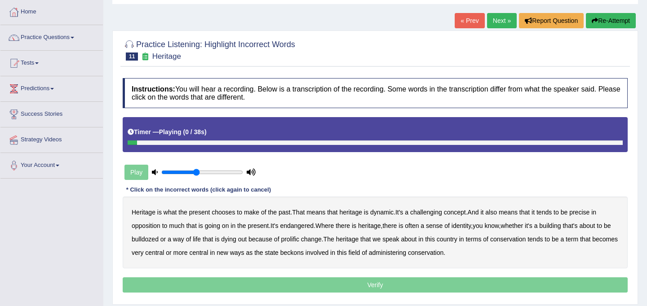
scroll to position [48, 0]
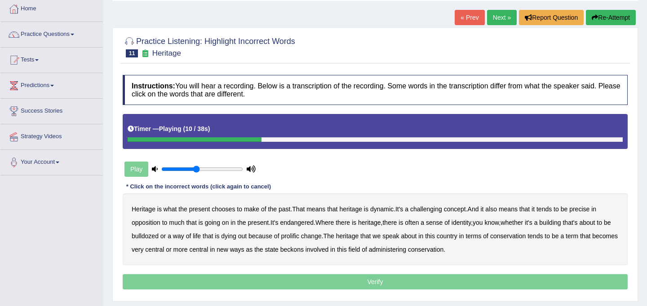
click at [432, 208] on b "challenging" at bounding box center [426, 209] width 32 height 7
click at [584, 207] on b "precise" at bounding box center [579, 209] width 20 height 7
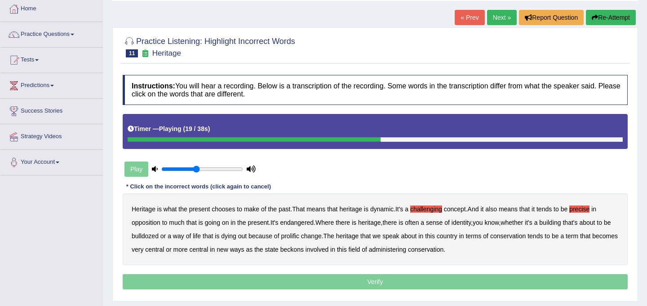
click at [471, 224] on b "identity" at bounding box center [460, 222] width 19 height 7
click at [299, 237] on b "prolific" at bounding box center [290, 236] width 18 height 7
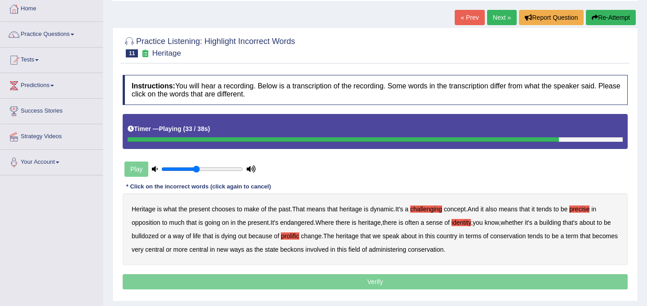
click at [164, 251] on b "central" at bounding box center [154, 249] width 19 height 7
click at [164, 252] on b "central" at bounding box center [154, 249] width 19 height 7
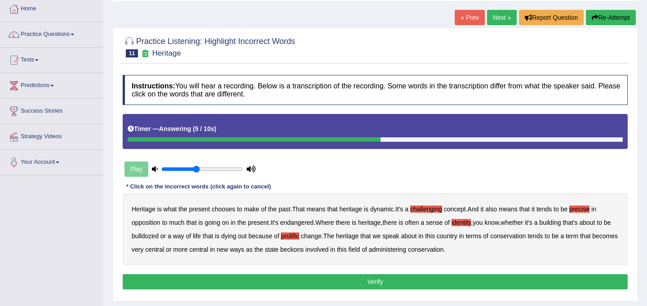
click at [521, 236] on b "conservation" at bounding box center [507, 236] width 35 height 7
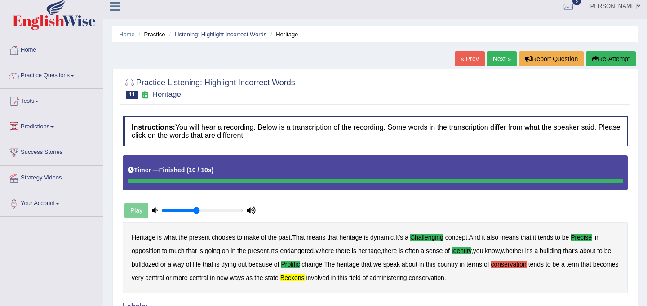
scroll to position [0, 0]
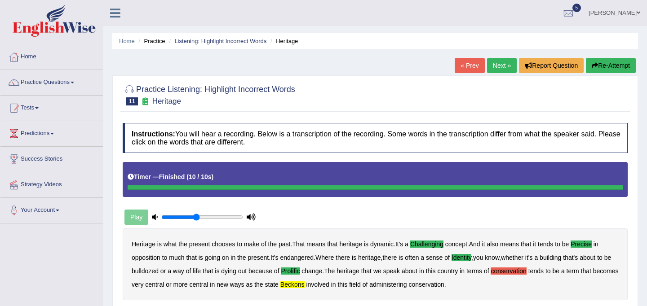
click at [501, 67] on link "Next »" at bounding box center [502, 65] width 30 height 15
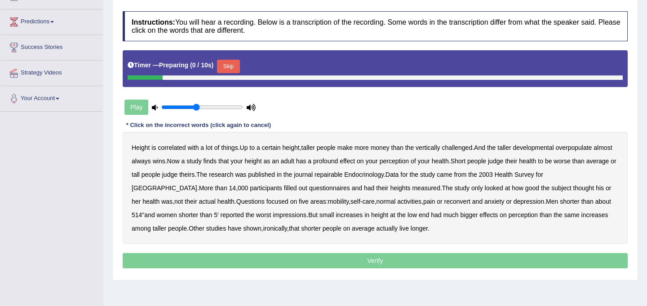
scroll to position [124, 0]
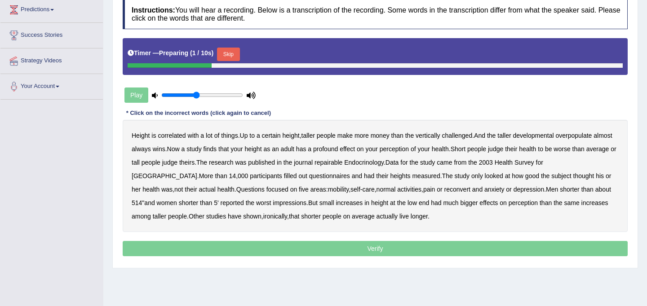
click at [234, 51] on button "Skip" at bounding box center [228, 54] width 22 height 13
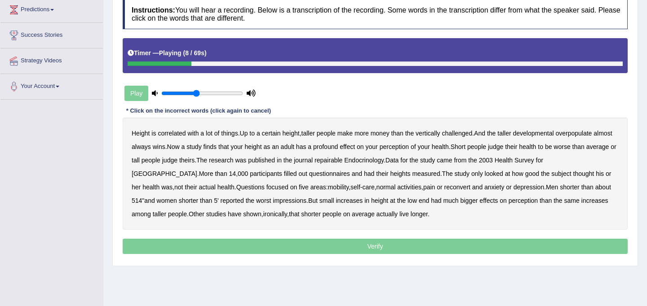
click at [544, 134] on b "developmental" at bounding box center [533, 133] width 41 height 7
click at [578, 134] on b "overpopulate" at bounding box center [573, 133] width 36 height 7
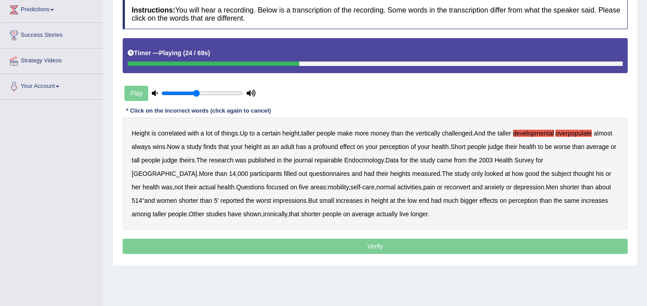
click at [342, 161] on b "repairable" at bounding box center [328, 160] width 28 height 7
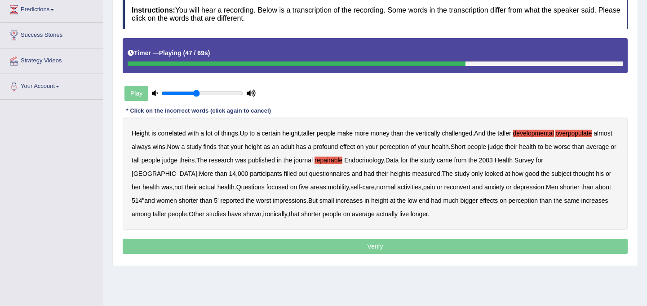
click at [444, 189] on b "reconvert" at bounding box center [457, 187] width 26 height 7
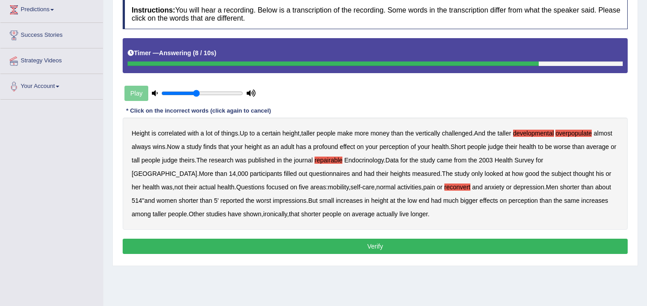
click at [393, 246] on button "Verify" at bounding box center [375, 246] width 505 height 15
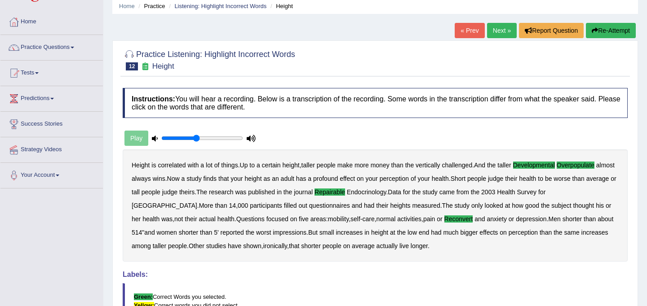
scroll to position [30, 0]
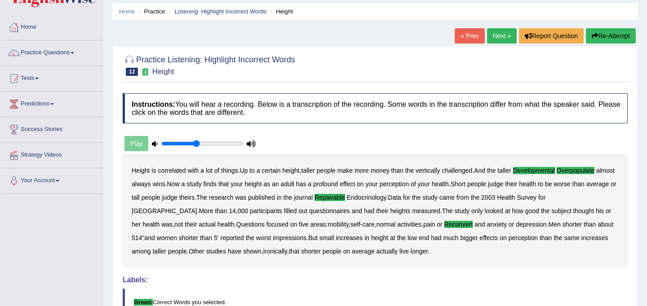
click at [498, 34] on link "Next »" at bounding box center [502, 35] width 30 height 15
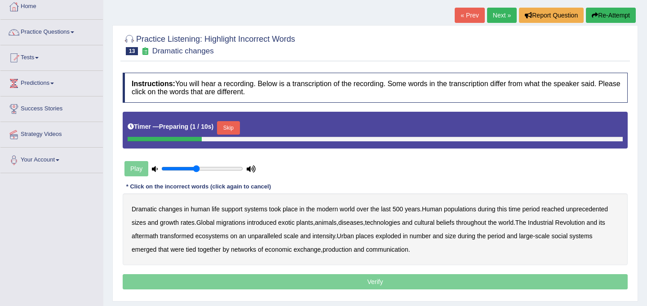
scroll to position [50, 0]
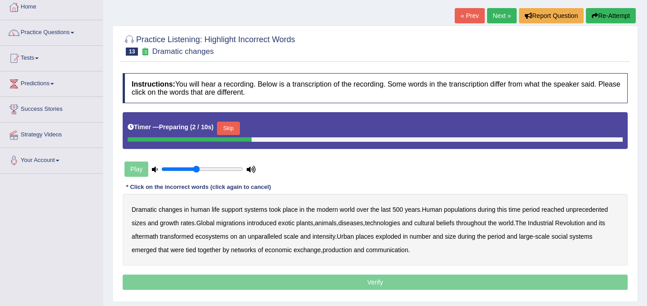
click at [235, 129] on button "Skip" at bounding box center [228, 128] width 22 height 13
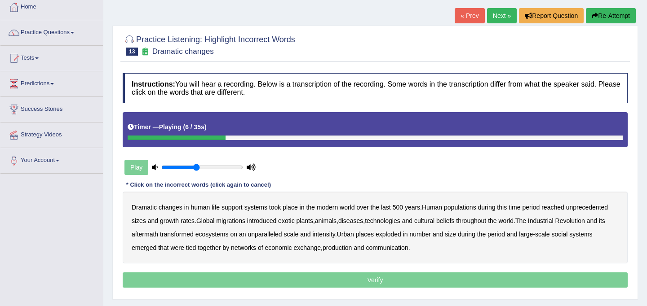
click at [470, 209] on b "populations" at bounding box center [460, 207] width 32 height 7
click at [363, 221] on b "diseases" at bounding box center [350, 220] width 25 height 7
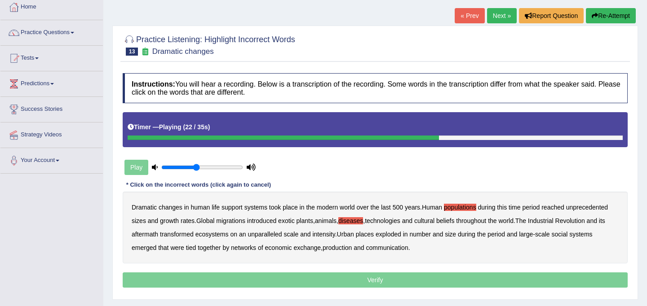
click at [228, 235] on b "ecosystems" at bounding box center [211, 234] width 33 height 7
click at [298, 237] on b "scale" at bounding box center [291, 234] width 15 height 7
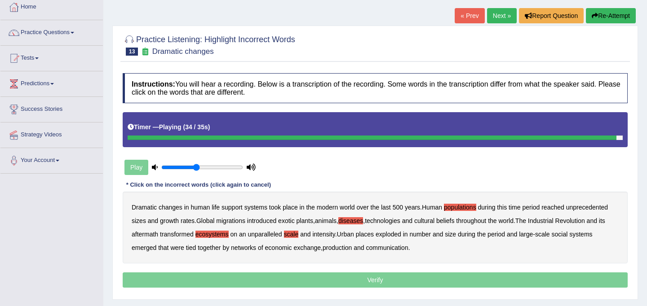
click at [340, 249] on b "production" at bounding box center [336, 247] width 29 height 7
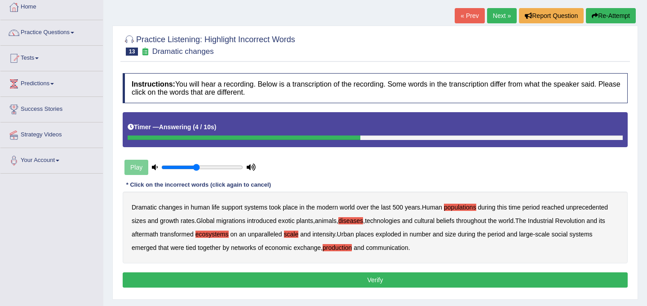
click at [349, 279] on button "Verify" at bounding box center [375, 280] width 505 height 15
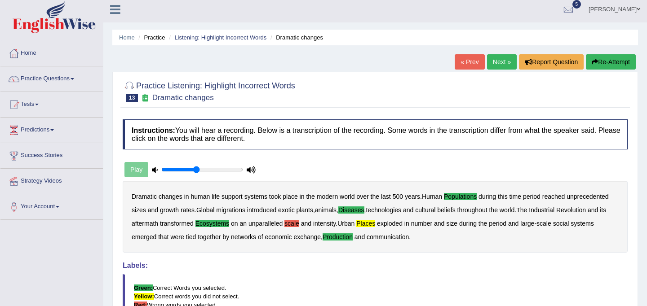
scroll to position [6, 0]
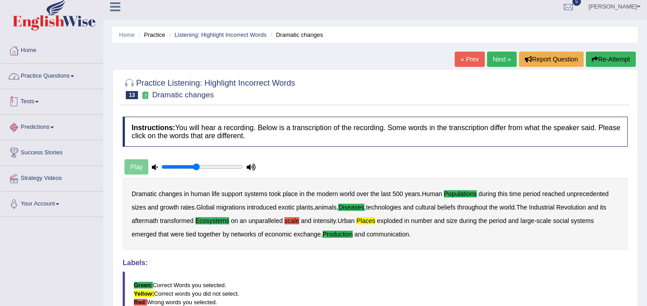
click at [64, 73] on link "Practice Questions" at bounding box center [51, 75] width 102 height 22
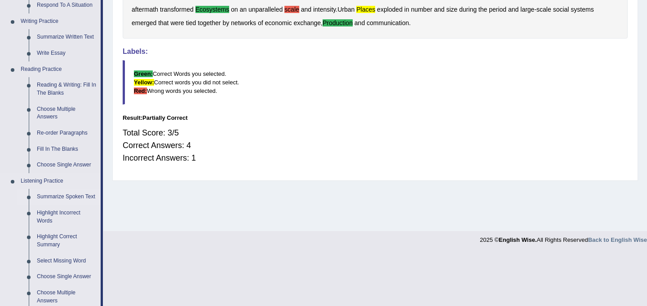
scroll to position [223, 0]
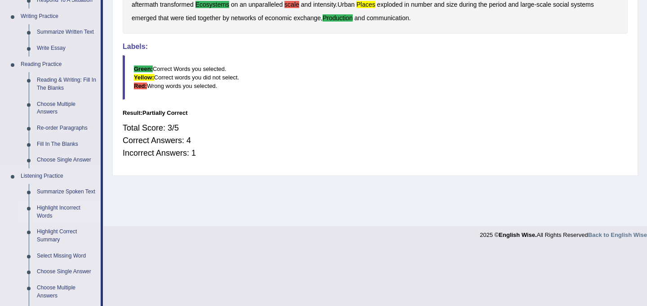
click at [72, 215] on link "Highlight Incorrect Words" at bounding box center [67, 212] width 68 height 24
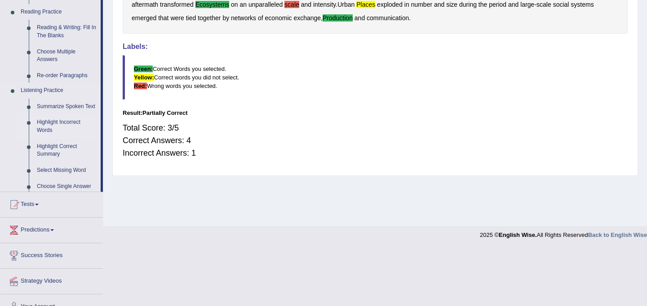
scroll to position [165, 0]
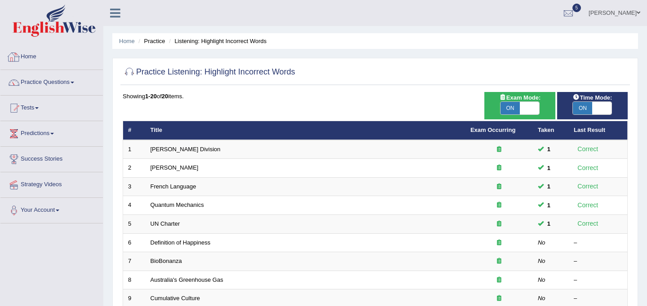
click at [37, 59] on link "Home" at bounding box center [51, 55] width 102 height 22
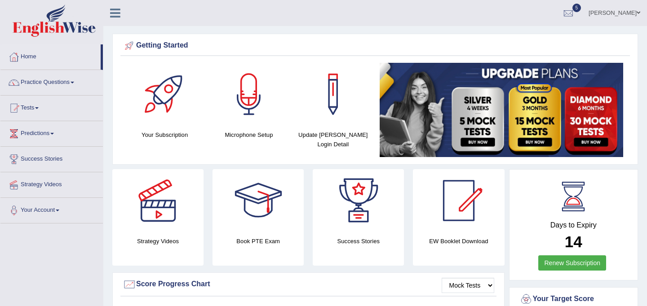
click at [62, 84] on link "Practice Questions" at bounding box center [51, 81] width 102 height 22
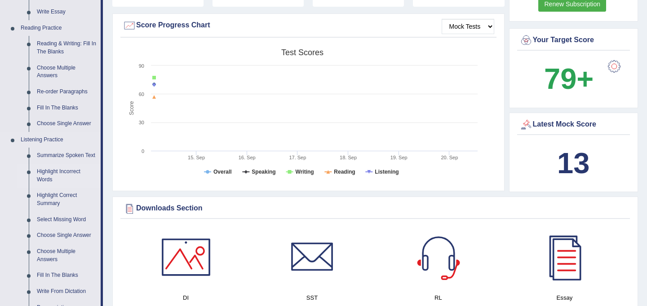
scroll to position [260, 0]
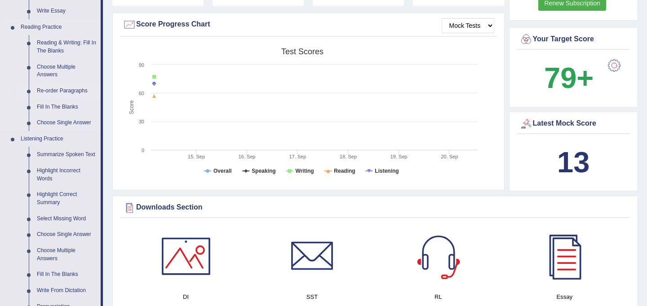
click at [72, 92] on link "Re-order Paragraphs" at bounding box center [67, 91] width 68 height 16
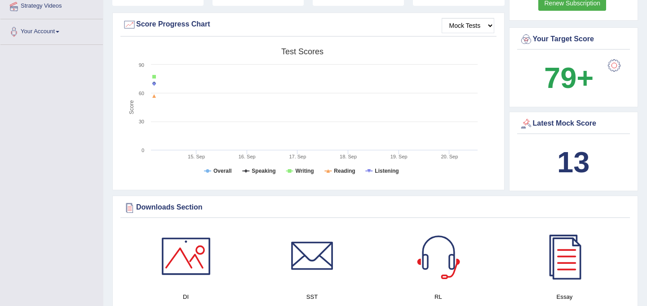
scroll to position [103, 0]
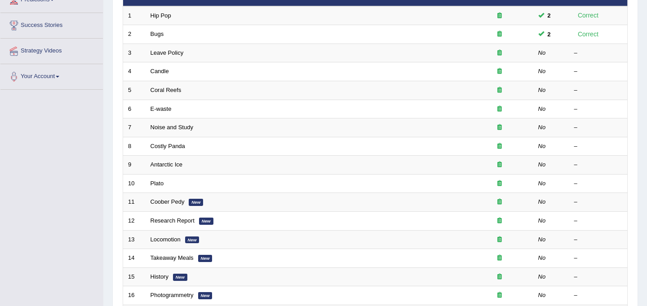
scroll to position [288, 0]
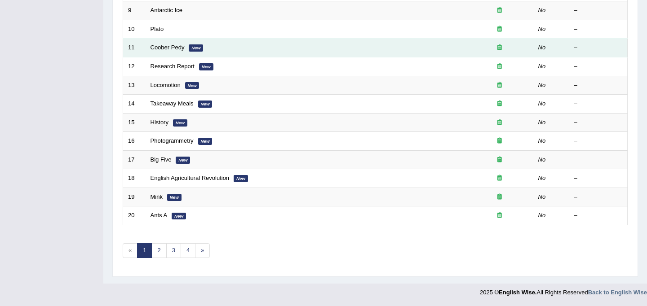
click at [175, 51] on link "Coober Pedy" at bounding box center [167, 47] width 34 height 7
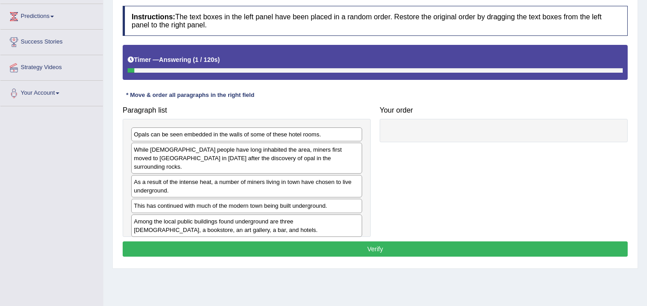
scroll to position [119, 0]
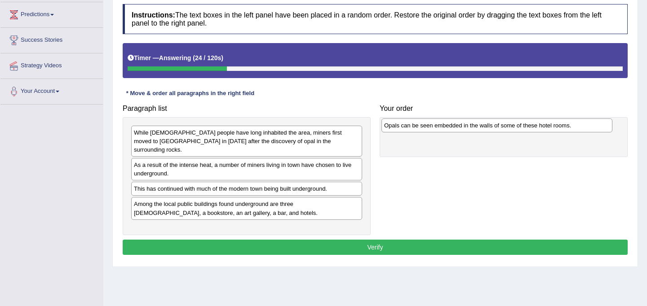
drag, startPoint x: 241, startPoint y: 136, endPoint x: 487, endPoint y: 128, distance: 246.3
click at [487, 128] on div "Opals can be seen embedded in the walls of some of these hotel rooms." at bounding box center [496, 126] width 231 height 14
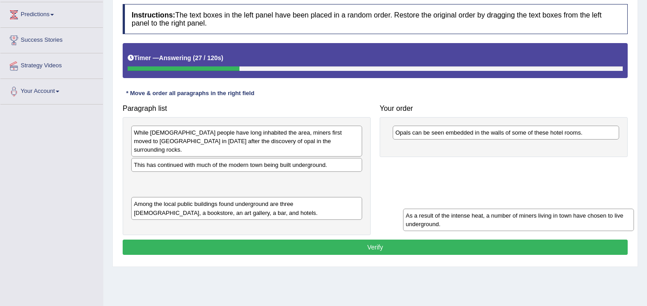
drag, startPoint x: 218, startPoint y: 157, endPoint x: 487, endPoint y: 216, distance: 275.8
click at [487, 216] on div "As a result of the intense heat, a number of miners living in town have chosen …" at bounding box center [518, 220] width 231 height 22
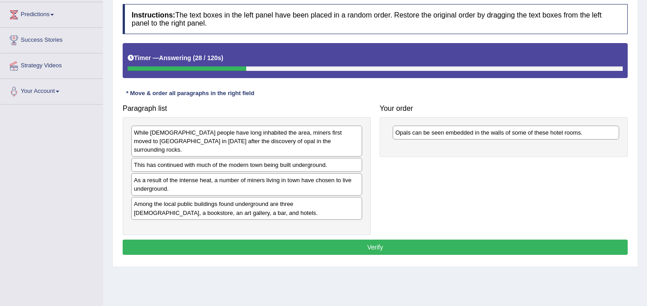
drag, startPoint x: 284, startPoint y: 180, endPoint x: 375, endPoint y: 180, distance: 90.7
click at [319, 180] on div "As a result of the intense heat, a number of miners living in town have chosen …" at bounding box center [246, 184] width 231 height 22
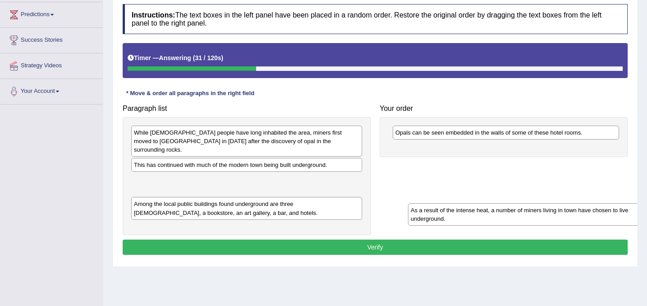
drag, startPoint x: 233, startPoint y: 181, endPoint x: 503, endPoint y: 235, distance: 275.7
click at [503, 226] on div "As a result of the intense heat, a number of miners living in town have chosen …" at bounding box center [523, 214] width 231 height 22
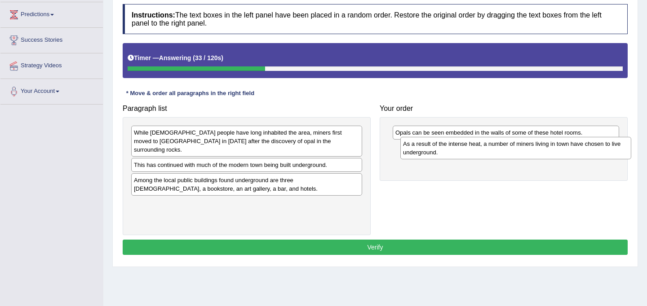
drag, startPoint x: 271, startPoint y: 174, endPoint x: 540, endPoint y: 147, distance: 270.4
click at [540, 147] on div "As a result of the intense heat, a number of miners living in town have chosen …" at bounding box center [515, 148] width 231 height 22
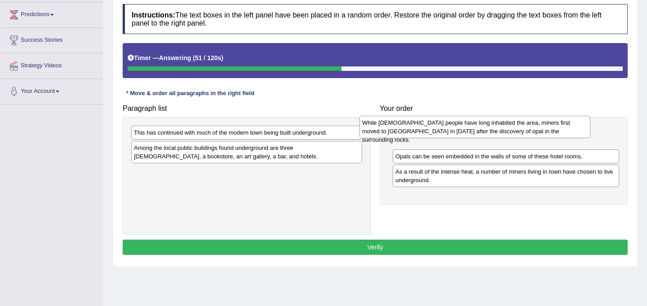
drag, startPoint x: 263, startPoint y: 143, endPoint x: 495, endPoint y: 136, distance: 232.3
click at [495, 136] on div "While [DEMOGRAPHIC_DATA] people have long inhabited the area, miners first move…" at bounding box center [474, 127] width 231 height 22
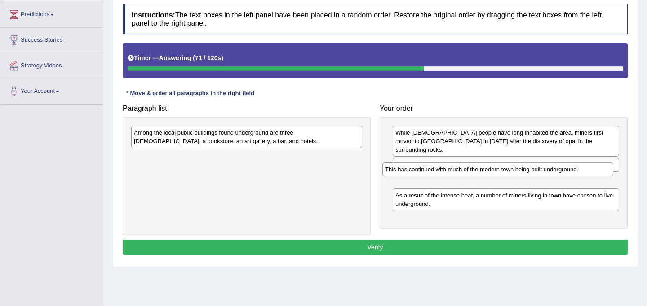
drag, startPoint x: 218, startPoint y: 138, endPoint x: 469, endPoint y: 175, distance: 253.8
click at [469, 175] on div "This has continued with much of the modern town being built underground." at bounding box center [497, 170] width 231 height 14
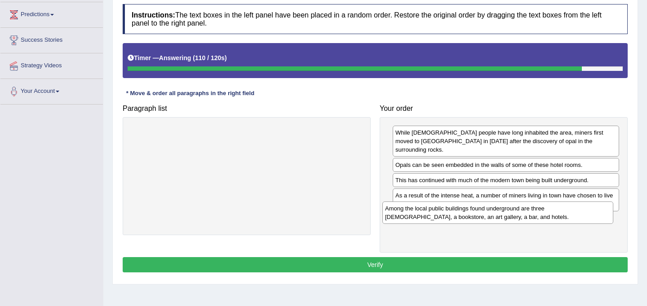
drag, startPoint x: 241, startPoint y: 140, endPoint x: 492, endPoint y: 216, distance: 262.3
click at [492, 216] on div "Among the local public buildings found underground are three churches, a bookst…" at bounding box center [497, 213] width 231 height 22
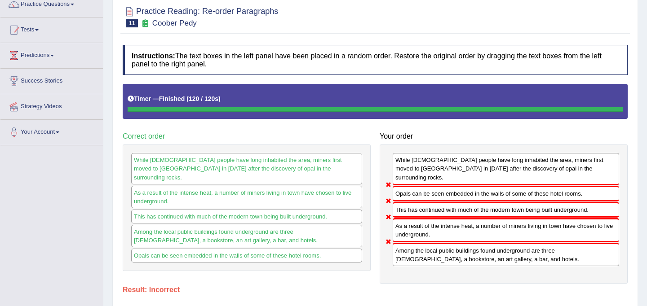
scroll to position [0, 0]
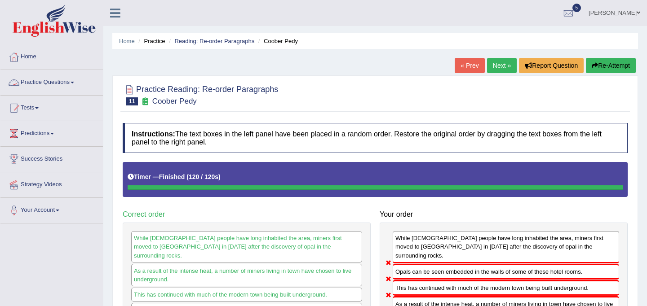
click at [71, 84] on link "Practice Questions" at bounding box center [51, 81] width 102 height 22
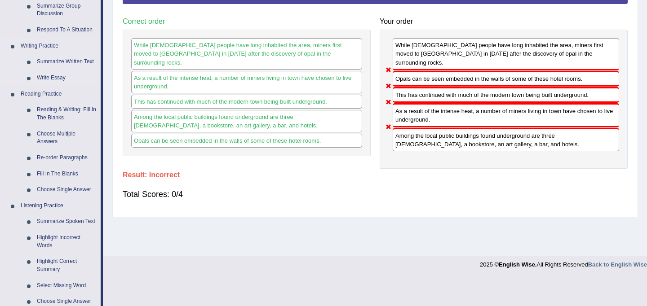
scroll to position [193, 0]
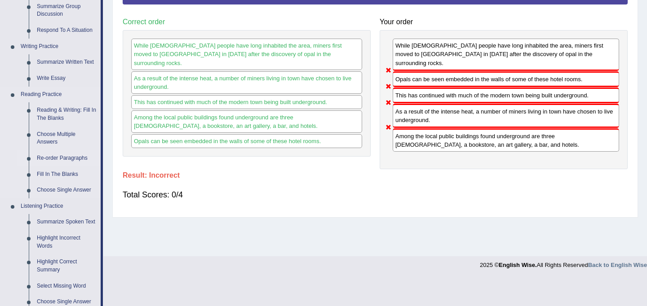
click at [62, 157] on link "Re-order Paragraphs" at bounding box center [67, 158] width 68 height 16
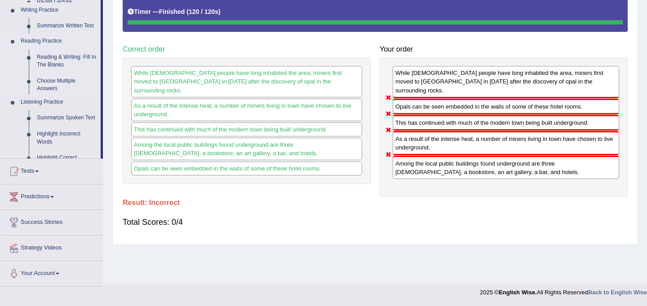
scroll to position [165, 0]
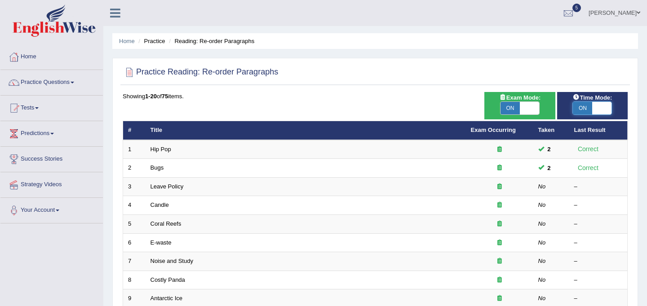
click at [599, 114] on span at bounding box center [601, 108] width 19 height 13
checkbox input "false"
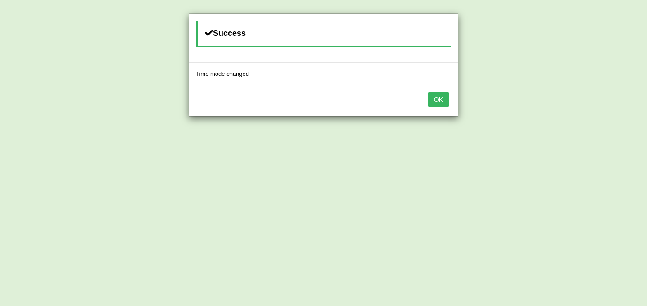
click at [443, 101] on button "OK" at bounding box center [438, 99] width 21 height 15
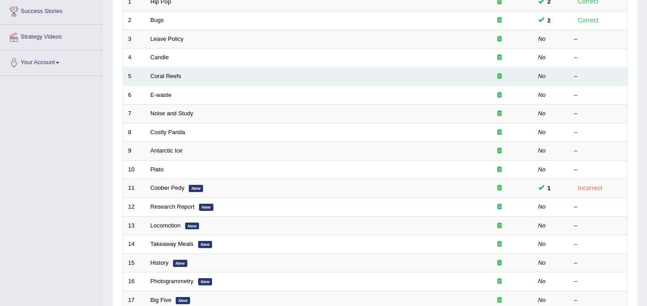
scroll to position [288, 0]
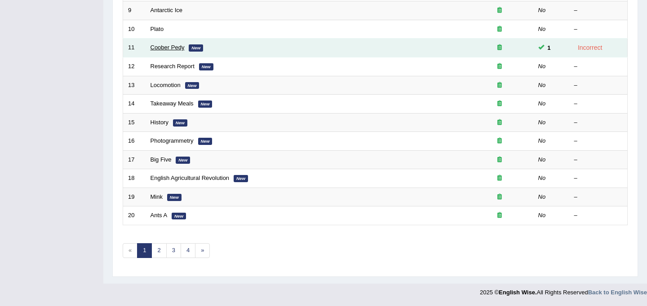
click at [179, 48] on link "Coober Pedy" at bounding box center [167, 47] width 34 height 7
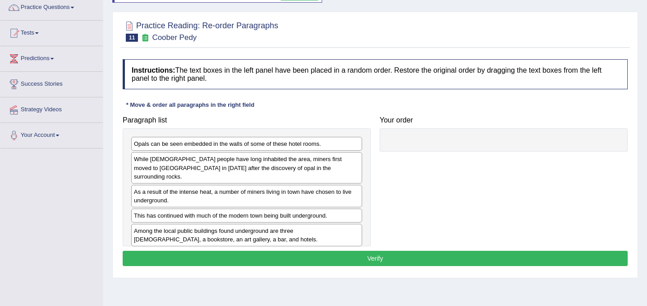
scroll to position [77, 0]
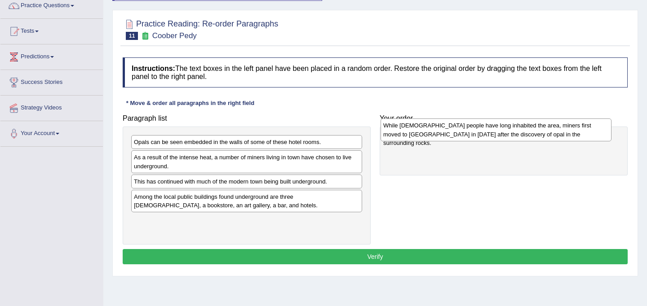
drag, startPoint x: 254, startPoint y: 167, endPoint x: 504, endPoint y: 135, distance: 251.4
click at [504, 135] on div "While [DEMOGRAPHIC_DATA] people have long inhabited the area, miners first move…" at bounding box center [495, 130] width 231 height 22
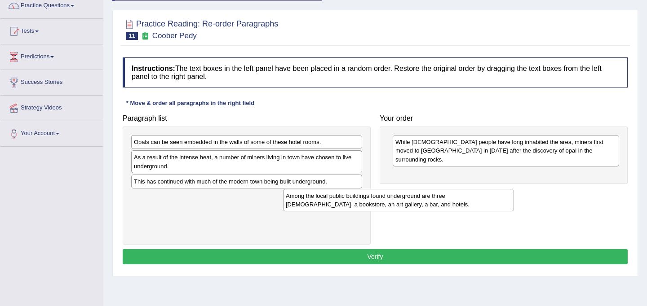
drag, startPoint x: 214, startPoint y: 208, endPoint x: 433, endPoint y: 192, distance: 219.7
click at [433, 192] on div "Among the local public buildings found underground are three [DEMOGRAPHIC_DATA]…" at bounding box center [398, 200] width 231 height 22
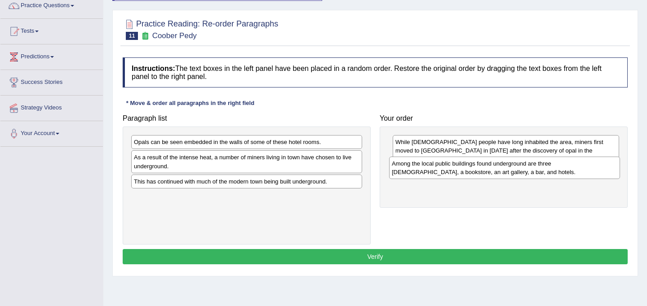
drag, startPoint x: 220, startPoint y: 203, endPoint x: 476, endPoint y: 170, distance: 258.6
click at [476, 170] on div "Among the local public buildings found underground are three [DEMOGRAPHIC_DATA]…" at bounding box center [504, 168] width 231 height 22
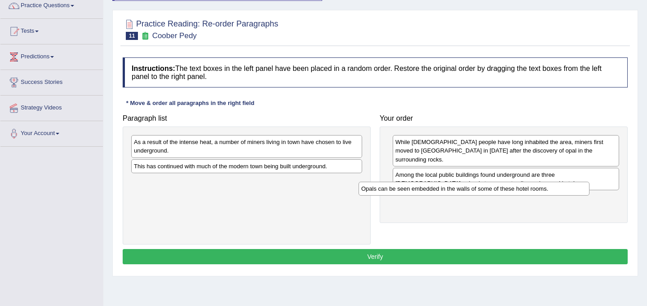
drag, startPoint x: 285, startPoint y: 145, endPoint x: 512, endPoint y: 191, distance: 232.0
click at [512, 191] on div "Opals can be seen embedded in the walls of some of these hotel rooms." at bounding box center [473, 189] width 231 height 14
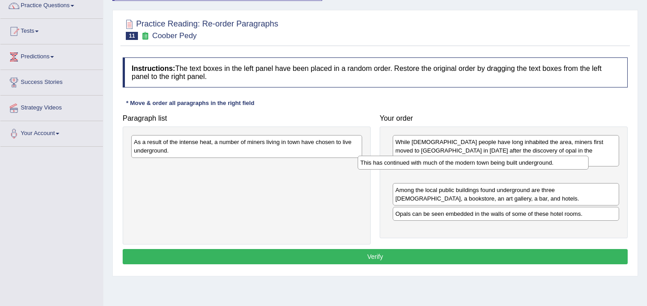
drag, startPoint x: 242, startPoint y: 169, endPoint x: 469, endPoint y: 166, distance: 226.9
click at [469, 166] on div "This has continued with much of the modern town being built underground." at bounding box center [473, 163] width 231 height 14
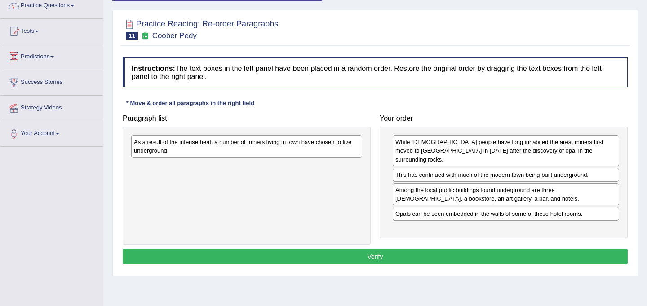
click at [234, 149] on div "As a result of the intense heat, a number of miners living in town have chosen …" at bounding box center [246, 146] width 231 height 22
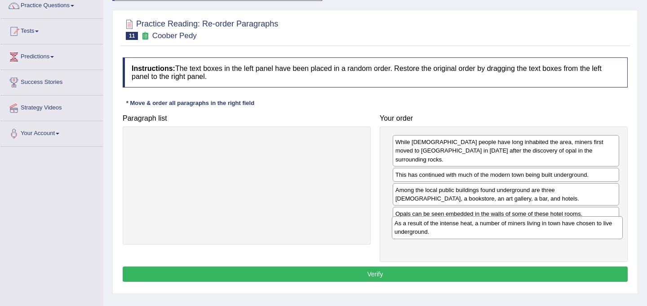
drag, startPoint x: 264, startPoint y: 148, endPoint x: 524, endPoint y: 229, distance: 272.9
click at [524, 229] on div "As a result of the intense heat, a number of miners living in town have chosen …" at bounding box center [507, 227] width 231 height 22
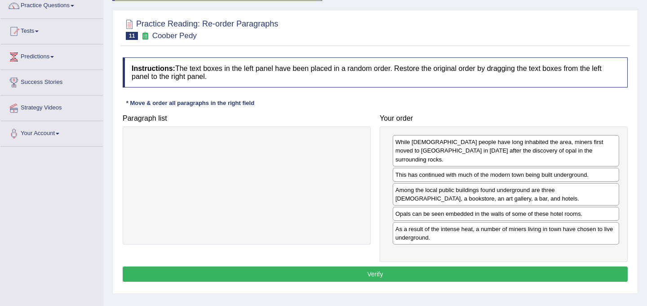
click at [456, 267] on button "Verify" at bounding box center [375, 274] width 505 height 15
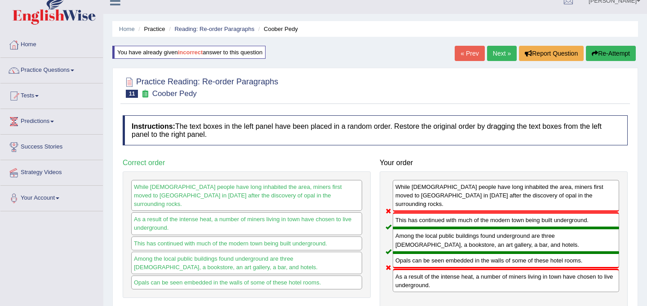
scroll to position [0, 0]
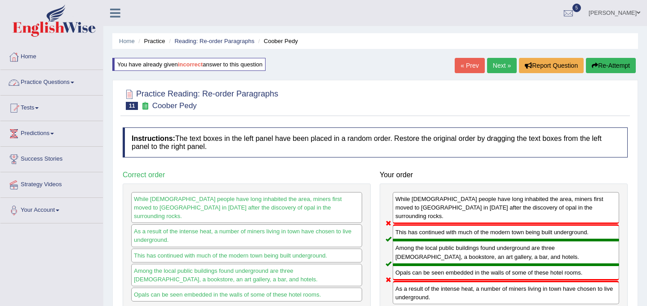
click at [70, 80] on link "Practice Questions" at bounding box center [51, 81] width 102 height 22
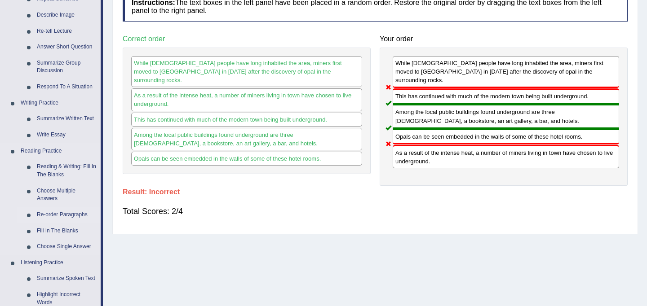
scroll to position [138, 0]
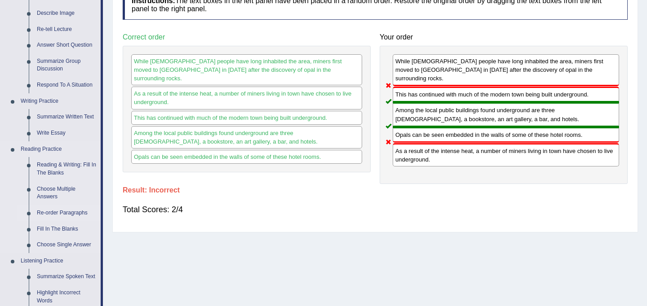
click at [62, 211] on link "Re-order Paragraphs" at bounding box center [67, 213] width 68 height 16
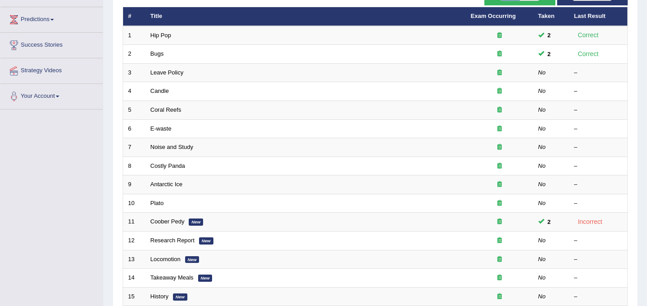
scroll to position [181, 0]
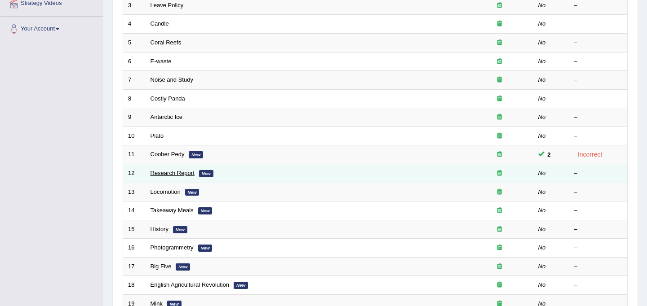
click at [180, 172] on link "Research Report" at bounding box center [172, 173] width 44 height 7
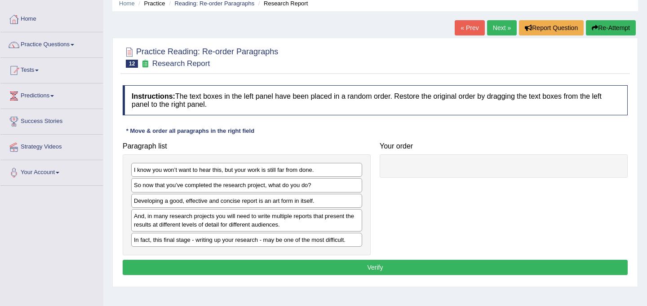
scroll to position [39, 0]
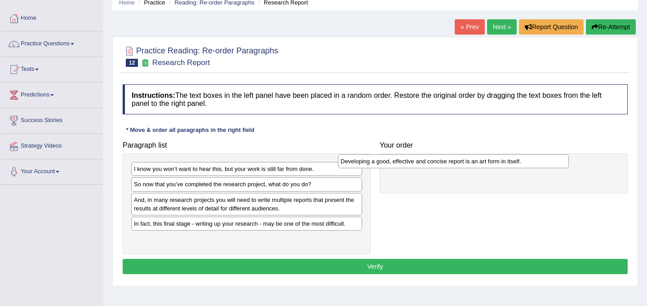
drag, startPoint x: 254, startPoint y: 202, endPoint x: 461, endPoint y: 163, distance: 210.6
click at [461, 163] on div "Developing a good, effective and concise report is an art form in itself." at bounding box center [453, 162] width 231 height 14
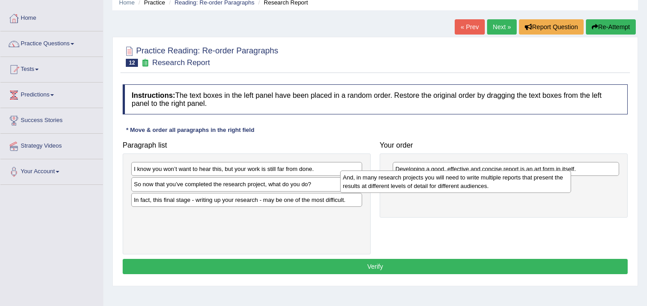
drag, startPoint x: 254, startPoint y: 204, endPoint x: 464, endPoint y: 182, distance: 211.0
click at [464, 182] on div "And, in many research projects you will need to write multiple reports that pre…" at bounding box center [455, 182] width 231 height 22
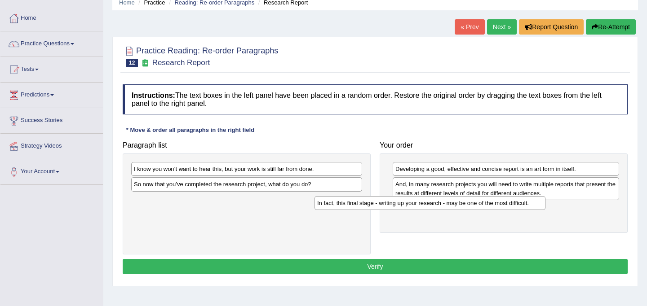
drag, startPoint x: 261, startPoint y: 204, endPoint x: 444, endPoint y: 207, distance: 183.3
click at [444, 207] on div "In fact, this final stage - writing up your research - may be one of the most d…" at bounding box center [429, 203] width 231 height 14
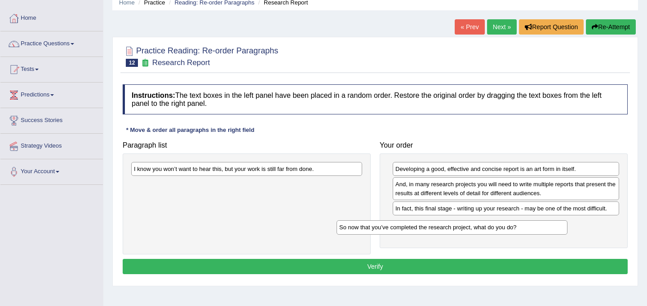
drag, startPoint x: 244, startPoint y: 190, endPoint x: 449, endPoint y: 233, distance: 209.7
click at [449, 233] on div "So now that you’ve completed the research project, what do you do?" at bounding box center [451, 228] width 231 height 14
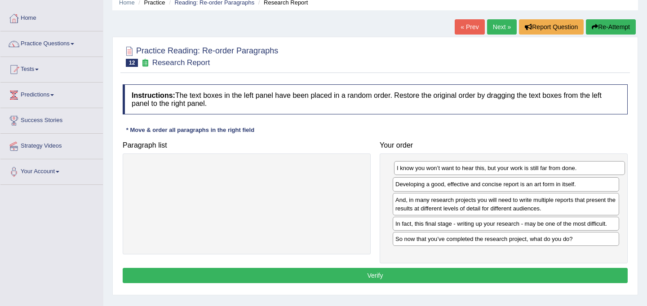
drag, startPoint x: 267, startPoint y: 174, endPoint x: 530, endPoint y: 173, distance: 262.8
click at [530, 173] on div "I know you won’t want to hear this, but your work is still far from done." at bounding box center [509, 168] width 231 height 14
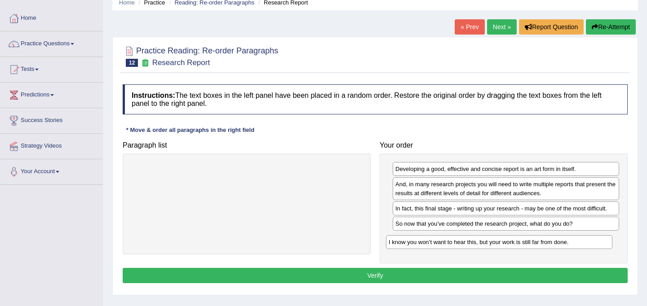
drag, startPoint x: 530, startPoint y: 173, endPoint x: 523, endPoint y: 247, distance: 73.5
click at [523, 247] on div "I know you won’t want to hear this, but your work is still far from done." at bounding box center [499, 242] width 226 height 14
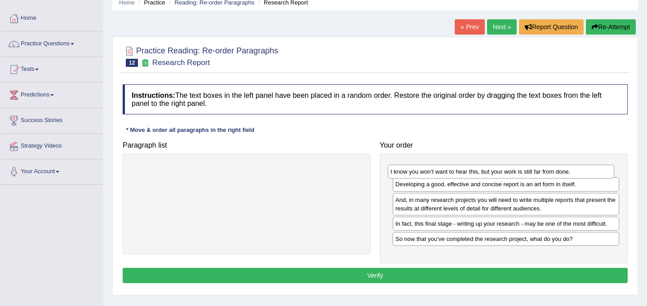
drag, startPoint x: 521, startPoint y: 241, endPoint x: 516, endPoint y: 174, distance: 67.1
click at [516, 174] on div "I know you won’t want to hear this, but your work is still far from done." at bounding box center [501, 172] width 226 height 14
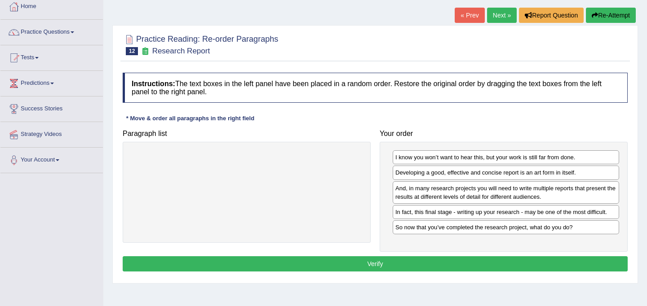
scroll to position [49, 0]
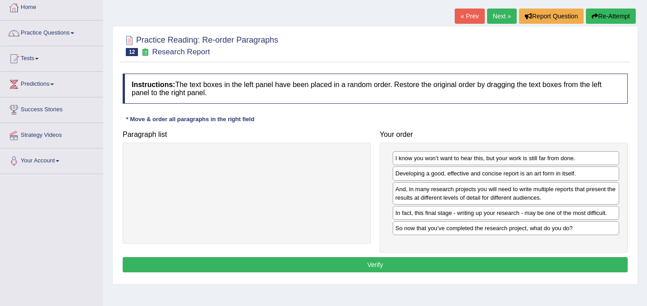
click at [473, 265] on button "Verify" at bounding box center [375, 264] width 505 height 15
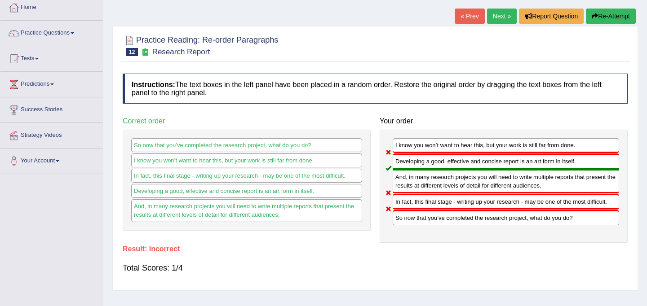
click at [497, 14] on link "Next »" at bounding box center [502, 16] width 30 height 15
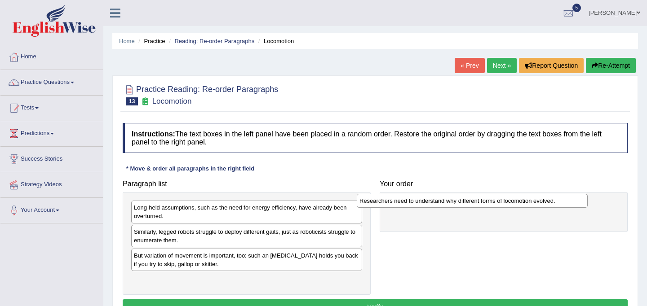
drag, startPoint x: 302, startPoint y: 256, endPoint x: 527, endPoint y: 202, distance: 232.0
click at [527, 202] on div "Researchers need to understand why different forms of locomotion evolved." at bounding box center [472, 201] width 231 height 14
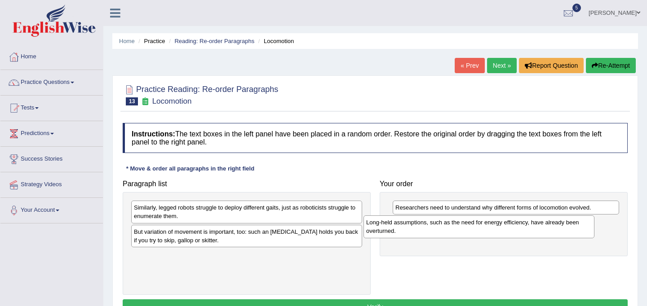
drag, startPoint x: 287, startPoint y: 211, endPoint x: 526, endPoint y: 224, distance: 238.4
click at [526, 224] on div "Long-held assumptions, such as the need for energy efficiency, have already bee…" at bounding box center [478, 227] width 231 height 22
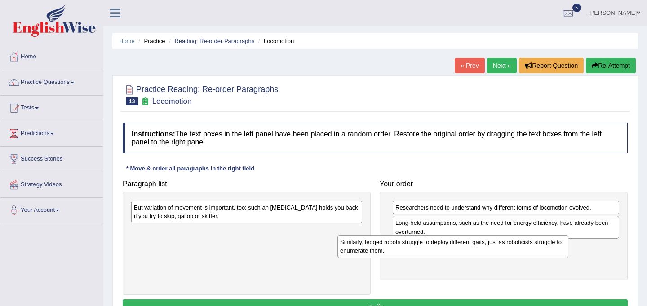
drag, startPoint x: 263, startPoint y: 211, endPoint x: 469, endPoint y: 245, distance: 208.9
click at [469, 245] on div "Similarly, legged robots struggle to deploy different gaits, just as roboticist…" at bounding box center [452, 246] width 231 height 22
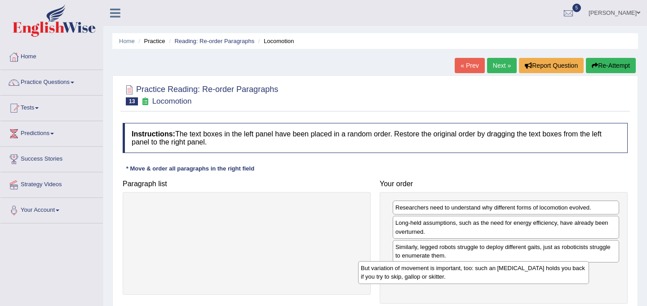
drag, startPoint x: 230, startPoint y: 212, endPoint x: 457, endPoint y: 273, distance: 234.8
click at [457, 273] on div "But variation of movement is important, too: such an [MEDICAL_DATA] holds you b…" at bounding box center [473, 272] width 231 height 22
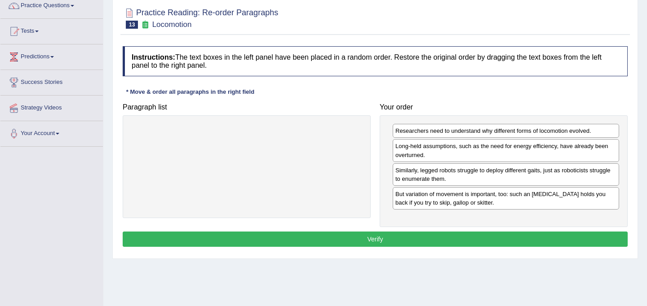
scroll to position [78, 0]
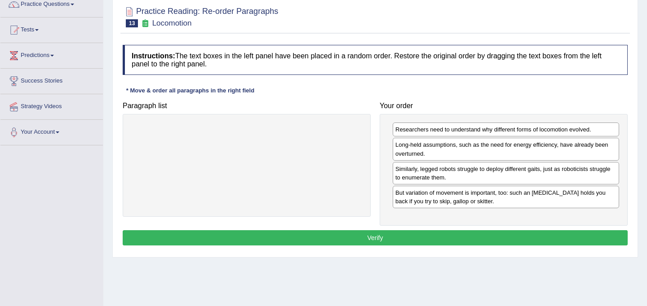
click at [420, 237] on button "Verify" at bounding box center [375, 237] width 505 height 15
